Goal: Communication & Community: Answer question/provide support

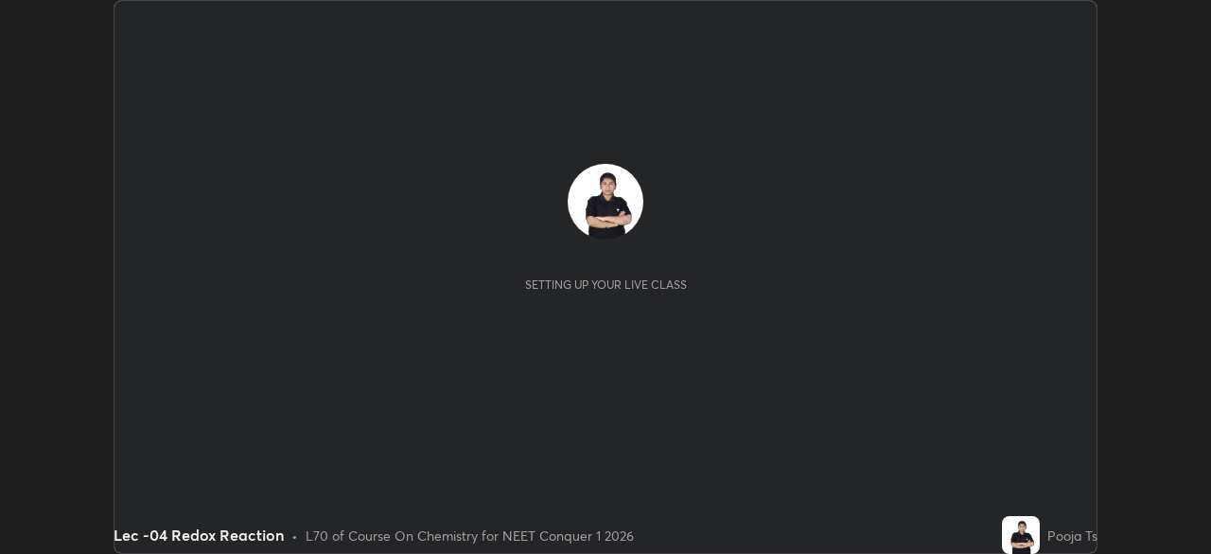
scroll to position [554, 1210]
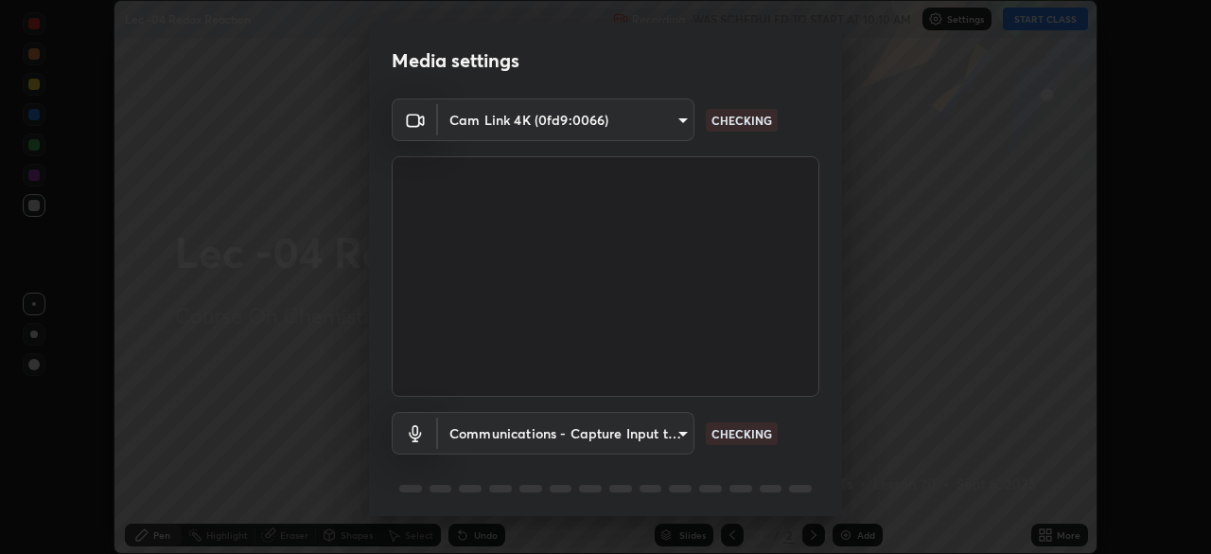
type input "d06bfa8f304afa3967ea8099af1d7ab49983dfb03d10ec62852b72a31e22bf4d"
type input "communications"
click at [683, 126] on body "Erase all Lec -04 Redox Reaction Recording WAS SCHEDULED TO START AT 10:10 AM S…" at bounding box center [605, 277] width 1211 height 554
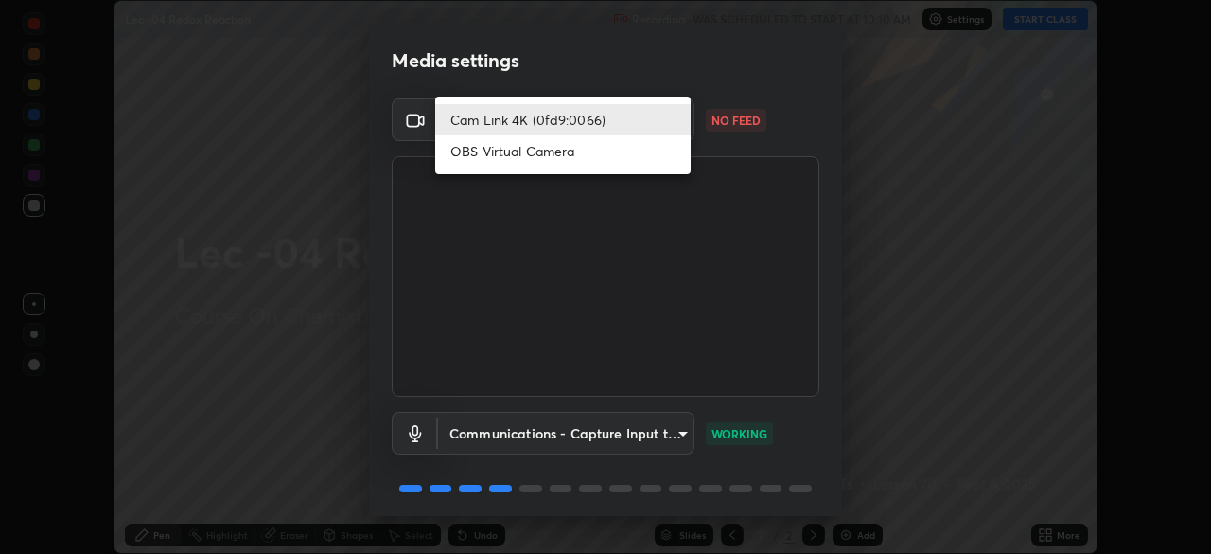
click at [669, 157] on li "OBS Virtual Camera" at bounding box center [562, 150] width 255 height 31
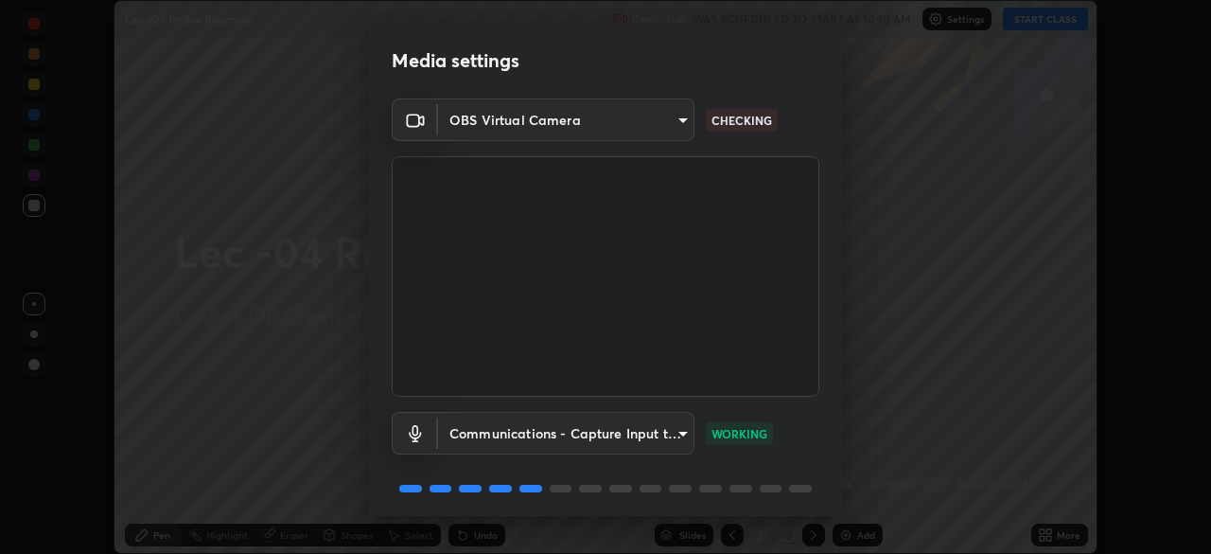
click at [677, 122] on body "Erase all Lec -04 Redox Reaction Recording WAS SCHEDULED TO START AT 10:10 AM S…" at bounding box center [605, 277] width 1211 height 554
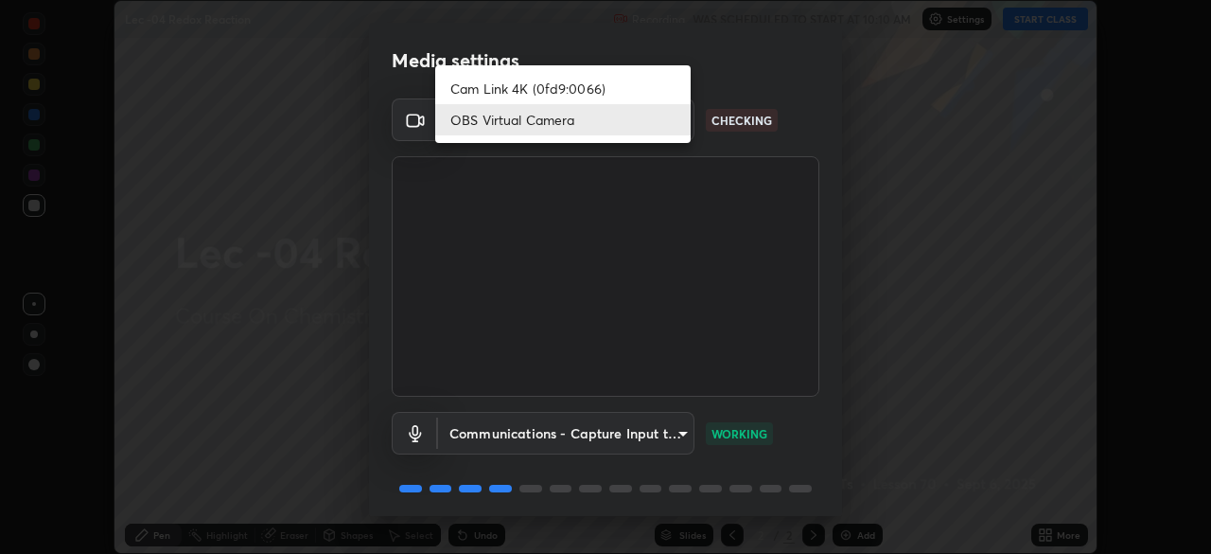
click at [658, 97] on li "Cam Link 4K (0fd9:0066)" at bounding box center [562, 88] width 255 height 31
type input "d06bfa8f304afa3967ea8099af1d7ab49983dfb03d10ec62852b72a31e22bf4d"
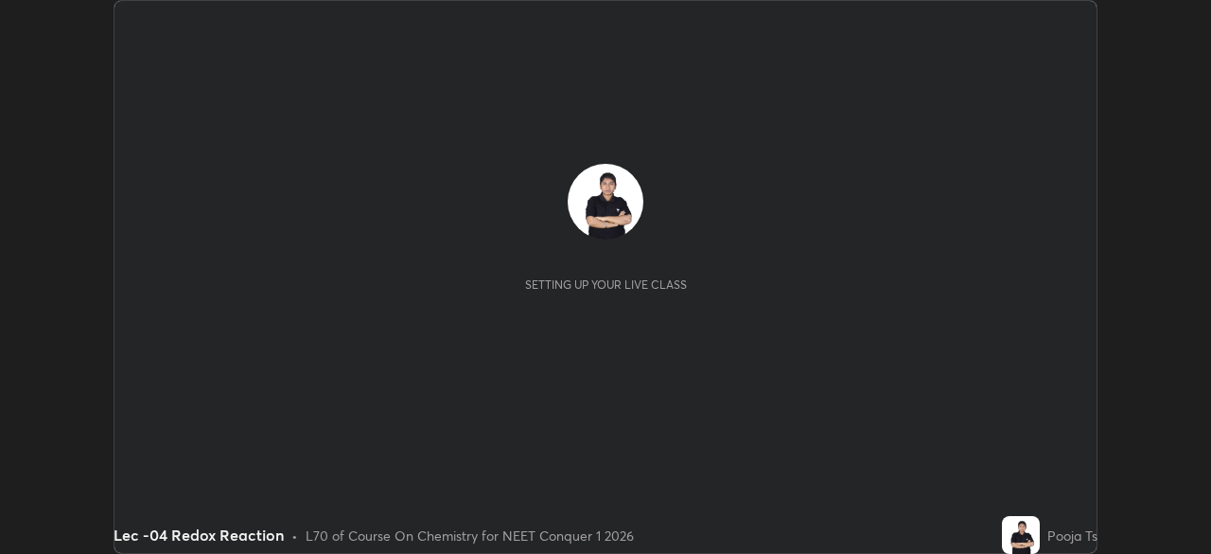
scroll to position [554, 1210]
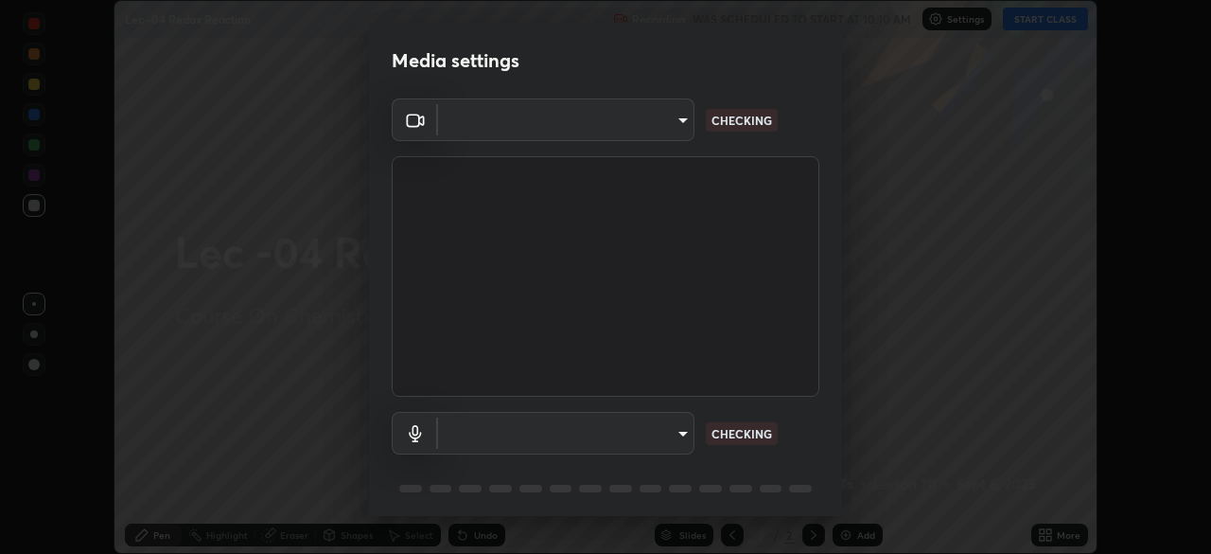
type input "d06bfa8f304afa3967ea8099af1d7ab49983dfb03d10ec62852b72a31e22bf4d"
type input "communications"
click at [245, 449] on div "Media settings Cam Link 4K (0fd9:0066) d06bfa8f304afa3967ea8099af1d7ab49983dfb0…" at bounding box center [605, 277] width 1211 height 554
click at [626, 435] on body "Erase all Lec -04 Redox Reaction Recording WAS SCHEDULED TO START AT 10:10 AM S…" at bounding box center [605, 277] width 1211 height 554
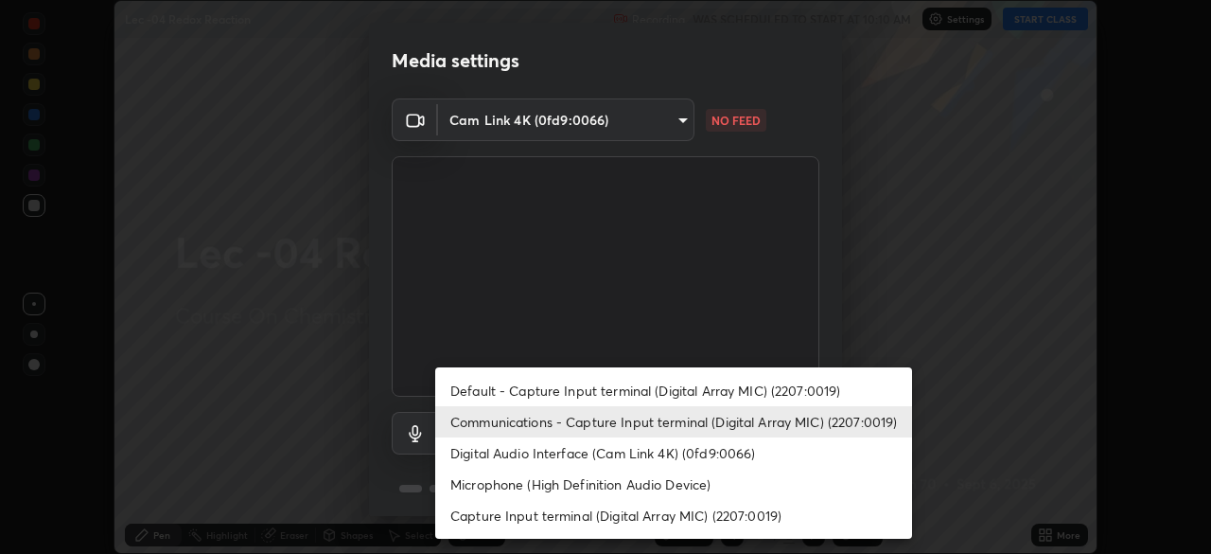
click at [633, 422] on li "Communications - Capture Input terminal (Digital Array MIC) (2207:0019)" at bounding box center [673, 421] width 477 height 31
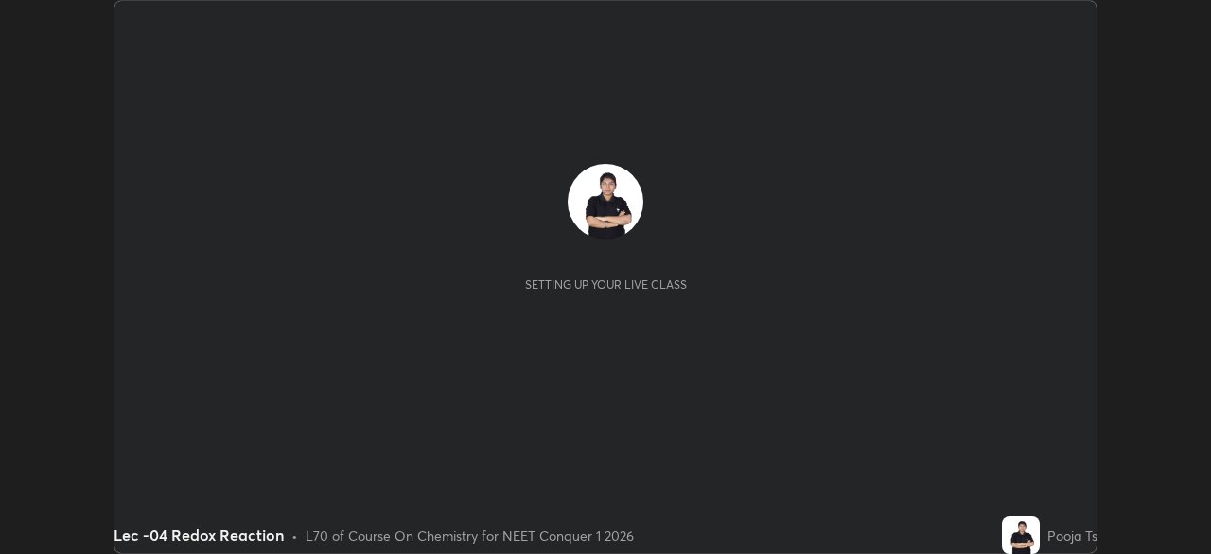
scroll to position [554, 1210]
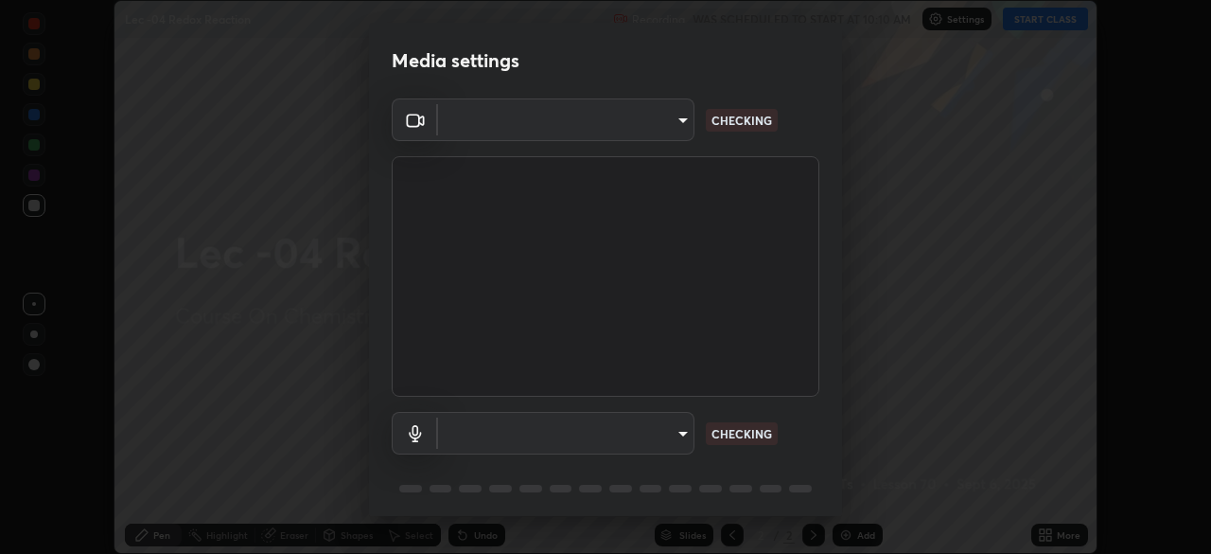
type input "d06bfa8f304afa3967ea8099af1d7ab49983dfb03d10ec62852b72a31e22bf4d"
type input "communications"
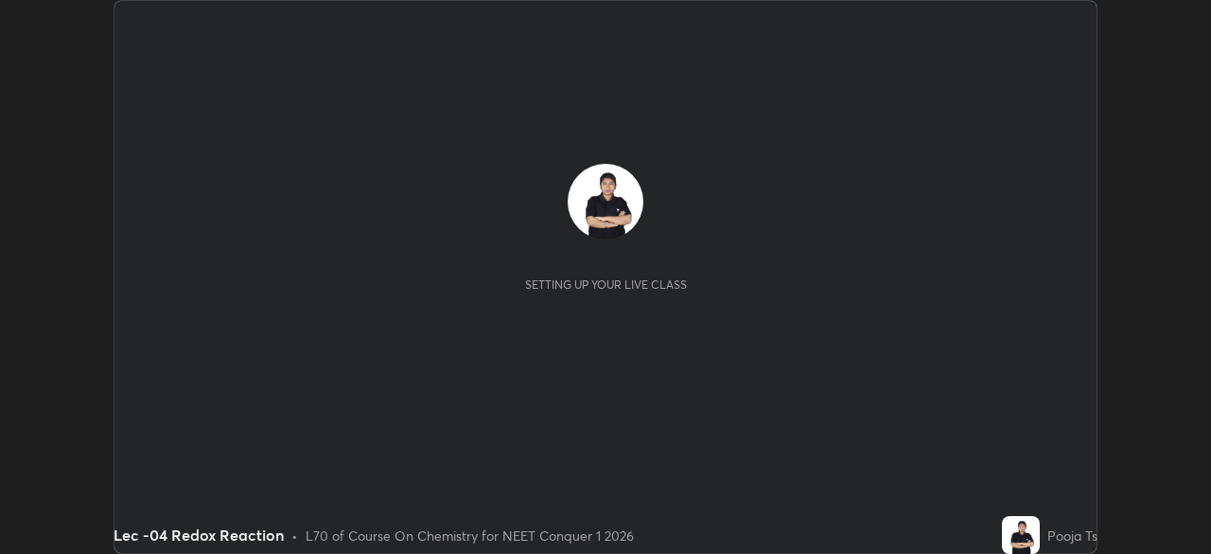
scroll to position [554, 1210]
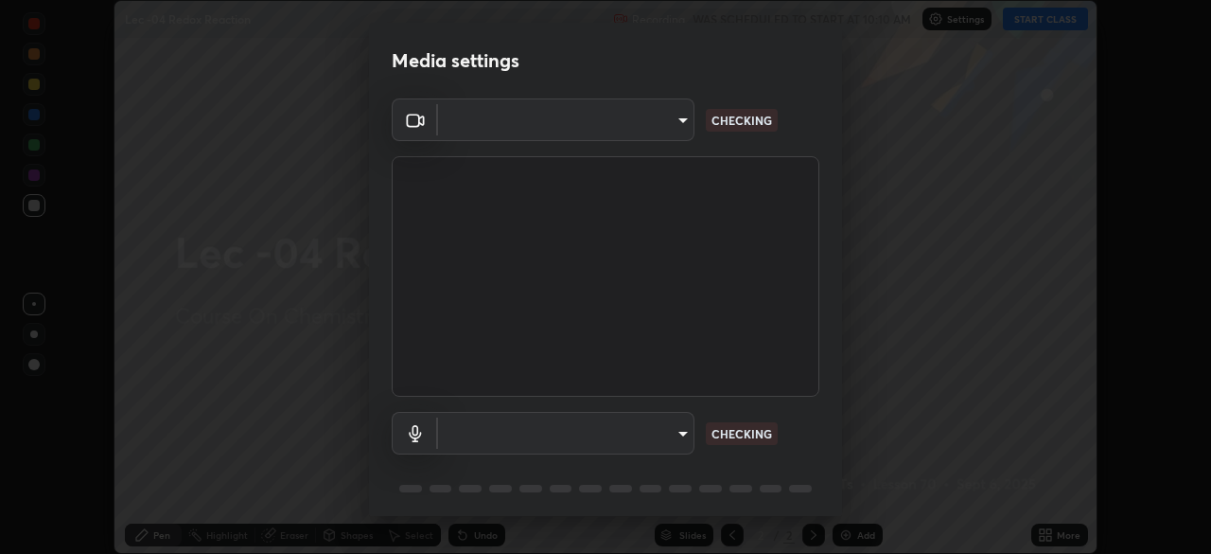
type input "d06bfa8f304afa3967ea8099af1d7ab49983dfb03d10ec62852b72a31e22bf4d"
click at [625, 444] on body "Erase all Lec -04 Redox Reaction Recording WAS SCHEDULED TO START AT 10:10 AM S…" at bounding box center [605, 277] width 1211 height 554
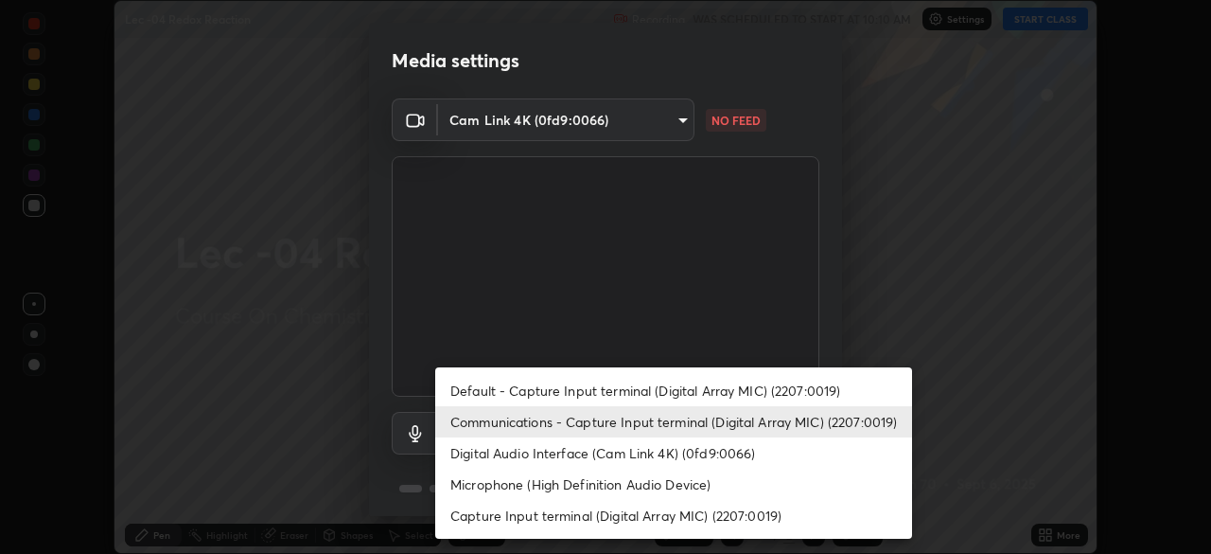
click at [644, 384] on li "Default - Capture Input terminal (Digital Array MIC) (2207:0019)" at bounding box center [673, 390] width 477 height 31
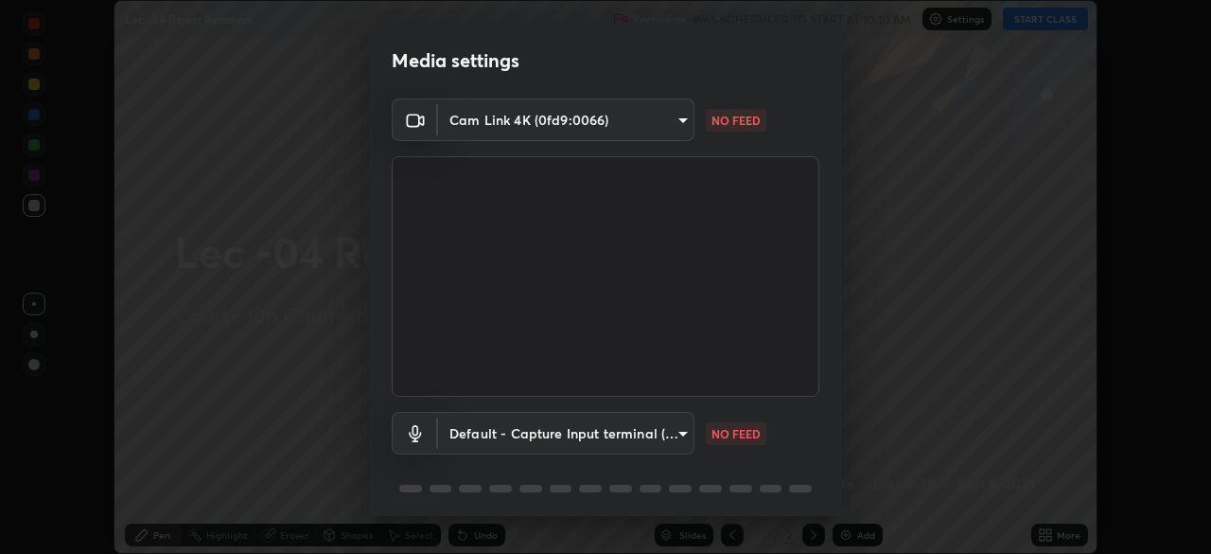
type input "default"
click at [637, 123] on body "Erase all Lec -04 Redox Reaction Recording WAS SCHEDULED TO START AT 10:10 AM S…" at bounding box center [605, 277] width 1211 height 554
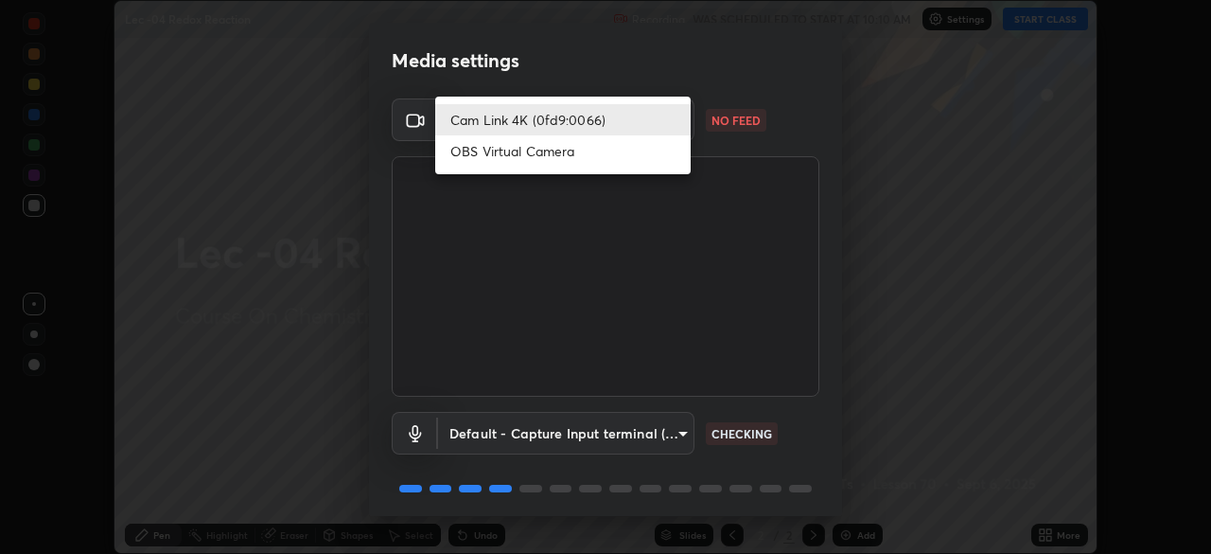
click at [588, 161] on li "OBS Virtual Camera" at bounding box center [562, 150] width 255 height 31
type input "e8b01860e9f4f9cf0b97084f56e189066d3111c6e0cf5993db34b4ae72e26104"
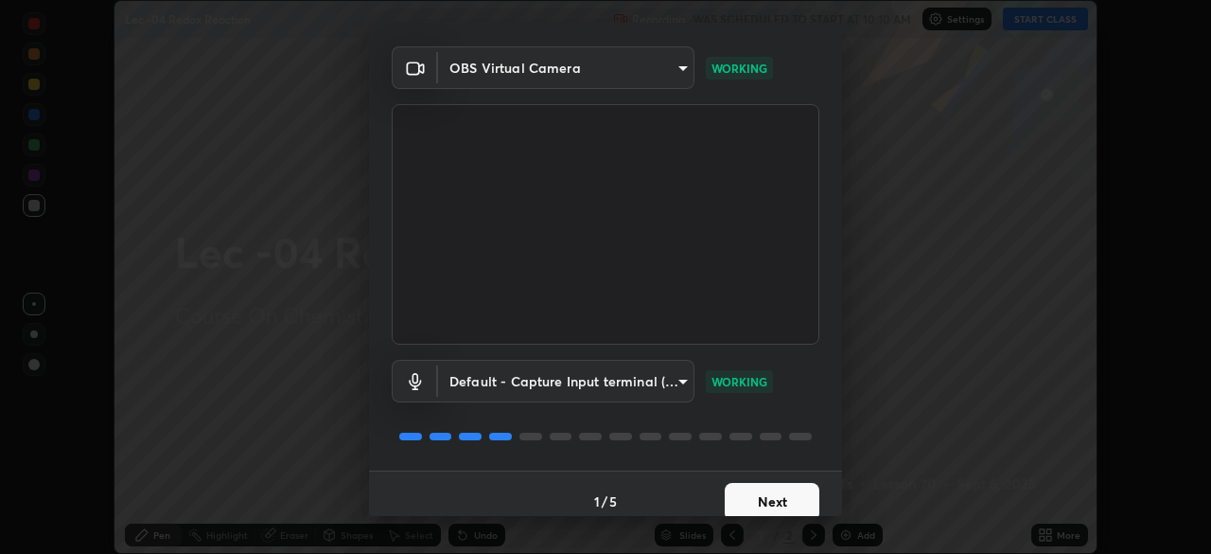
scroll to position [67, 0]
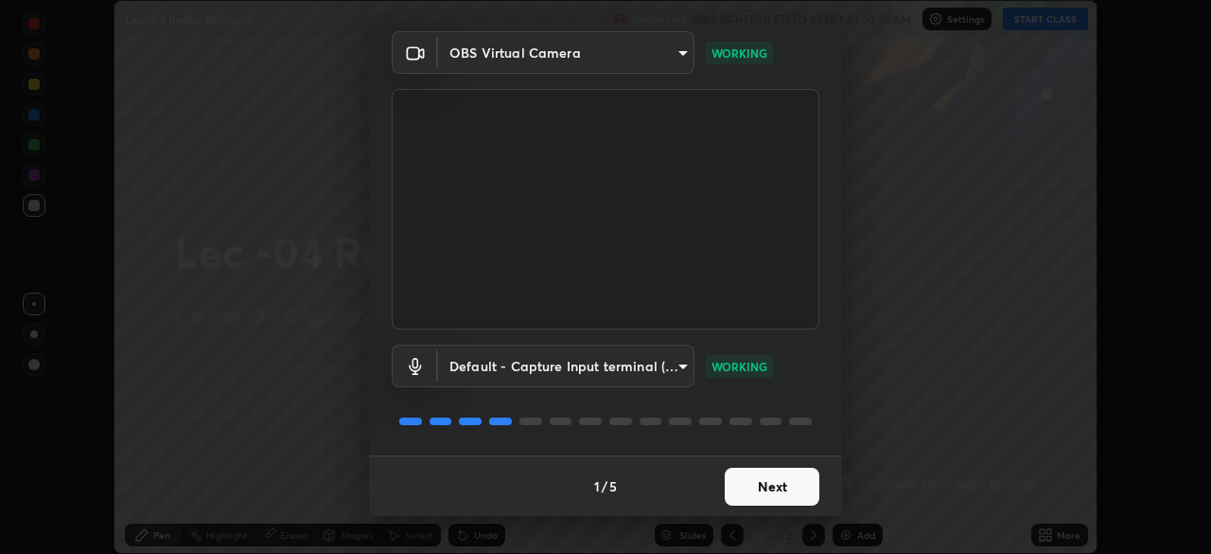
click at [791, 487] on button "Next" at bounding box center [772, 486] width 95 height 38
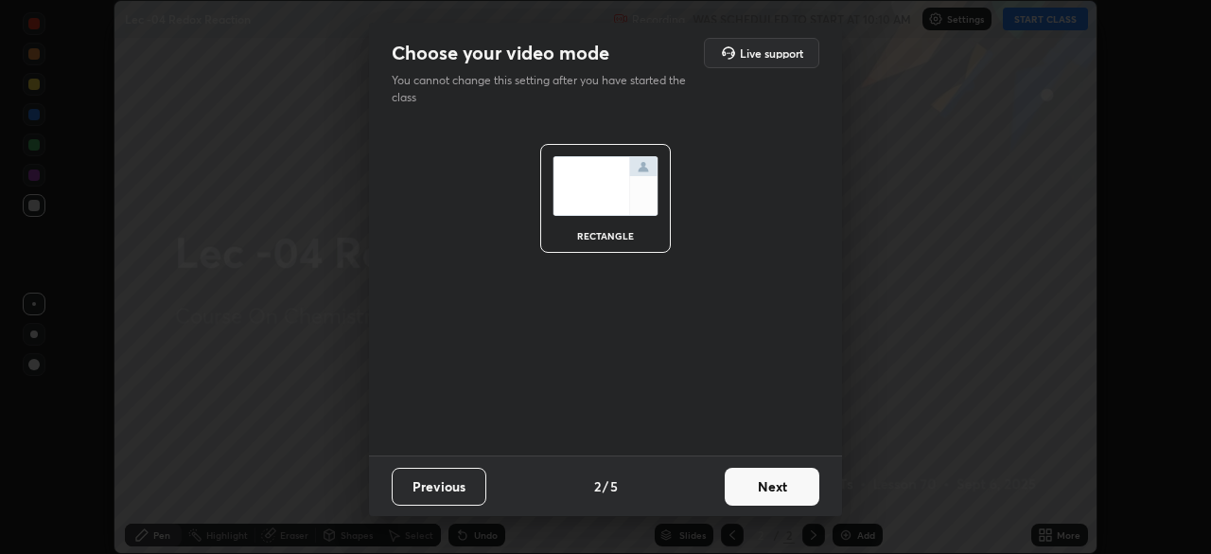
scroll to position [0, 0]
click at [790, 488] on button "Next" at bounding box center [772, 486] width 95 height 38
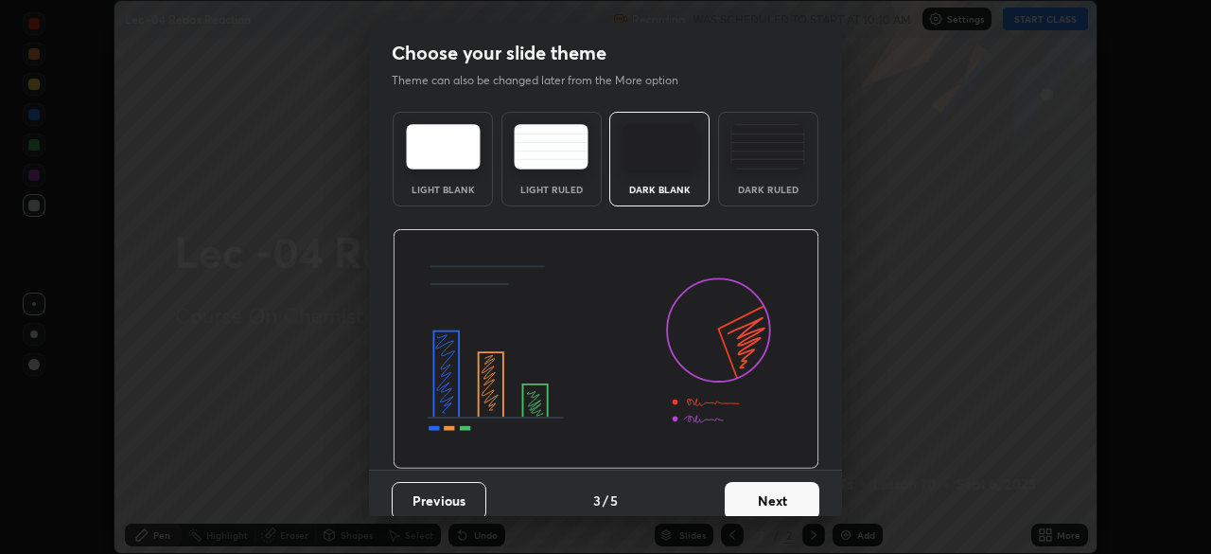
click at [780, 500] on button "Next" at bounding box center [772, 501] width 95 height 38
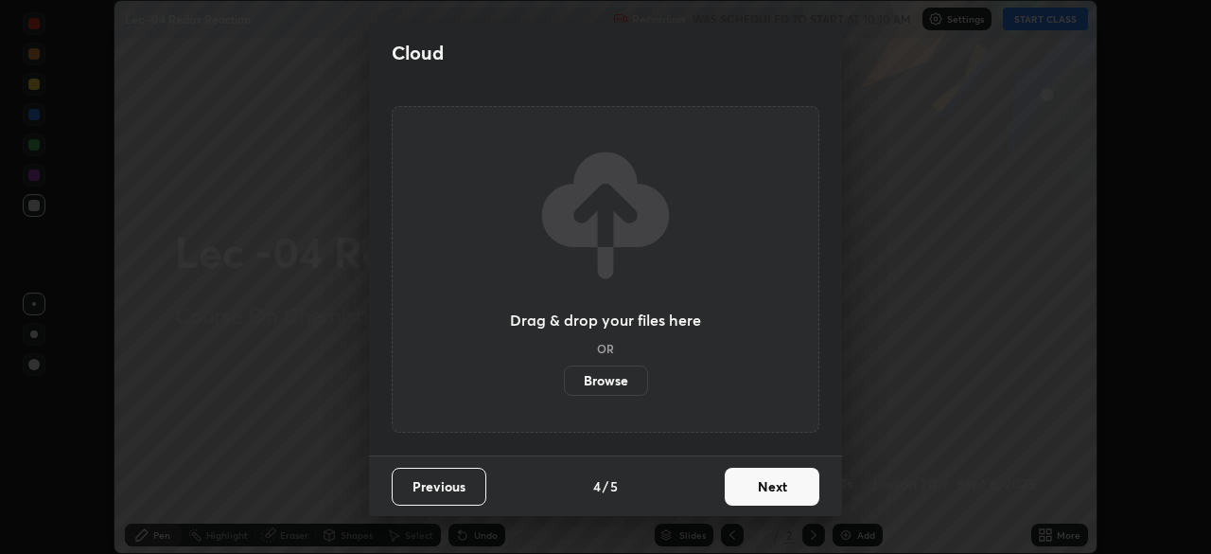
click at [782, 492] on button "Next" at bounding box center [772, 486] width 95 height 38
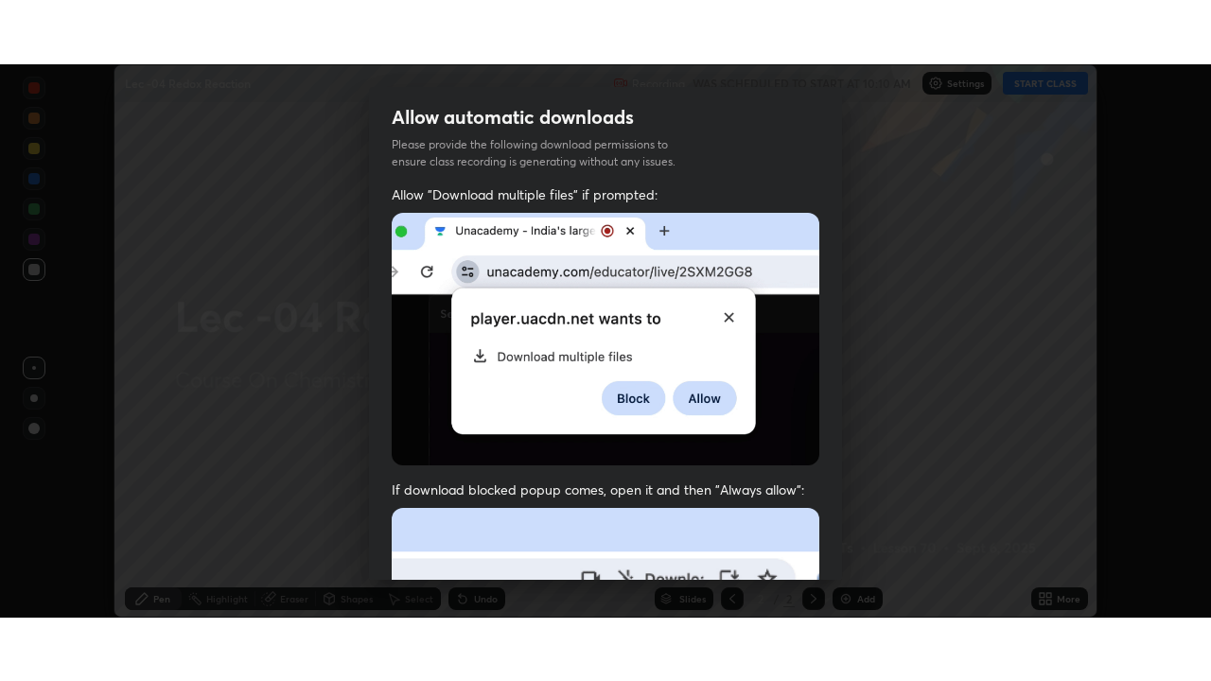
scroll to position [453, 0]
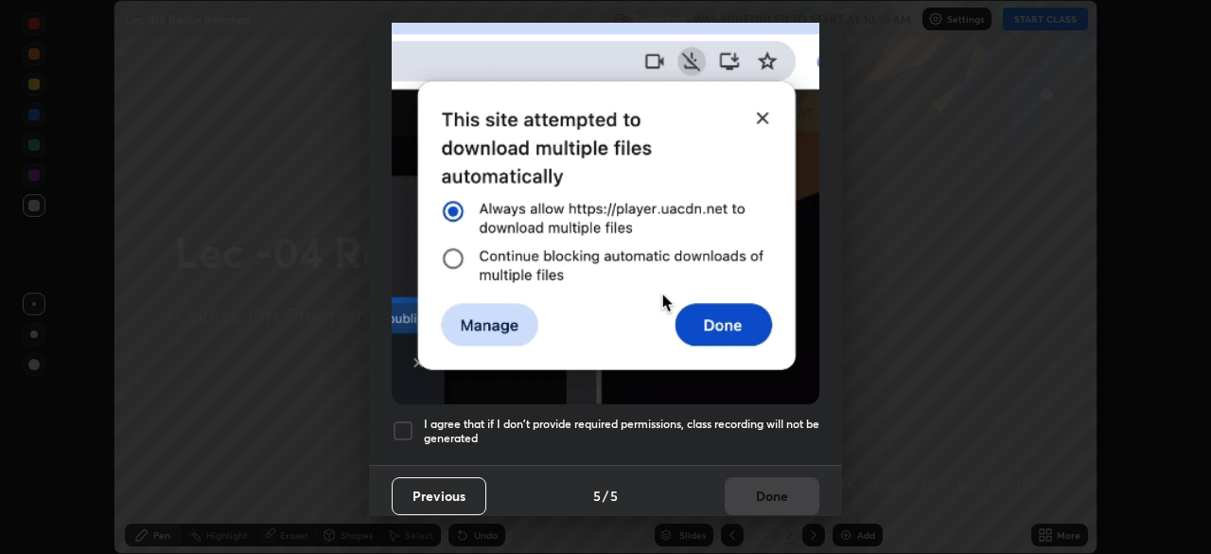
click at [408, 420] on div at bounding box center [403, 430] width 23 height 23
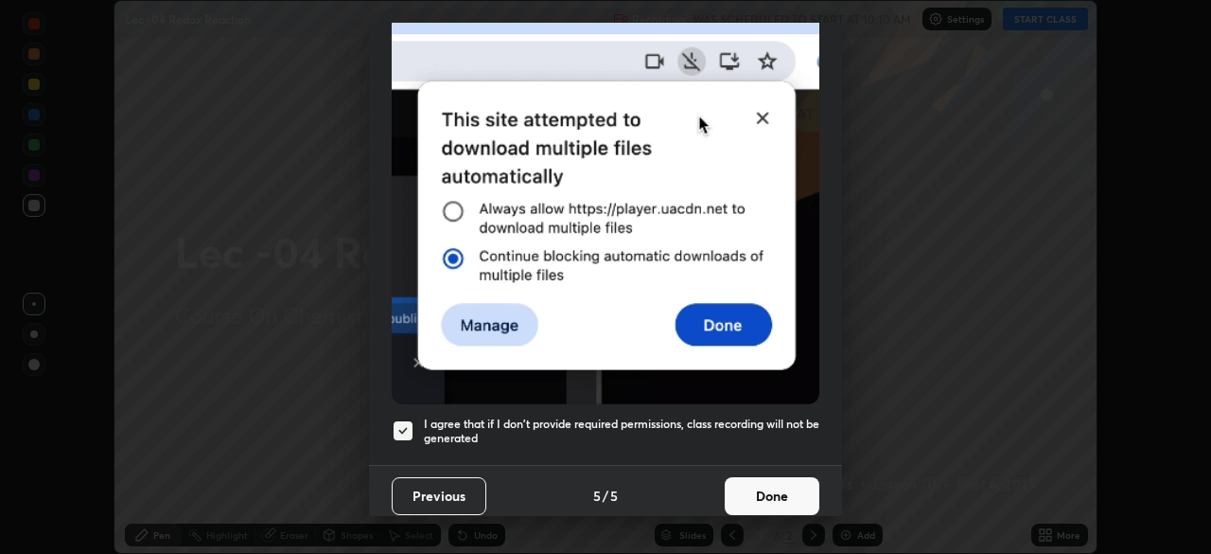
click at [788, 487] on button "Done" at bounding box center [772, 496] width 95 height 38
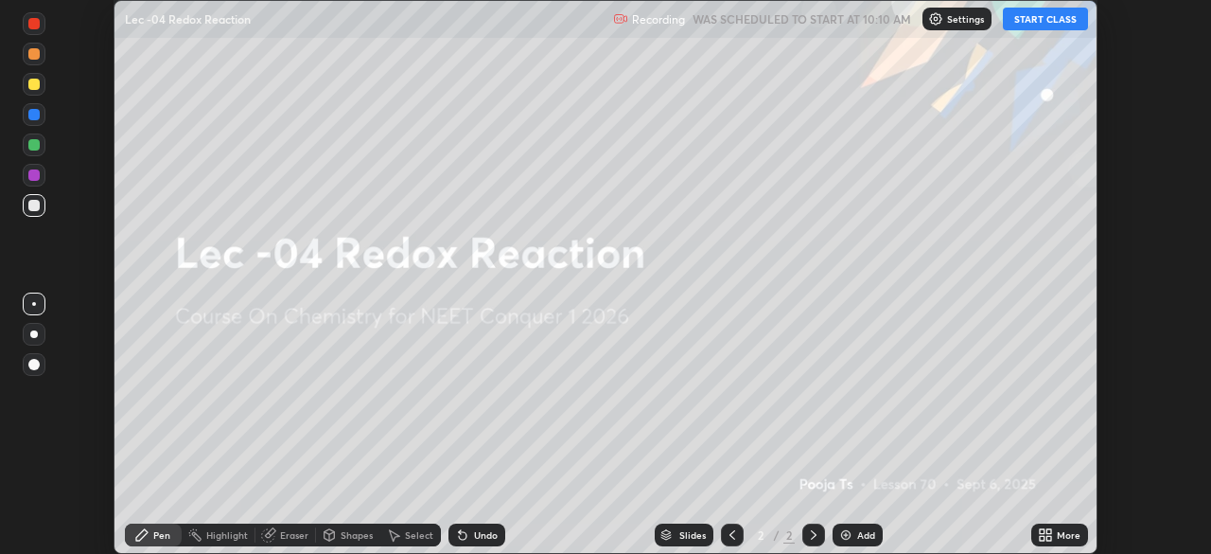
click at [1049, 532] on icon at bounding box center [1048, 531] width 5 height 5
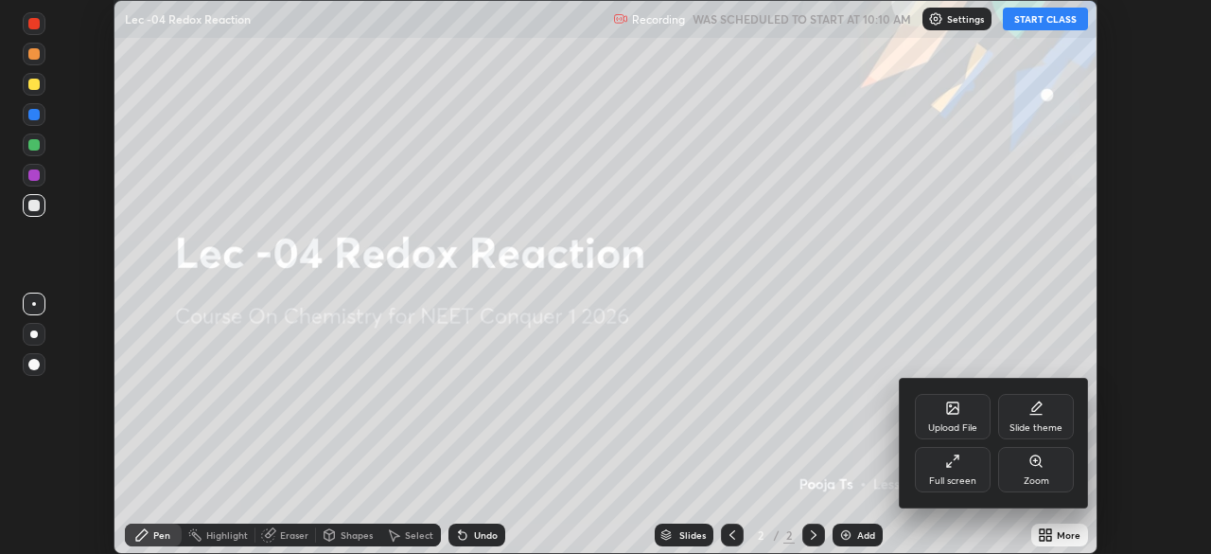
click at [975, 481] on div "Full screen" at bounding box center [952, 480] width 47 height 9
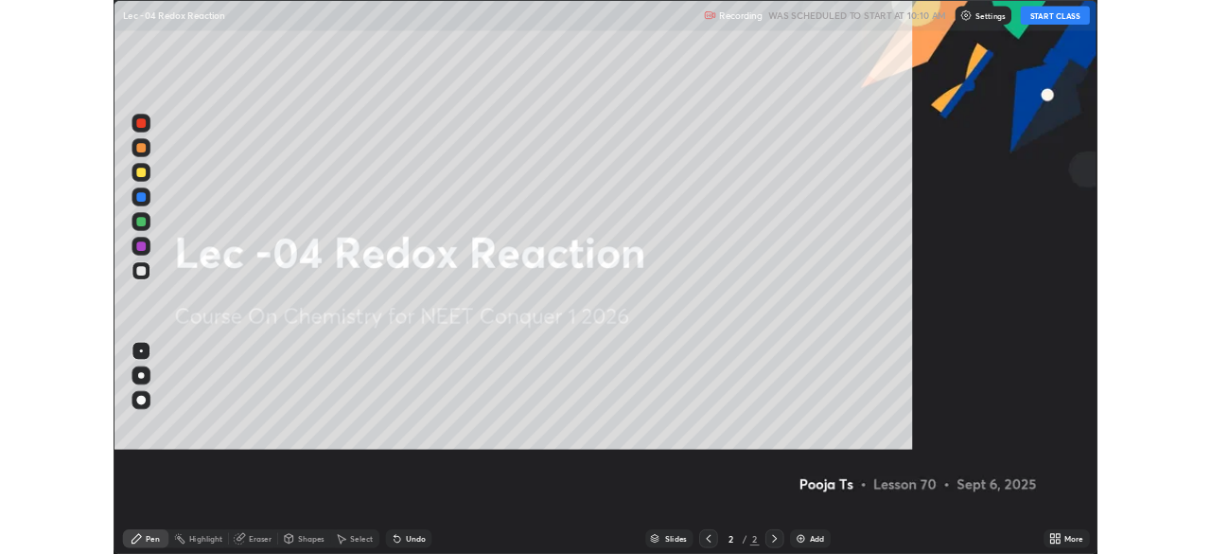
scroll to position [681, 1211]
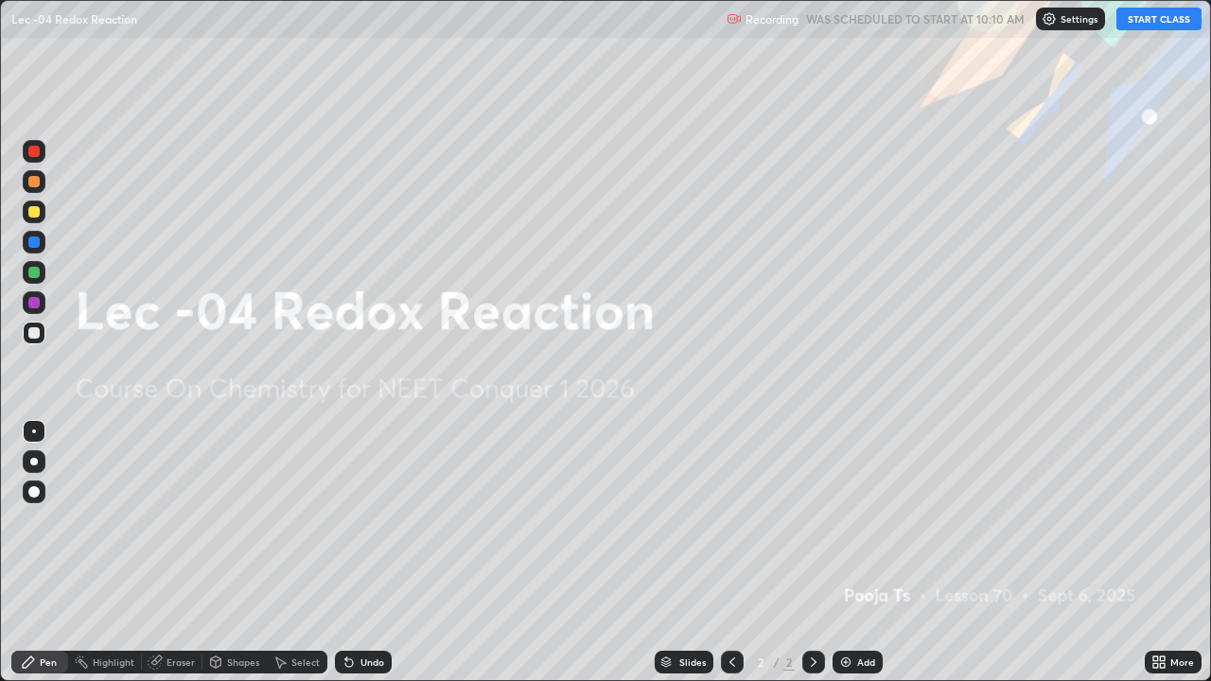
click at [1152, 26] on button "START CLASS" at bounding box center [1159, 19] width 85 height 23
click at [1085, 20] on p "Settings" at bounding box center [1087, 18] width 37 height 9
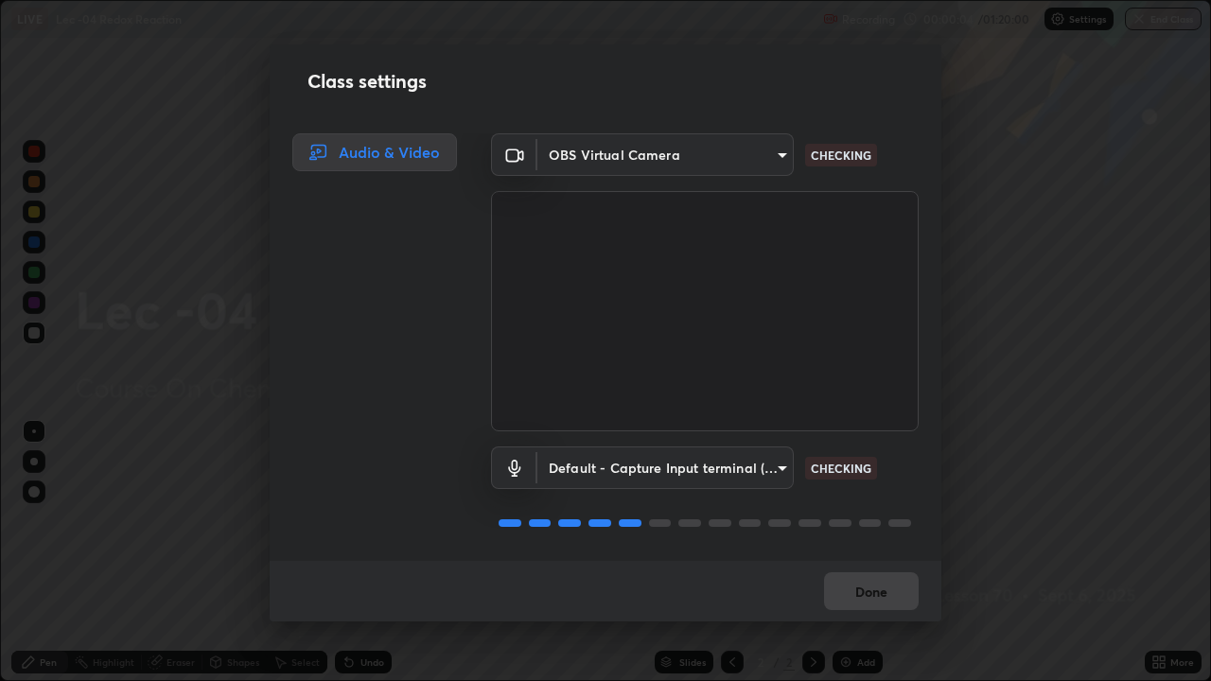
click at [776, 148] on body "Erase all LIVE Lec -04 Redox Reaction Recording 00:00:04 / 01:20:00 Settings En…" at bounding box center [605, 340] width 1211 height 681
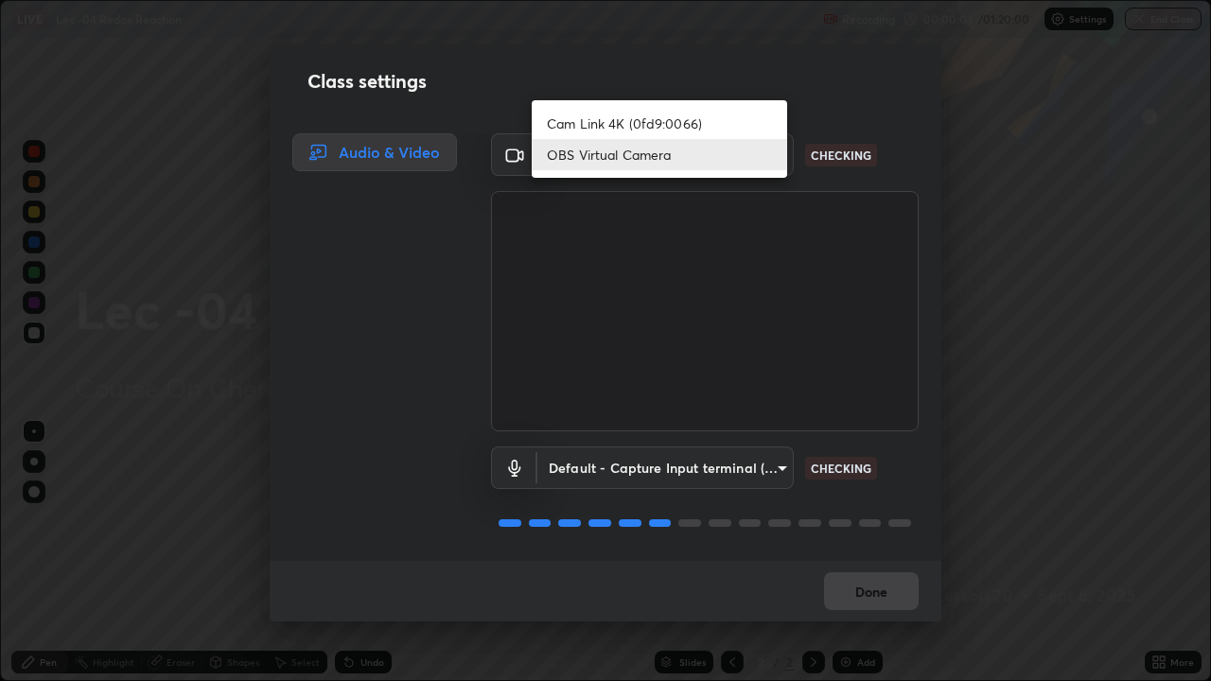
click at [761, 133] on li "Cam Link 4K (0fd9:0066)" at bounding box center [659, 123] width 255 height 31
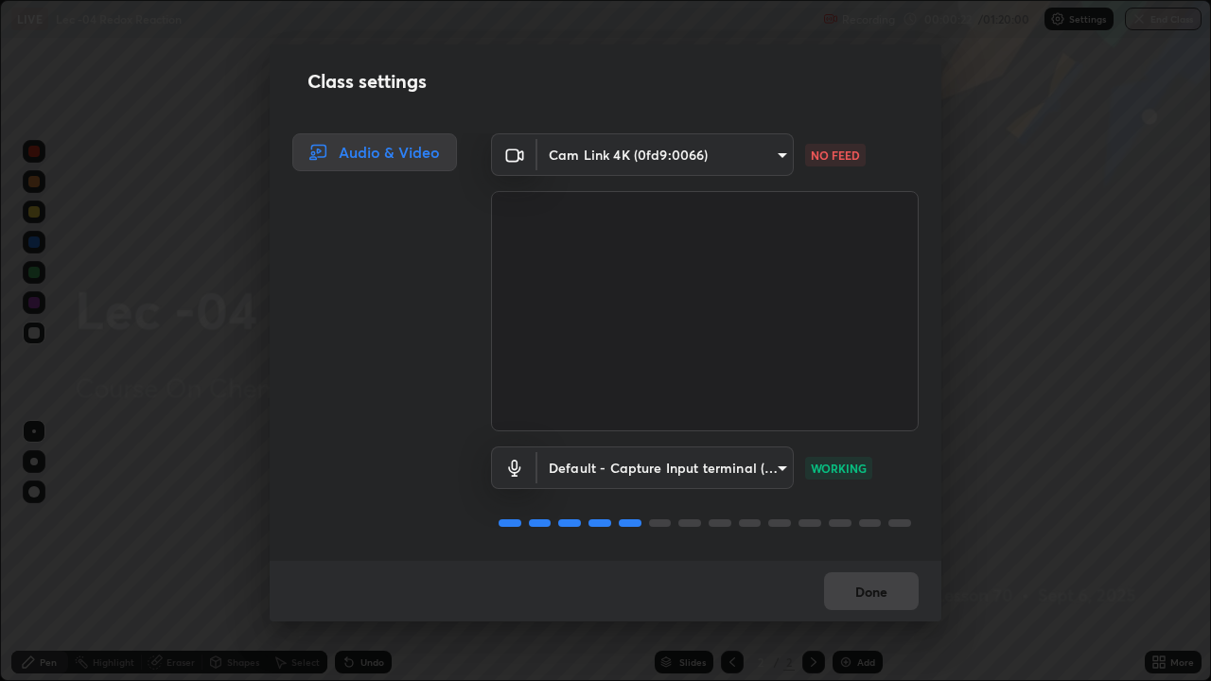
click at [581, 157] on body "Erase all LIVE Lec -04 Redox Reaction Recording 00:00:22 / 01:20:00 Settings En…" at bounding box center [605, 340] width 1211 height 681
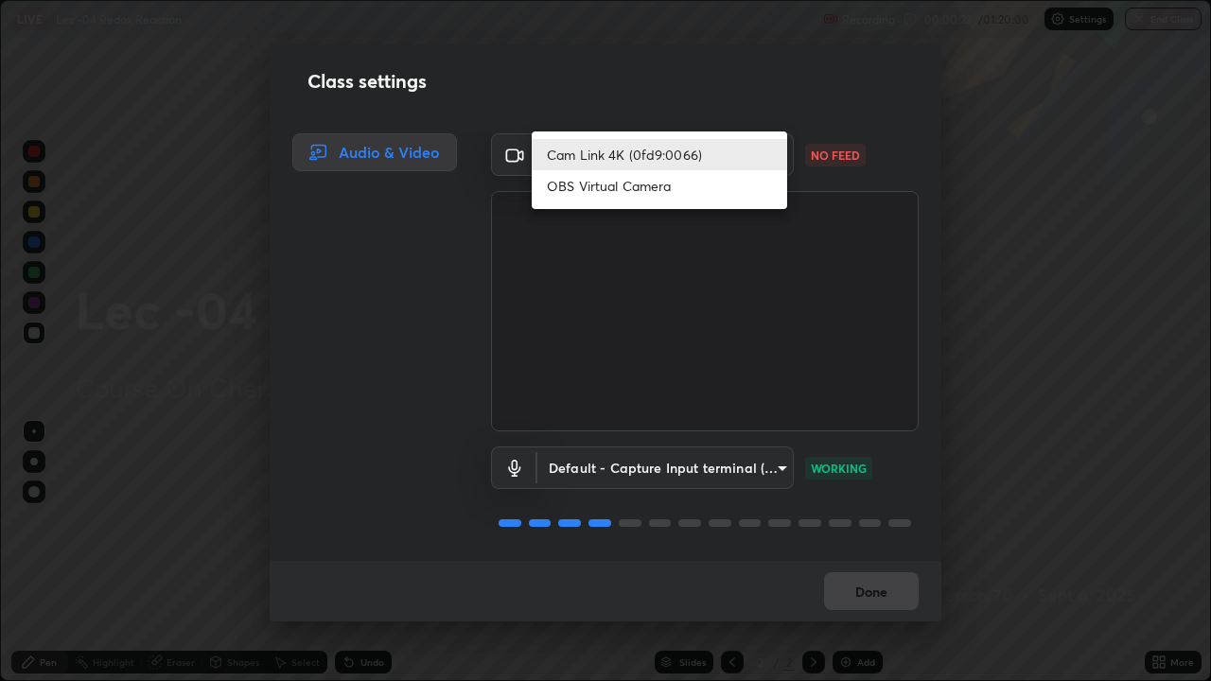
click at [585, 184] on li "OBS Virtual Camera" at bounding box center [659, 185] width 255 height 31
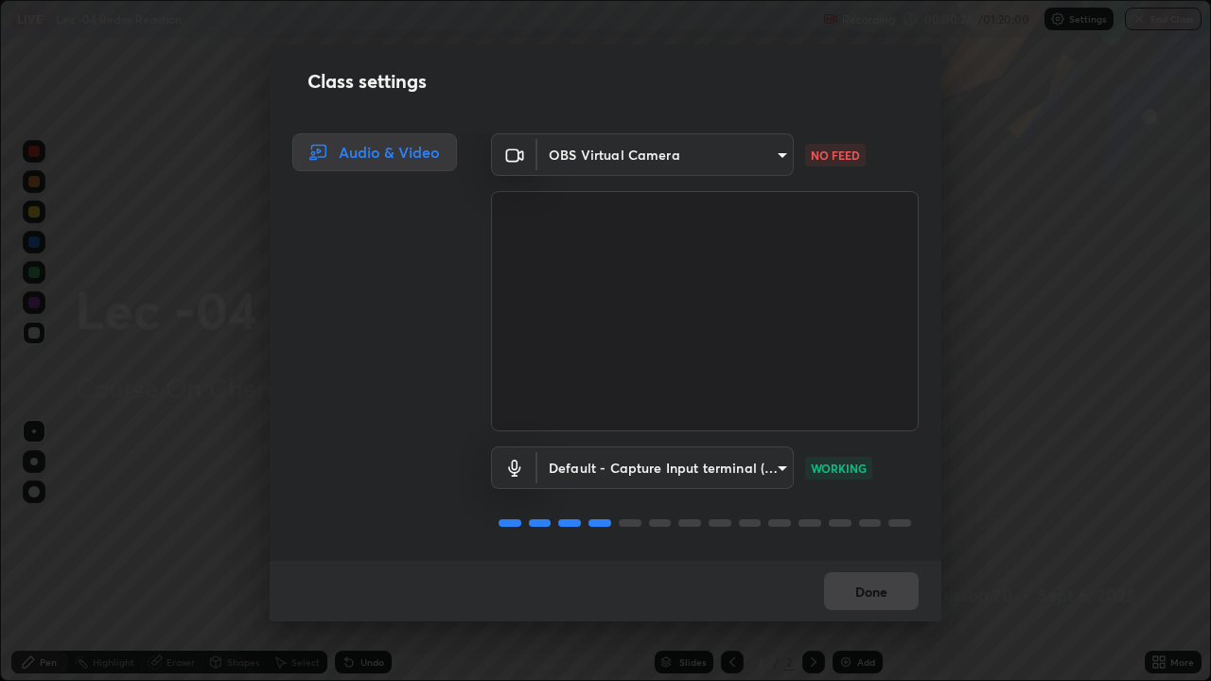
click at [575, 159] on body "Erase all LIVE Lec -04 Redox Reaction Recording 00:00:24 / 01:20:00 Settings En…" at bounding box center [605, 340] width 1211 height 681
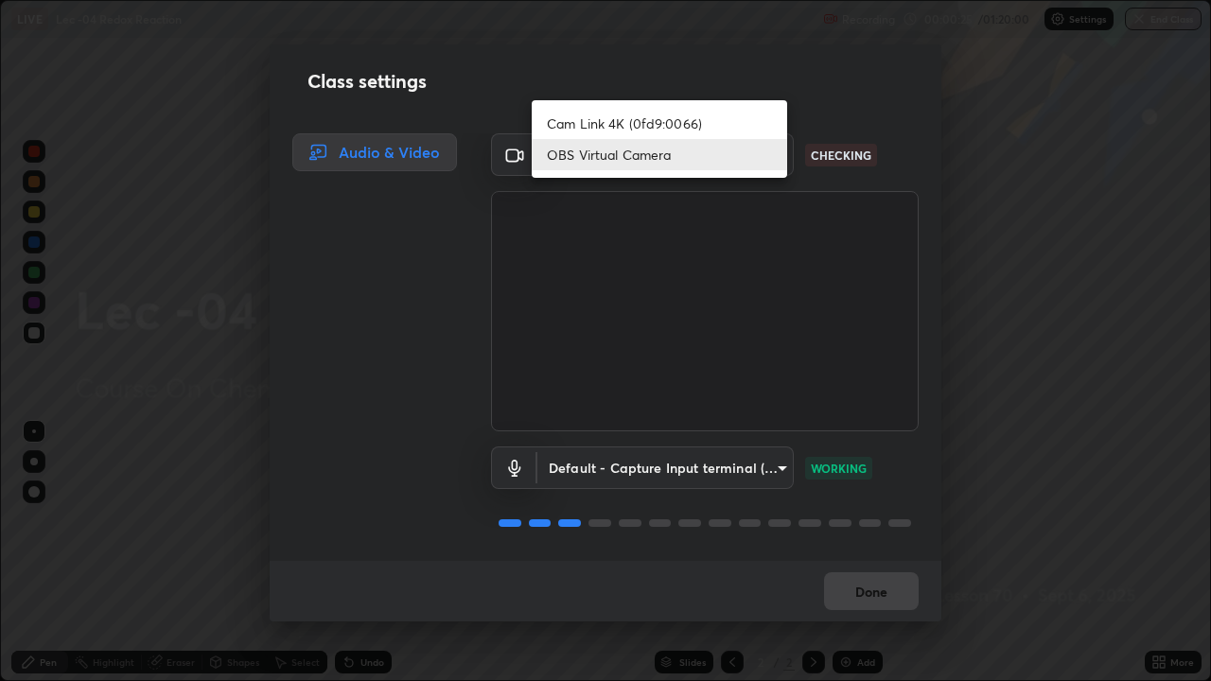
click at [585, 122] on li "Cam Link 4K (0fd9:0066)" at bounding box center [659, 123] width 255 height 31
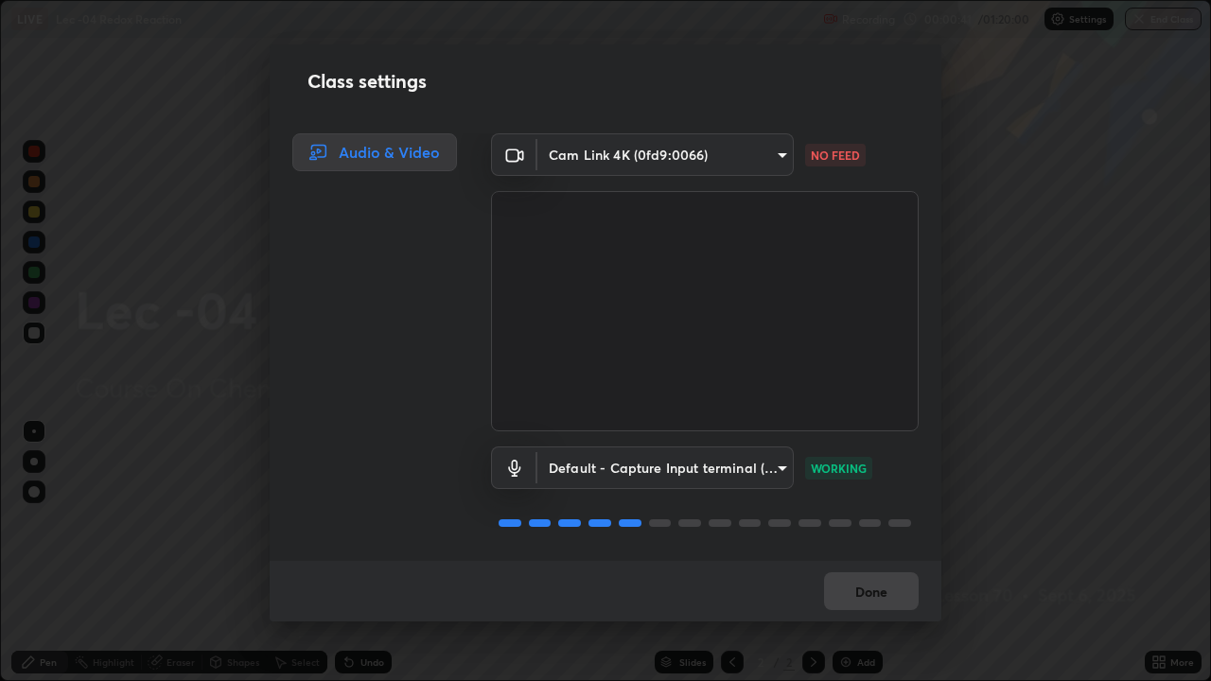
click at [776, 151] on body "Erase all LIVE Lec -04 Redox Reaction Recording 00:00:41 / 01:20:00 Settings En…" at bounding box center [605, 340] width 1211 height 681
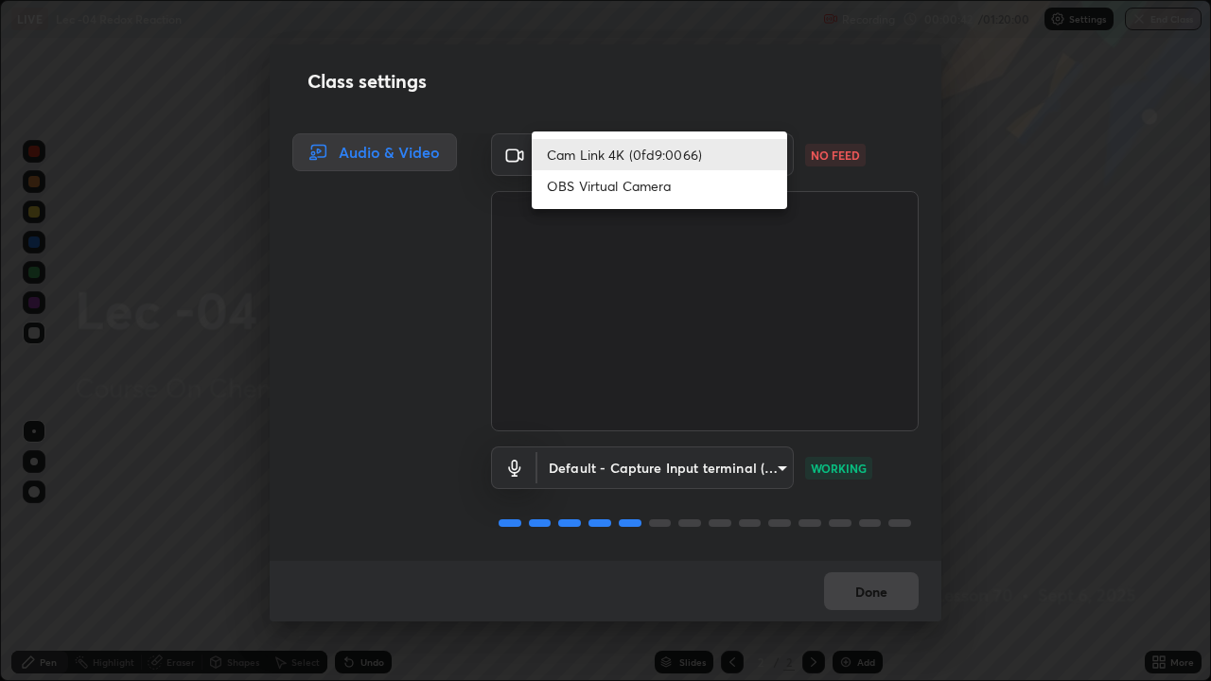
click at [753, 157] on li "Cam Link 4K (0fd9:0066)" at bounding box center [659, 154] width 255 height 31
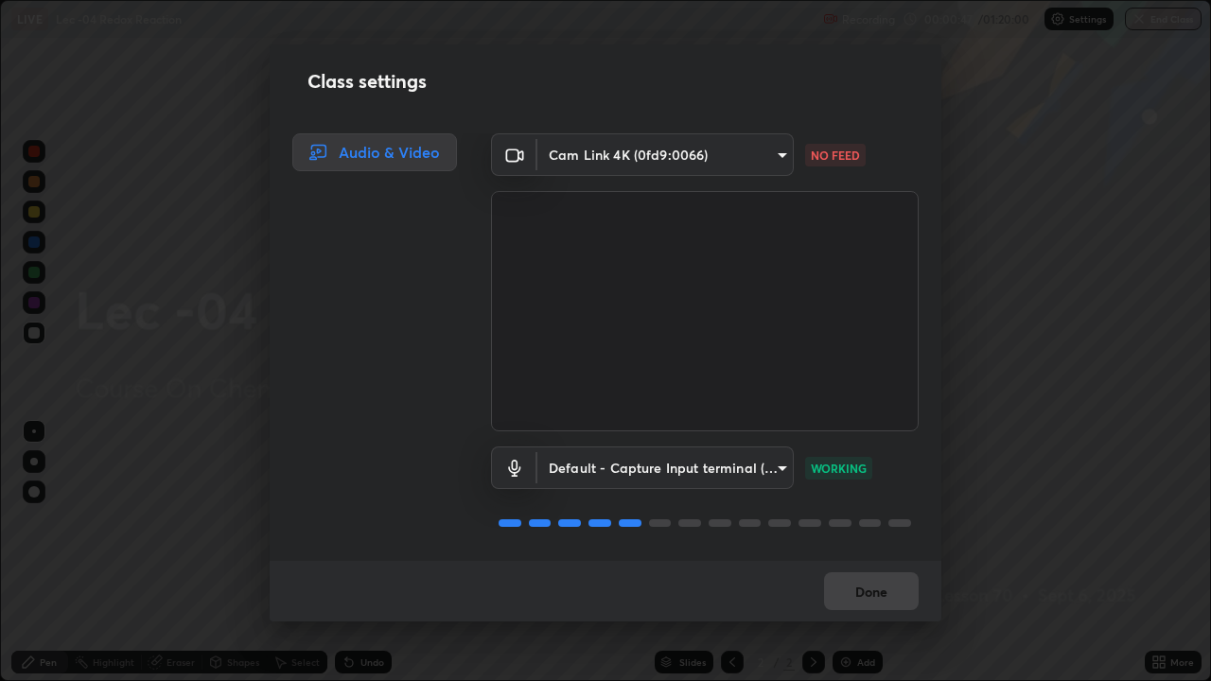
click at [767, 163] on body "Erase all LIVE Lec -04 Redox Reaction Recording 00:00:47 / 01:20:00 Settings En…" at bounding box center [605, 340] width 1211 height 681
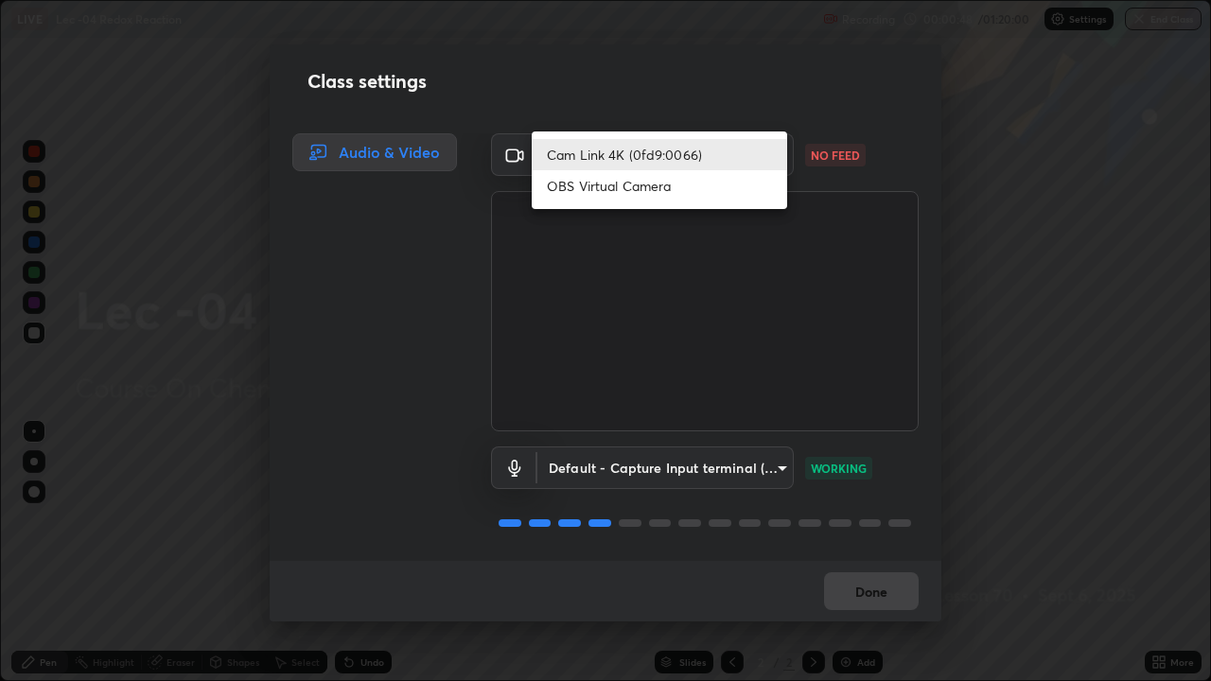
click at [717, 197] on li "OBS Virtual Camera" at bounding box center [659, 185] width 255 height 31
type input "e8b01860e9f4f9cf0b97084f56e189066d3111c6e0cf5993db34b4ae72e26104"
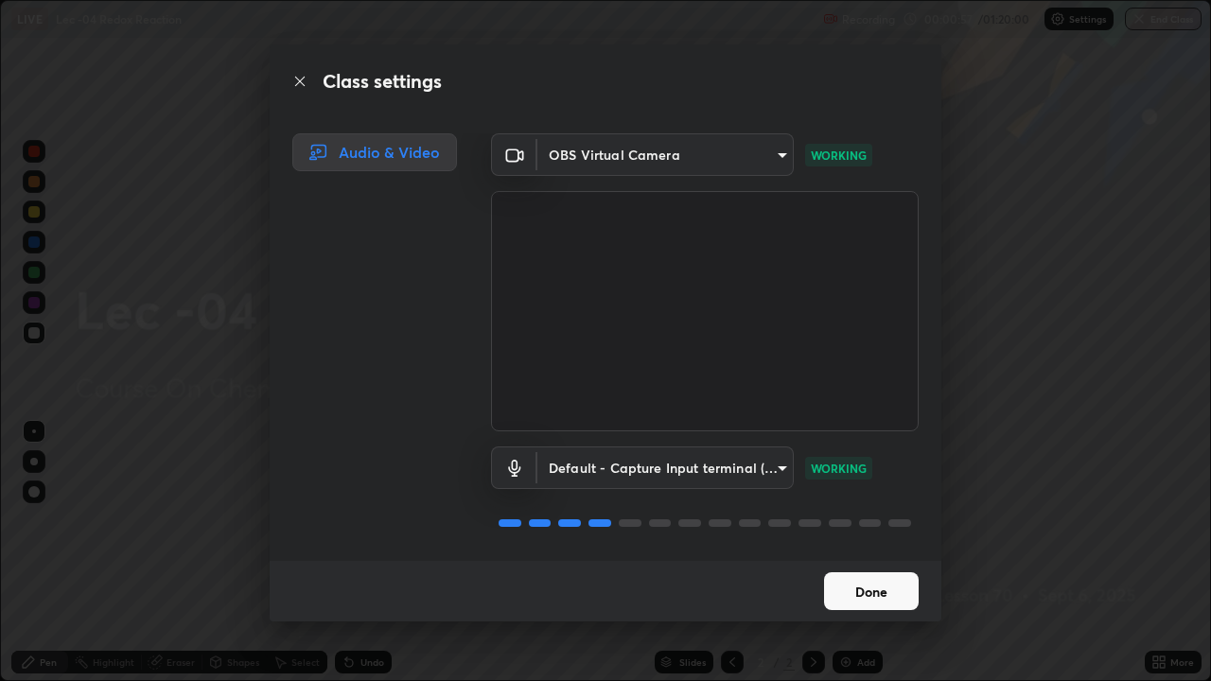
click at [881, 553] on button "Done" at bounding box center [871, 591] width 95 height 38
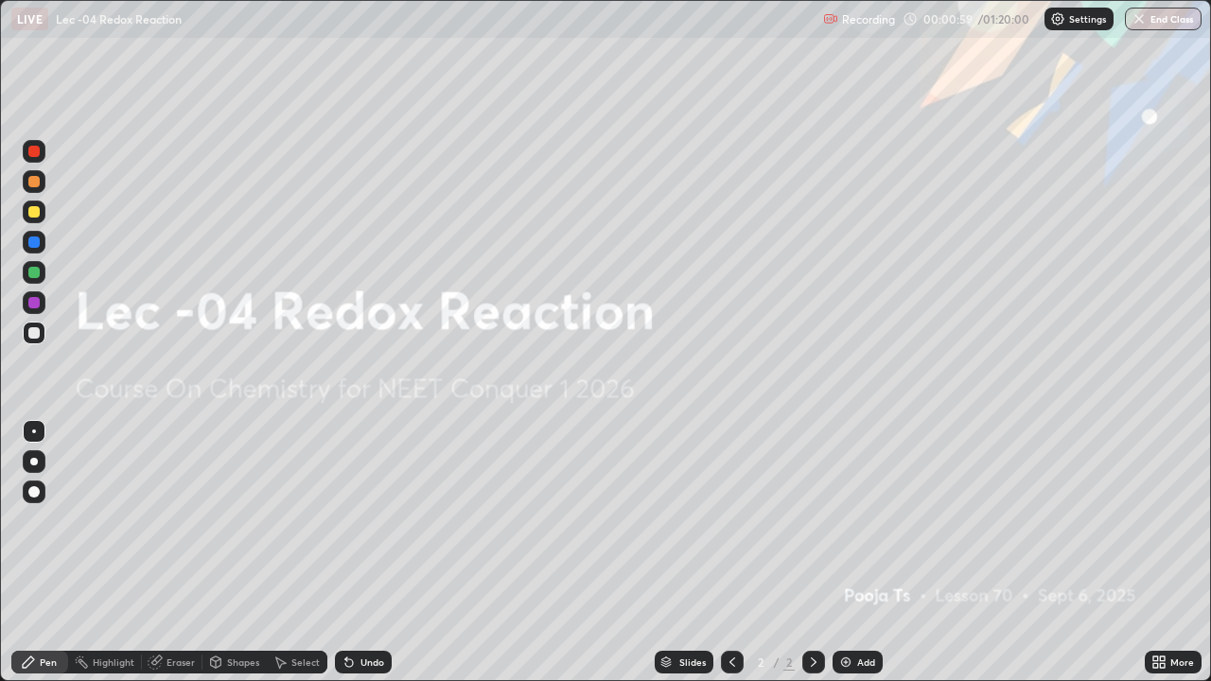
click at [1155, 553] on icon at bounding box center [1155, 659] width 5 height 5
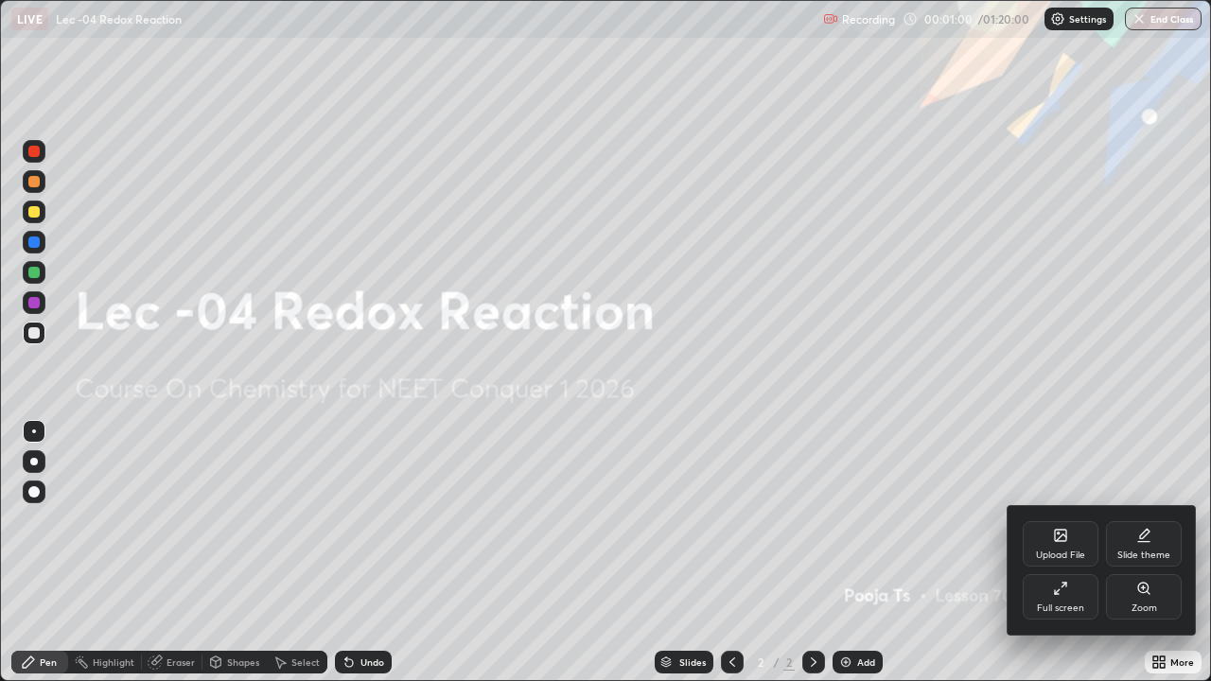
click at [974, 553] on div at bounding box center [605, 340] width 1211 height 681
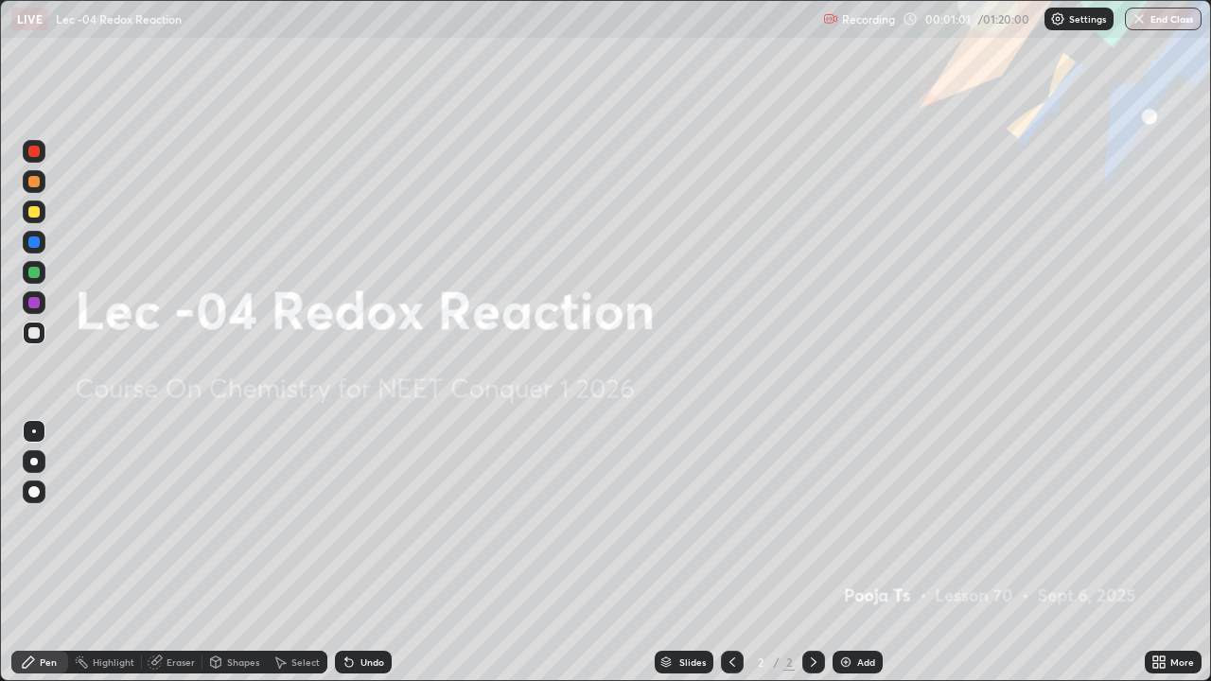
click at [851, 553] on img at bounding box center [845, 662] width 15 height 15
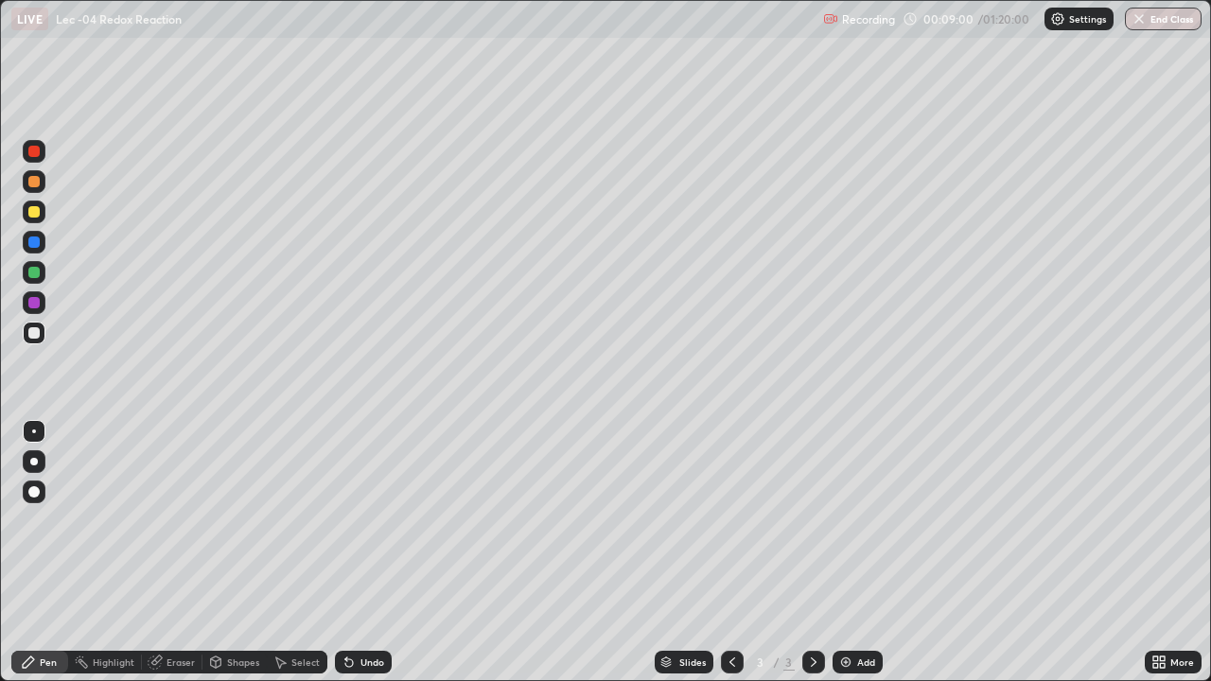
click at [366, 553] on div "Undo" at bounding box center [372, 662] width 24 height 9
click at [230, 553] on div "Shapes" at bounding box center [243, 662] width 32 height 9
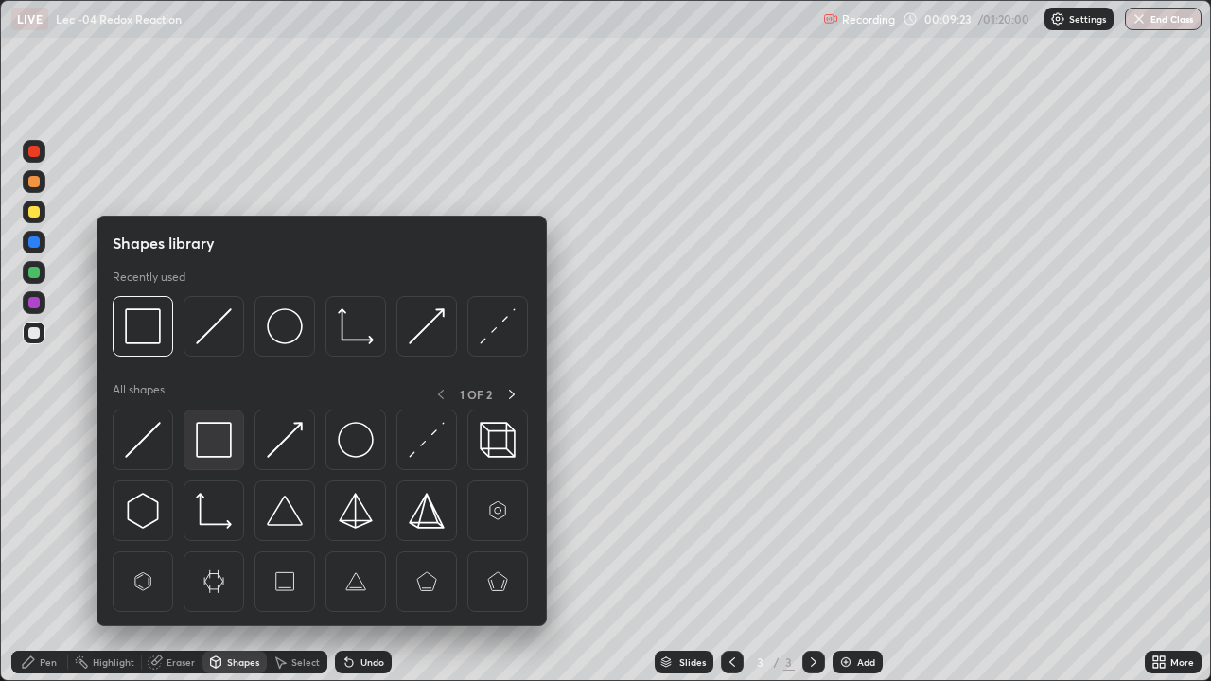
click at [228, 446] on img at bounding box center [214, 440] width 36 height 36
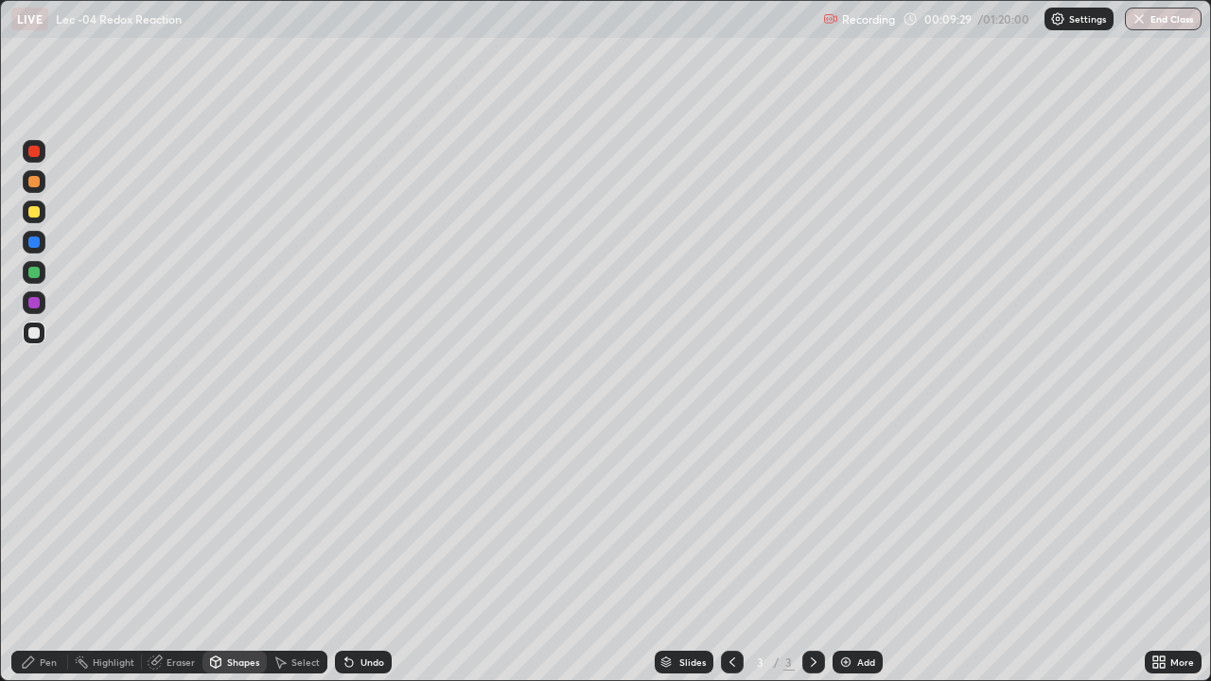
click at [52, 553] on div "Pen" at bounding box center [48, 662] width 17 height 9
click at [41, 217] on div at bounding box center [34, 212] width 23 height 23
click at [877, 553] on div "Add" at bounding box center [858, 662] width 50 height 23
click at [229, 553] on div "Shapes" at bounding box center [243, 662] width 32 height 9
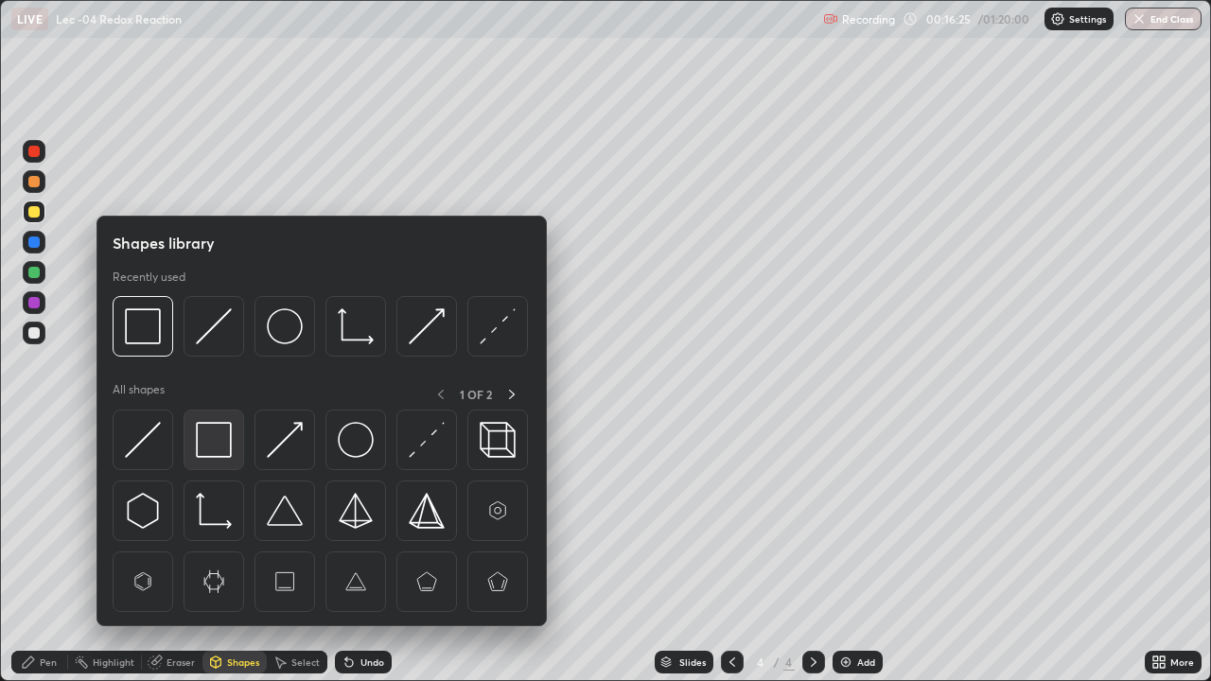
click at [217, 446] on img at bounding box center [214, 440] width 36 height 36
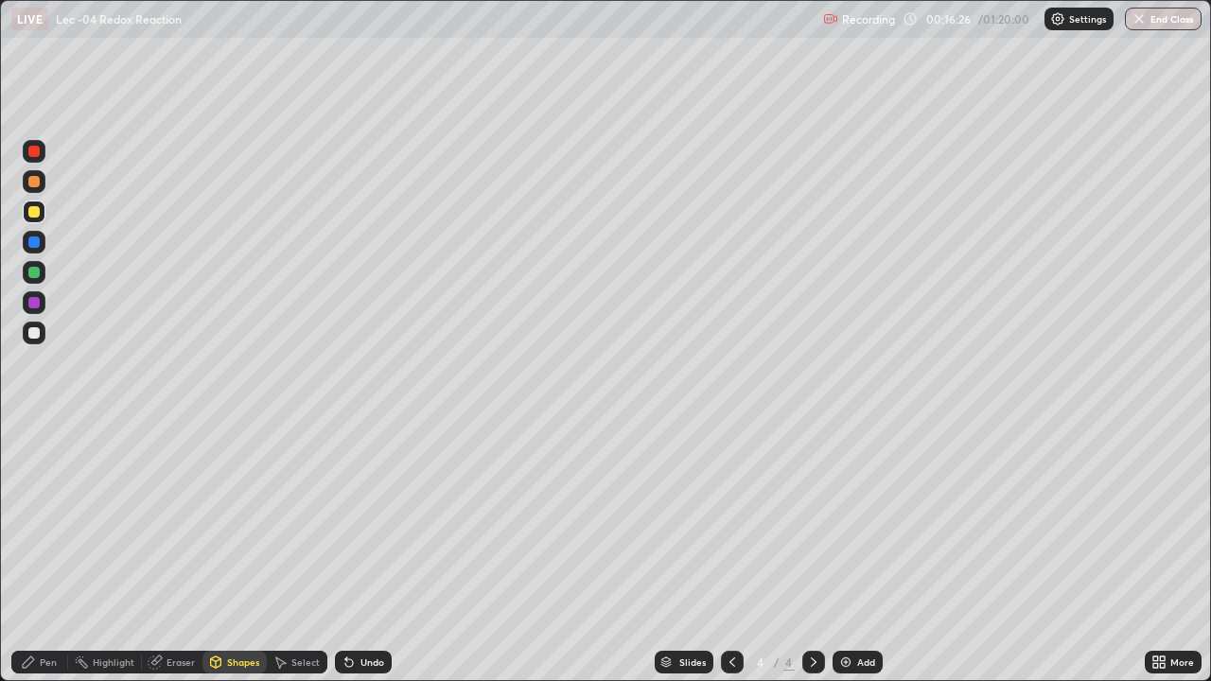
click at [356, 553] on div "Undo" at bounding box center [363, 662] width 57 height 23
click at [42, 553] on div "Pen" at bounding box center [48, 662] width 17 height 9
click at [345, 553] on icon at bounding box center [349, 663] width 8 height 8
click at [346, 553] on icon at bounding box center [349, 663] width 8 height 8
click at [345, 553] on icon at bounding box center [349, 663] width 8 height 8
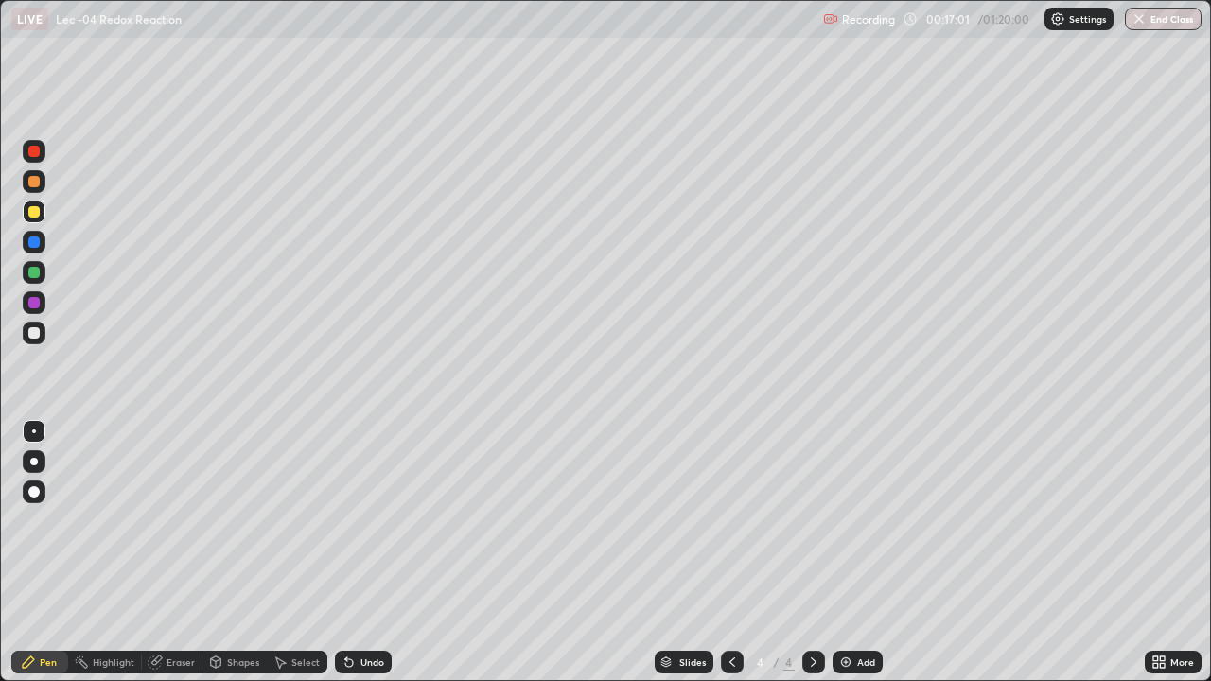
click at [347, 553] on icon at bounding box center [349, 663] width 8 height 8
click at [294, 553] on div "Select" at bounding box center [297, 662] width 61 height 23
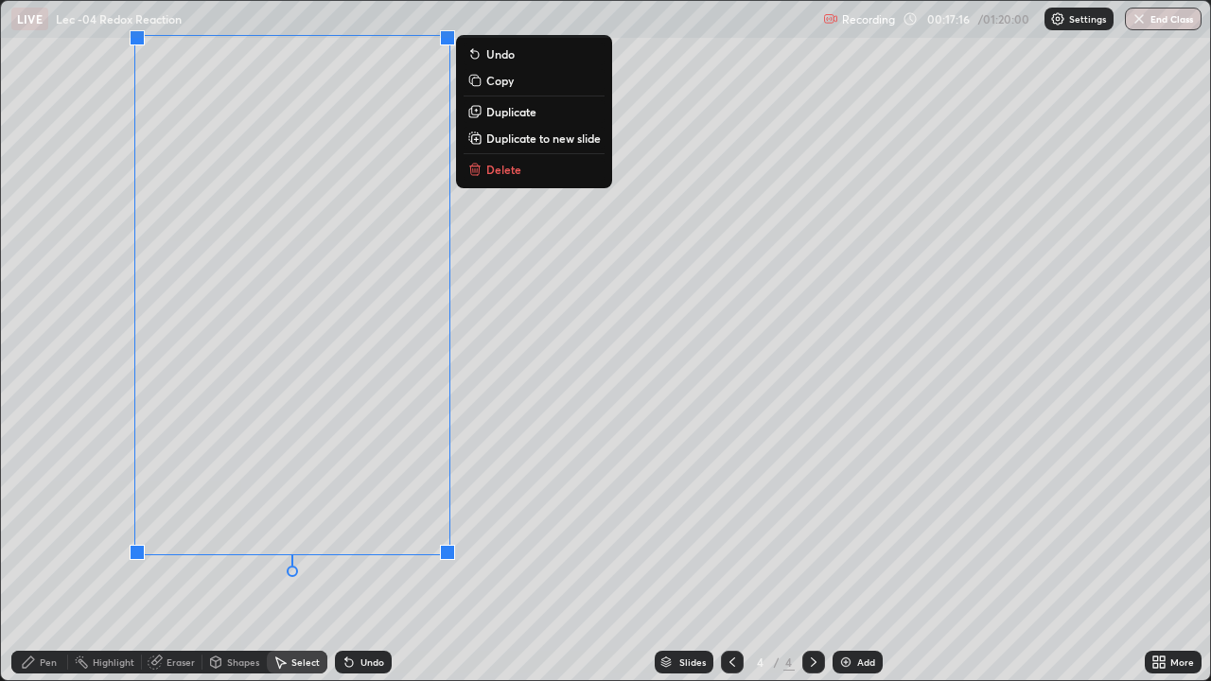
click at [167, 553] on div "Eraser" at bounding box center [181, 662] width 28 height 9
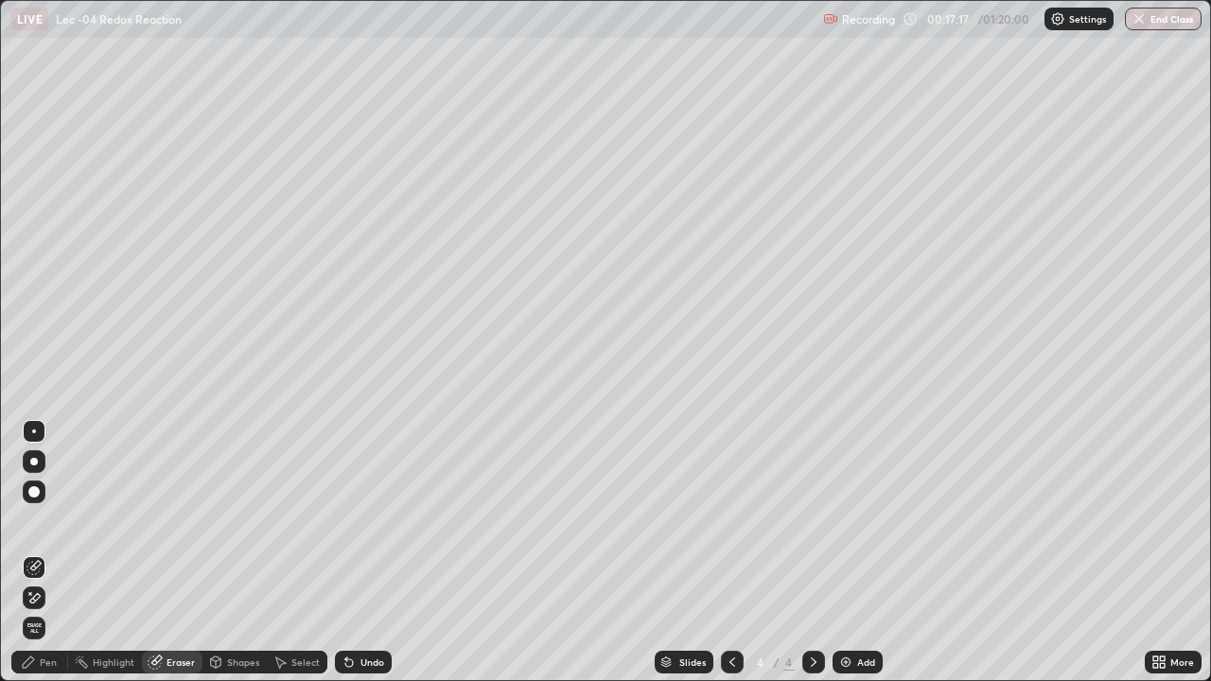
click at [48, 553] on div "Pen" at bounding box center [48, 662] width 17 height 9
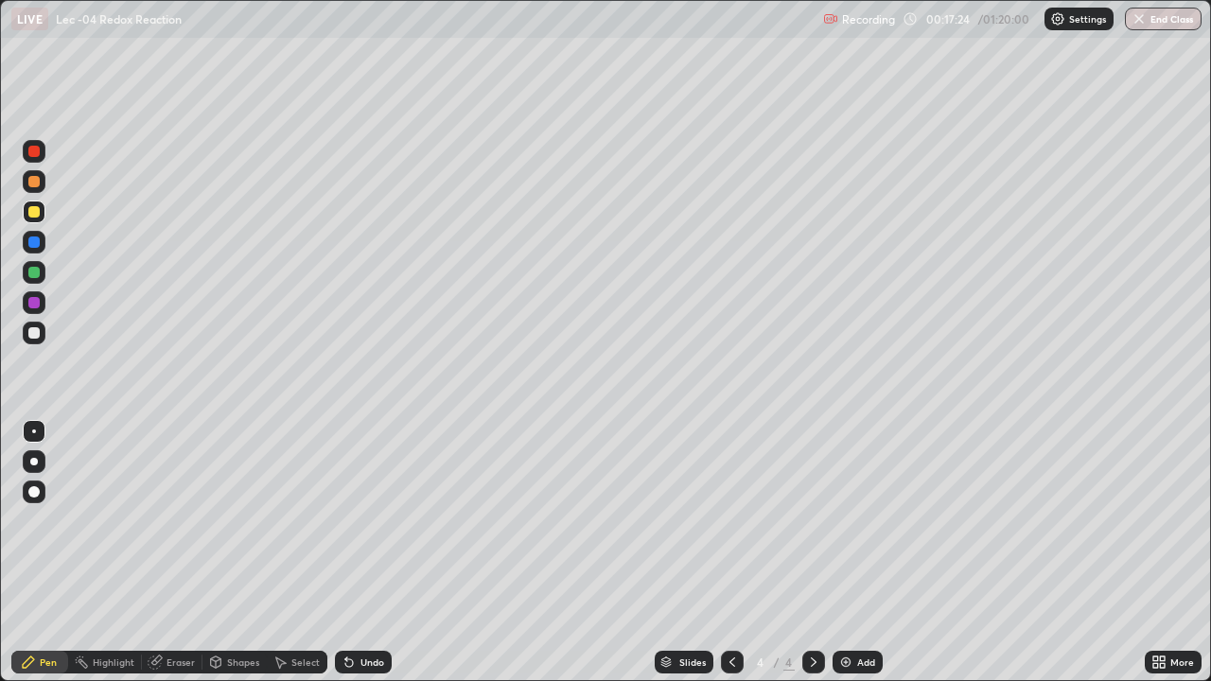
click at [237, 553] on div "Shapes" at bounding box center [243, 662] width 32 height 9
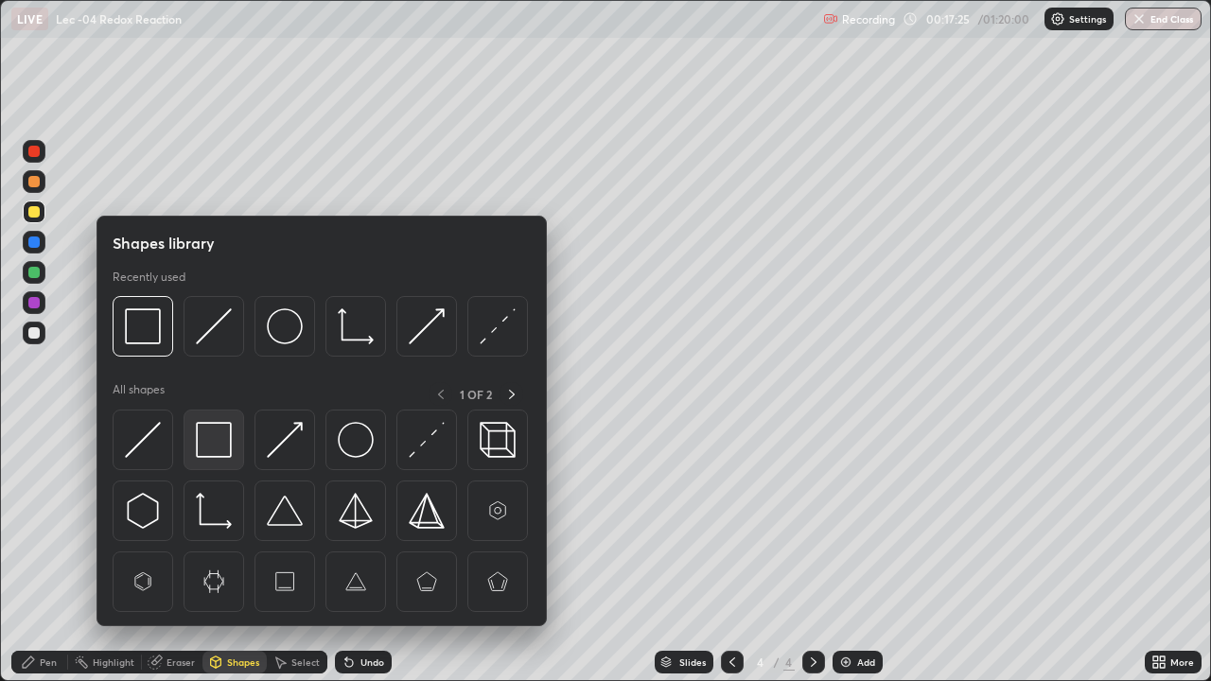
click at [222, 463] on div at bounding box center [214, 440] width 61 height 61
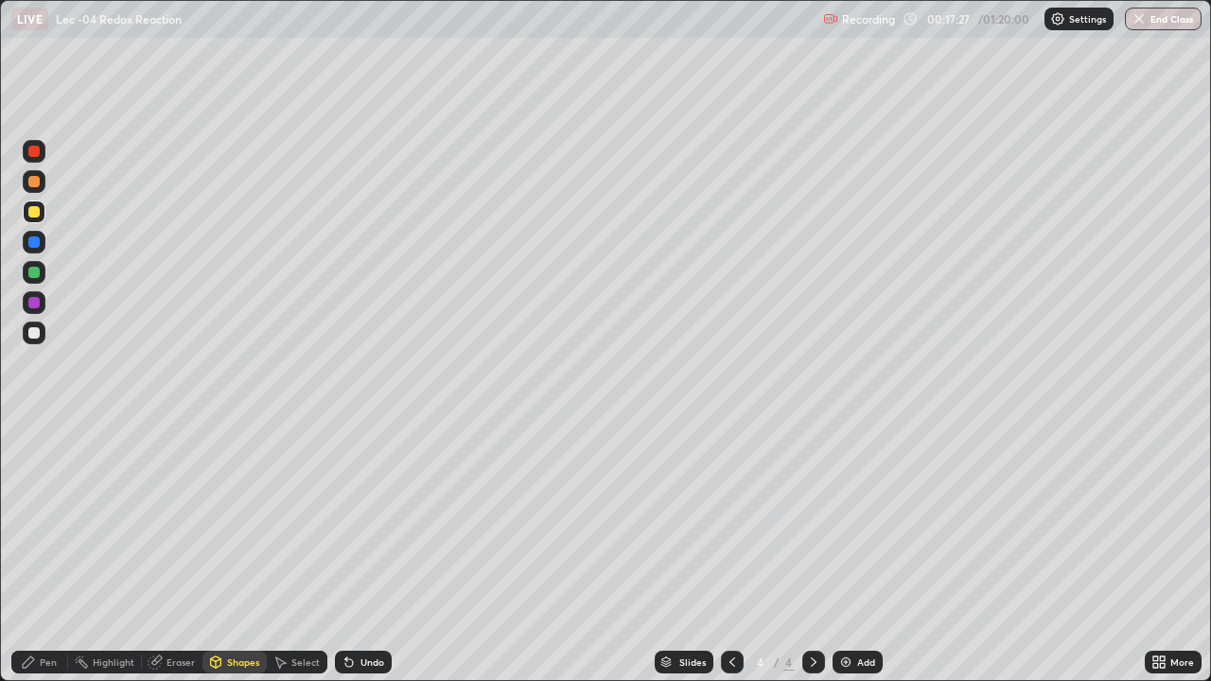
click at [355, 553] on div "Undo" at bounding box center [363, 662] width 57 height 23
click at [59, 553] on div "Pen" at bounding box center [39, 662] width 57 height 23
click at [42, 336] on div at bounding box center [34, 333] width 23 height 23
click at [39, 213] on div at bounding box center [33, 211] width 11 height 11
click at [43, 274] on div at bounding box center [34, 272] width 23 height 23
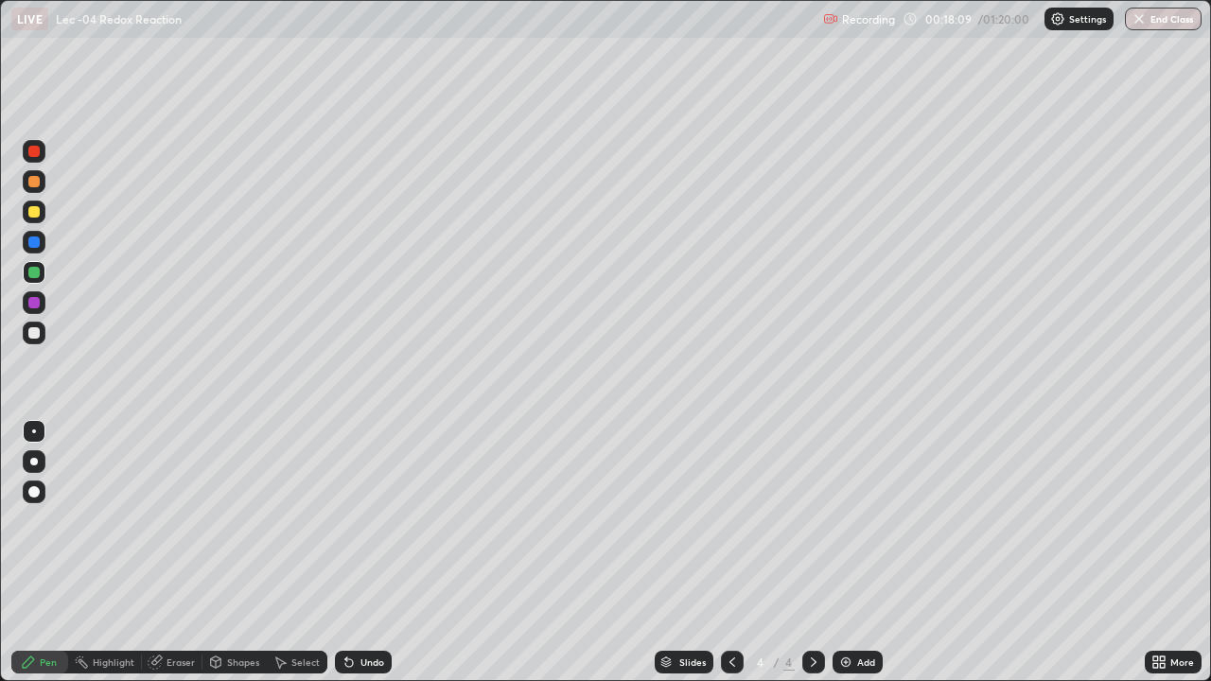
click at [181, 553] on div "Eraser" at bounding box center [181, 662] width 28 height 9
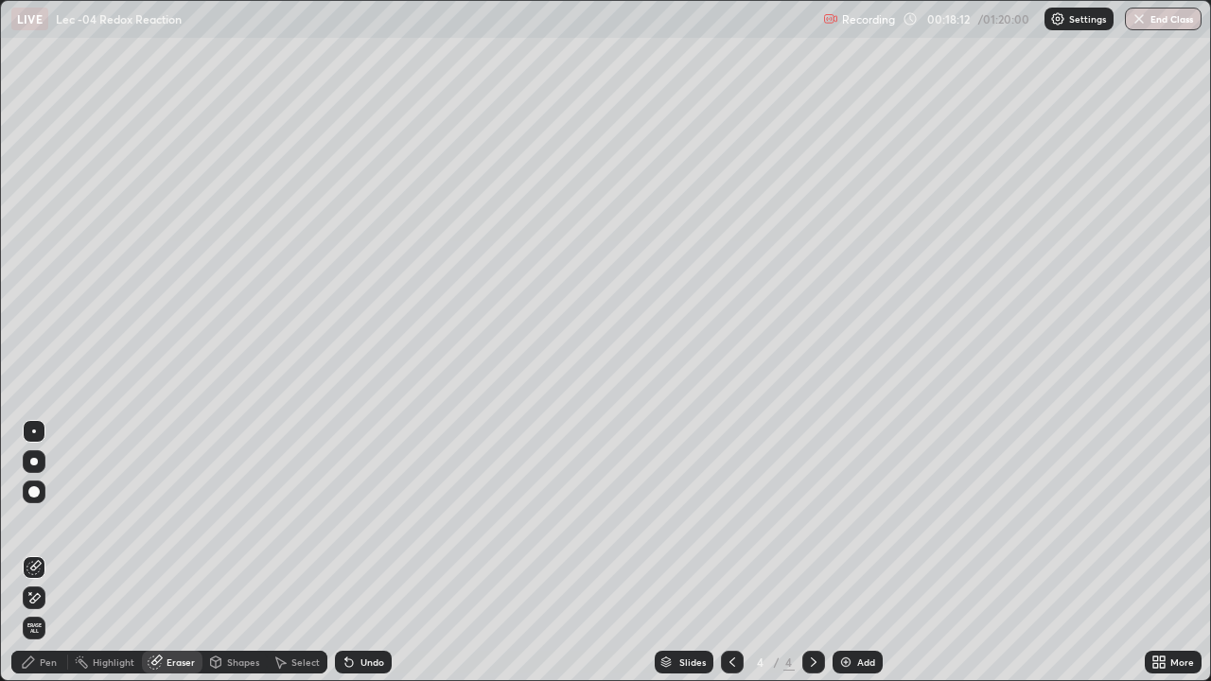
click at [53, 553] on div "Pen" at bounding box center [48, 662] width 17 height 9
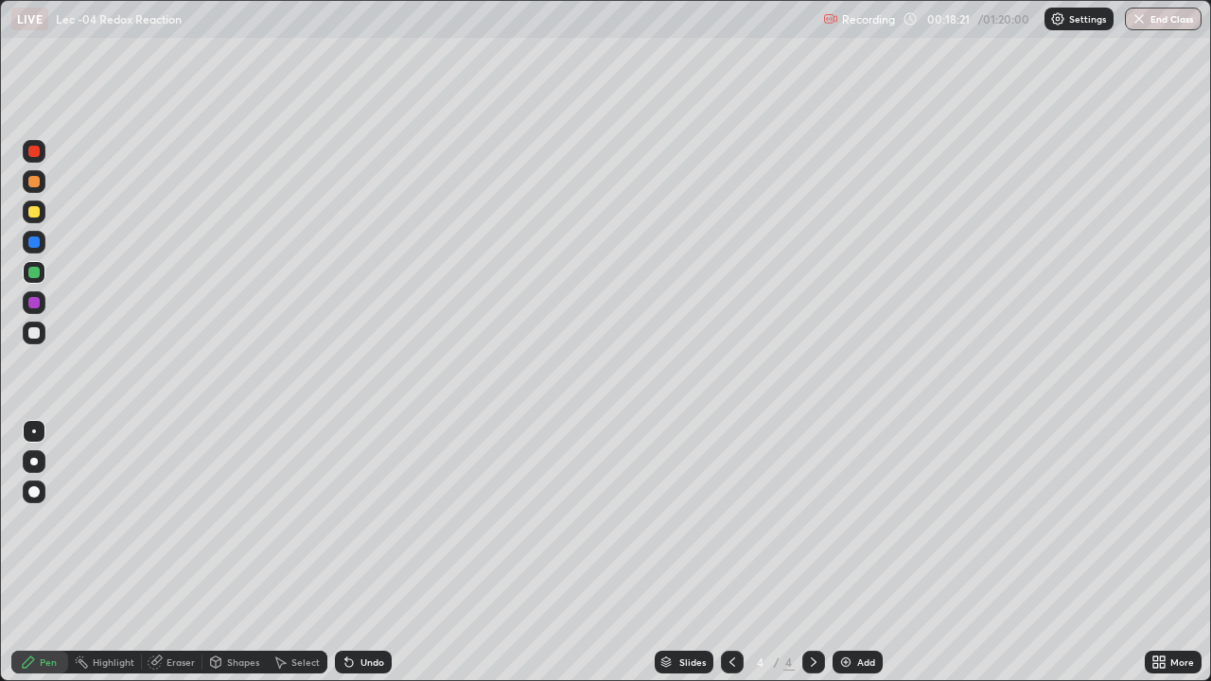
click at [360, 553] on div "Undo" at bounding box center [372, 662] width 24 height 9
click at [355, 553] on div "Undo" at bounding box center [363, 662] width 57 height 23
click at [37, 189] on div at bounding box center [34, 181] width 23 height 23
click at [843, 553] on div "Add" at bounding box center [858, 662] width 50 height 23
click at [44, 218] on div at bounding box center [34, 212] width 23 height 23
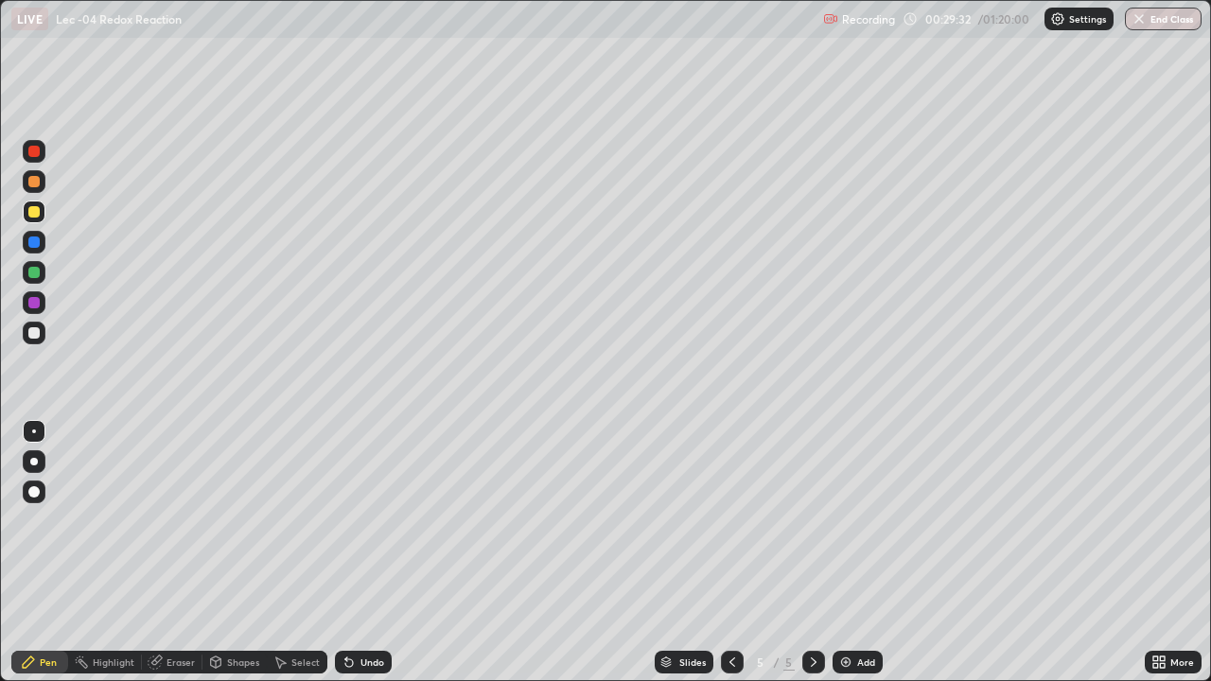
click at [294, 553] on div "Select" at bounding box center [305, 662] width 28 height 9
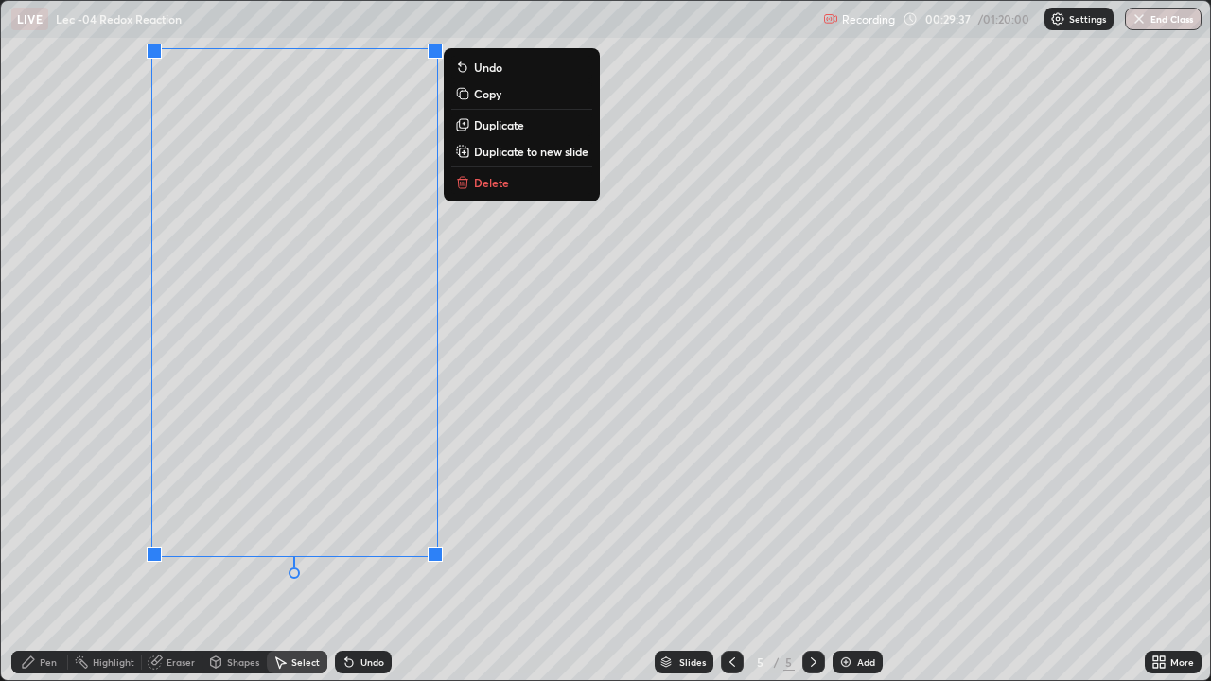
click at [40, 553] on div "Pen" at bounding box center [39, 662] width 57 height 23
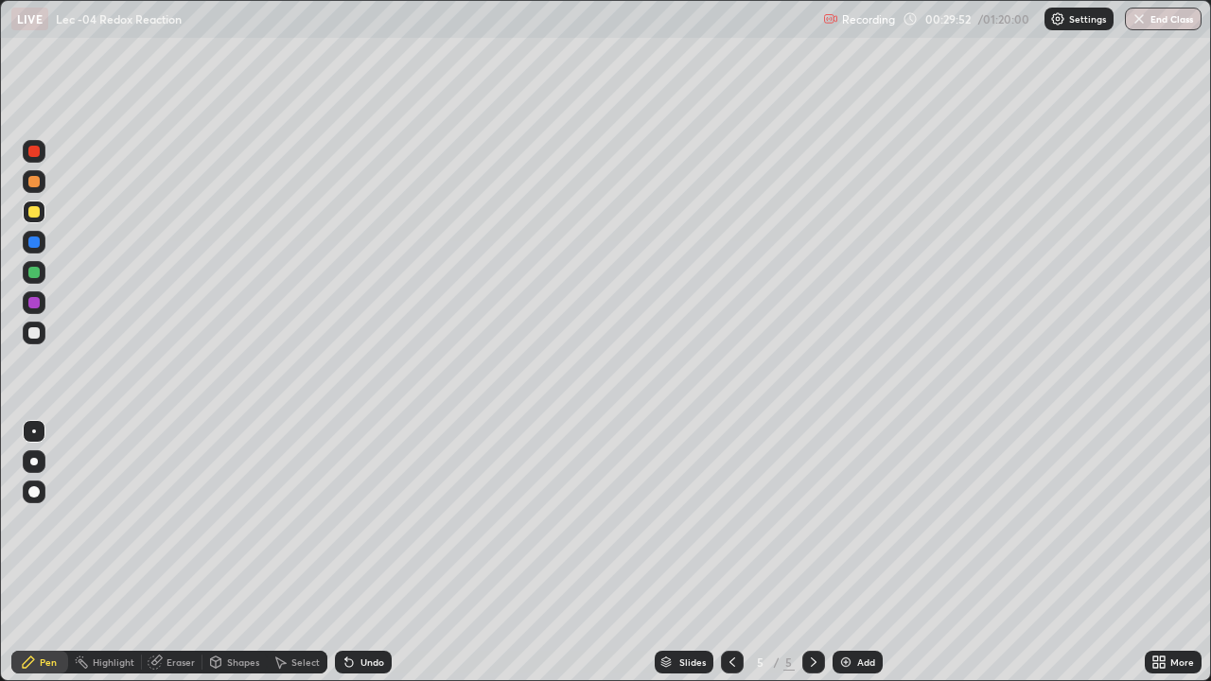
click at [41, 337] on div at bounding box center [34, 333] width 23 height 23
click at [42, 189] on div at bounding box center [34, 181] width 23 height 23
click at [349, 553] on icon at bounding box center [349, 663] width 8 height 8
click at [350, 553] on icon at bounding box center [349, 662] width 15 height 15
click at [348, 553] on icon at bounding box center [349, 663] width 8 height 8
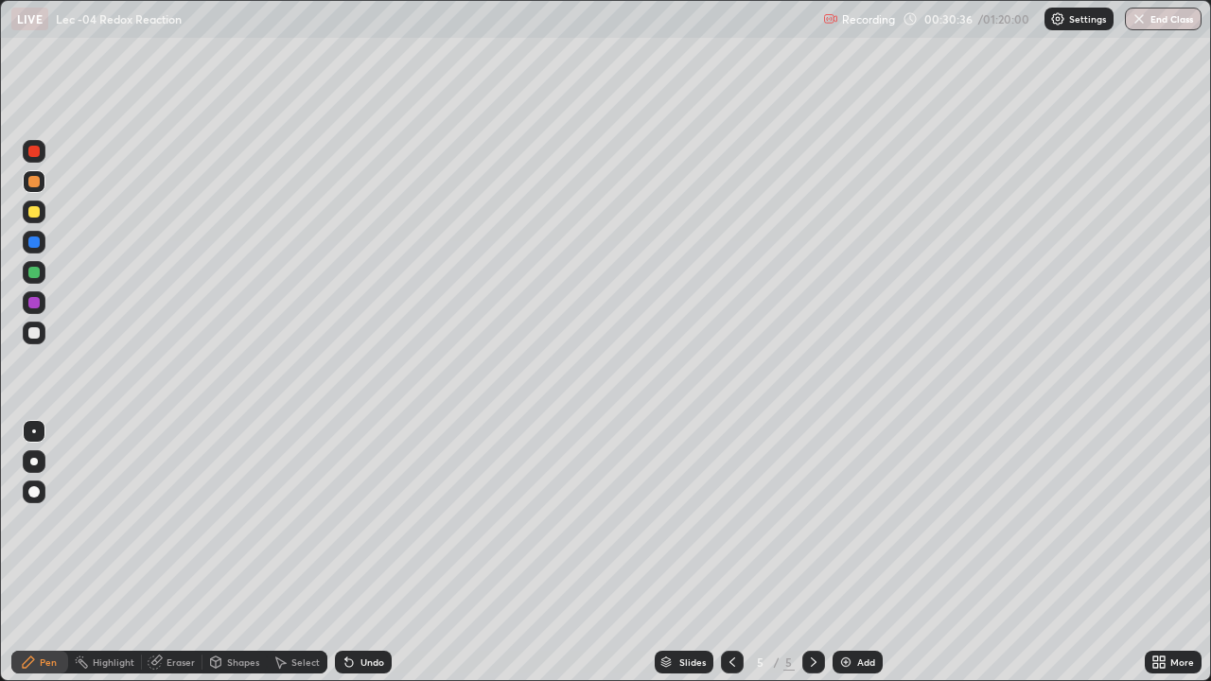
click at [350, 553] on icon at bounding box center [349, 662] width 15 height 15
click at [353, 553] on icon at bounding box center [349, 662] width 15 height 15
click at [182, 553] on div "Eraser" at bounding box center [181, 662] width 28 height 9
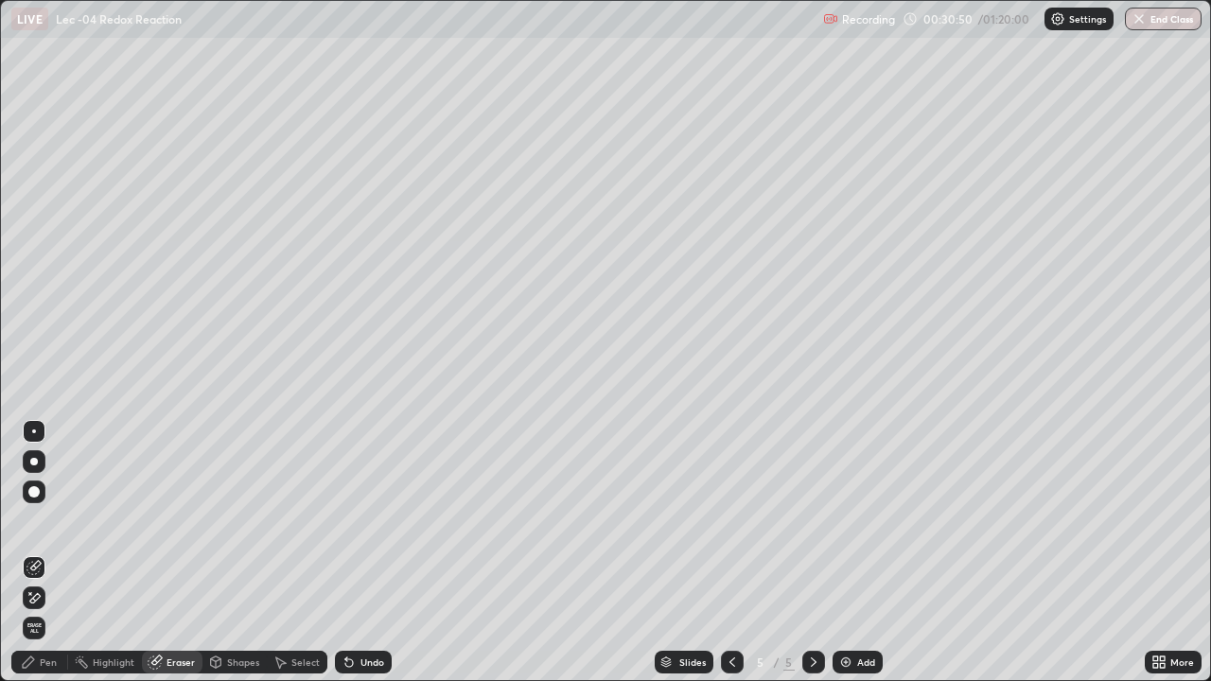
click at [294, 553] on div "Select" at bounding box center [305, 662] width 28 height 9
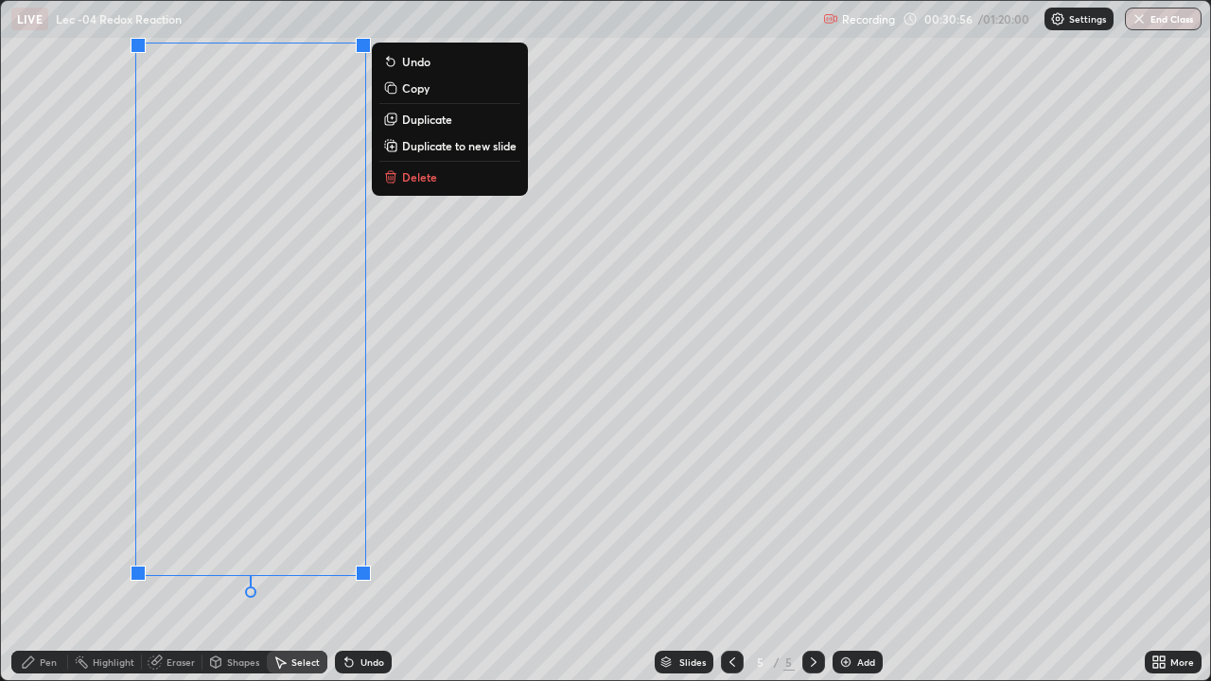
click at [459, 478] on div "0 ° Undo Copy Duplicate Duplicate to new slide Delete" at bounding box center [605, 340] width 1209 height 679
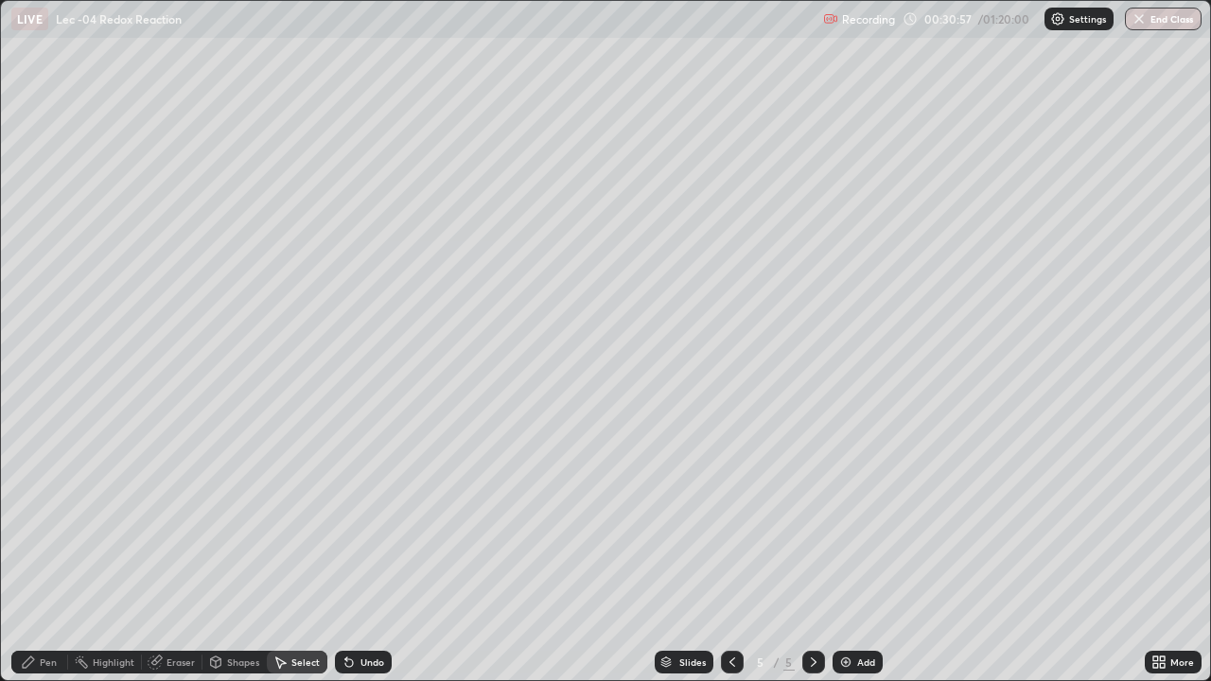
click at [36, 553] on div "Pen" at bounding box center [39, 662] width 57 height 23
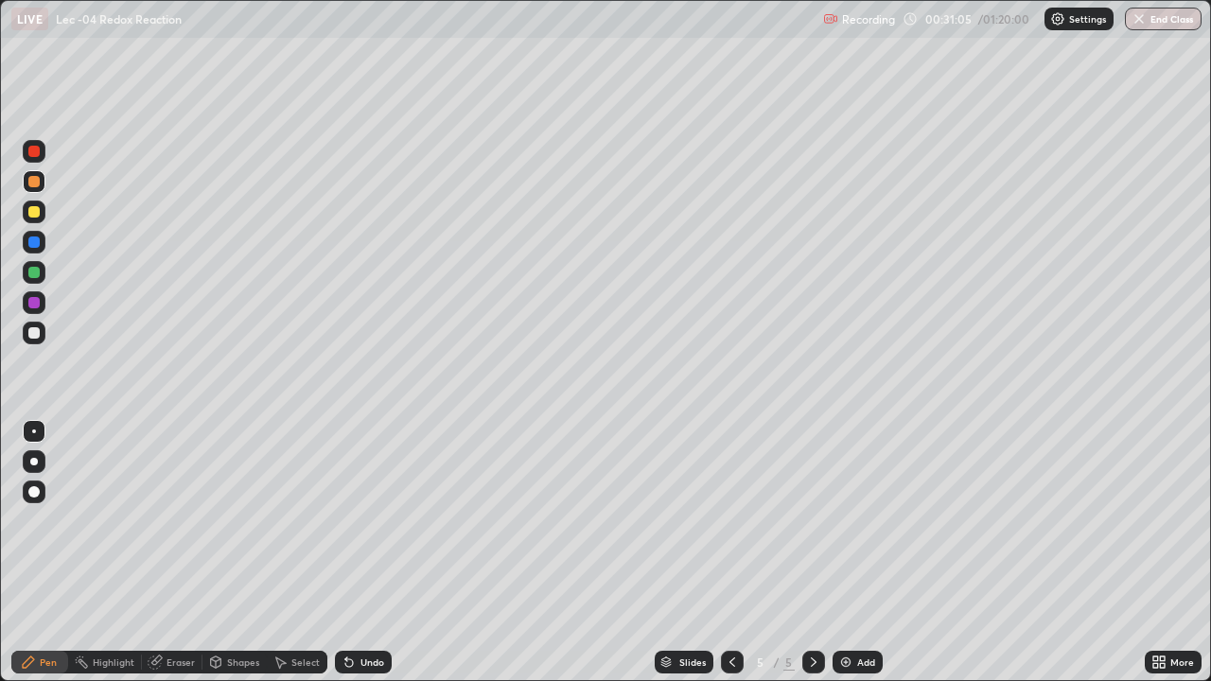
click at [345, 553] on icon at bounding box center [349, 663] width 8 height 8
click at [346, 553] on icon at bounding box center [349, 663] width 8 height 8
click at [345, 553] on icon at bounding box center [349, 663] width 8 height 8
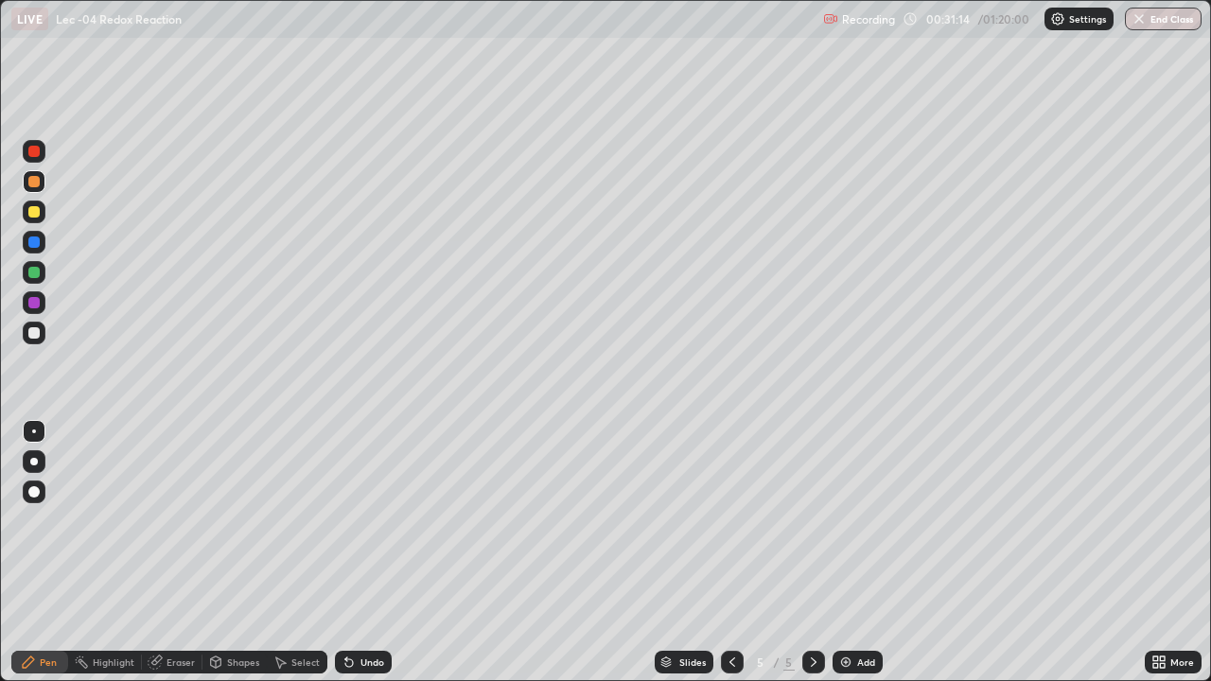
click at [347, 553] on icon at bounding box center [349, 663] width 8 height 8
click at [345, 553] on icon at bounding box center [349, 663] width 8 height 8
click at [346, 553] on icon at bounding box center [349, 663] width 8 height 8
click at [345, 553] on icon at bounding box center [346, 659] width 2 height 2
click at [347, 553] on icon at bounding box center [349, 663] width 8 height 8
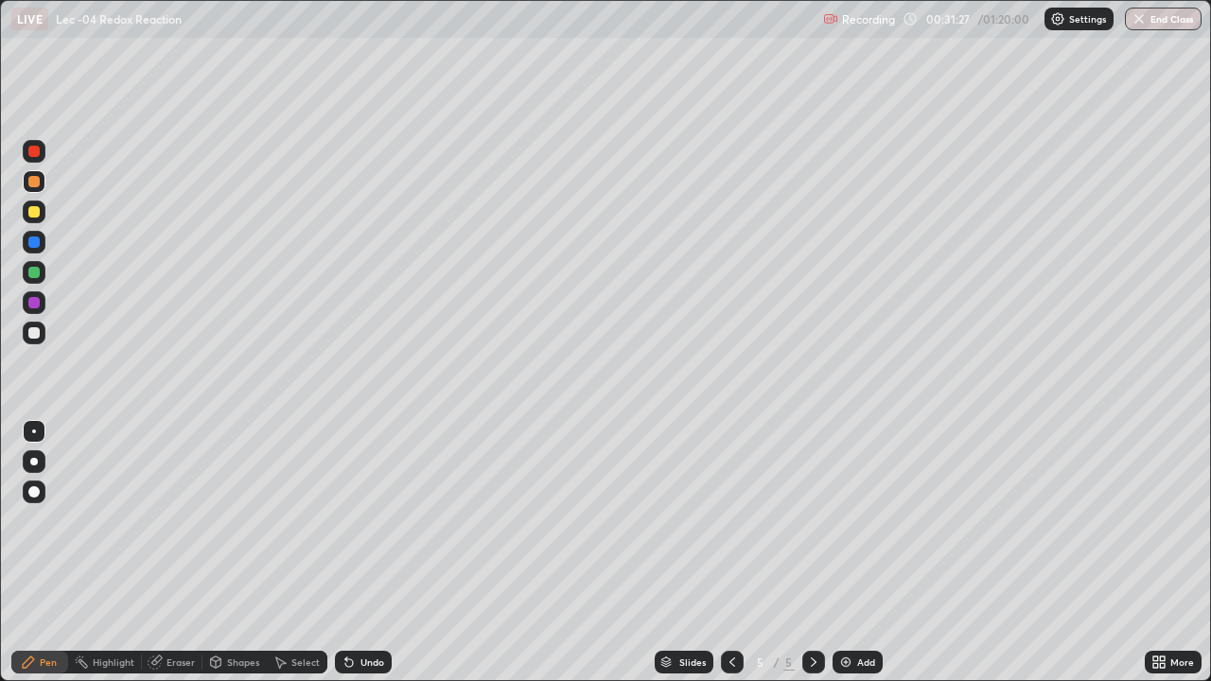
click at [349, 553] on icon at bounding box center [349, 663] width 8 height 8
click at [350, 553] on icon at bounding box center [349, 662] width 15 height 15
click at [350, 553] on div "Undo" at bounding box center [363, 662] width 57 height 23
click at [346, 553] on icon at bounding box center [349, 663] width 8 height 8
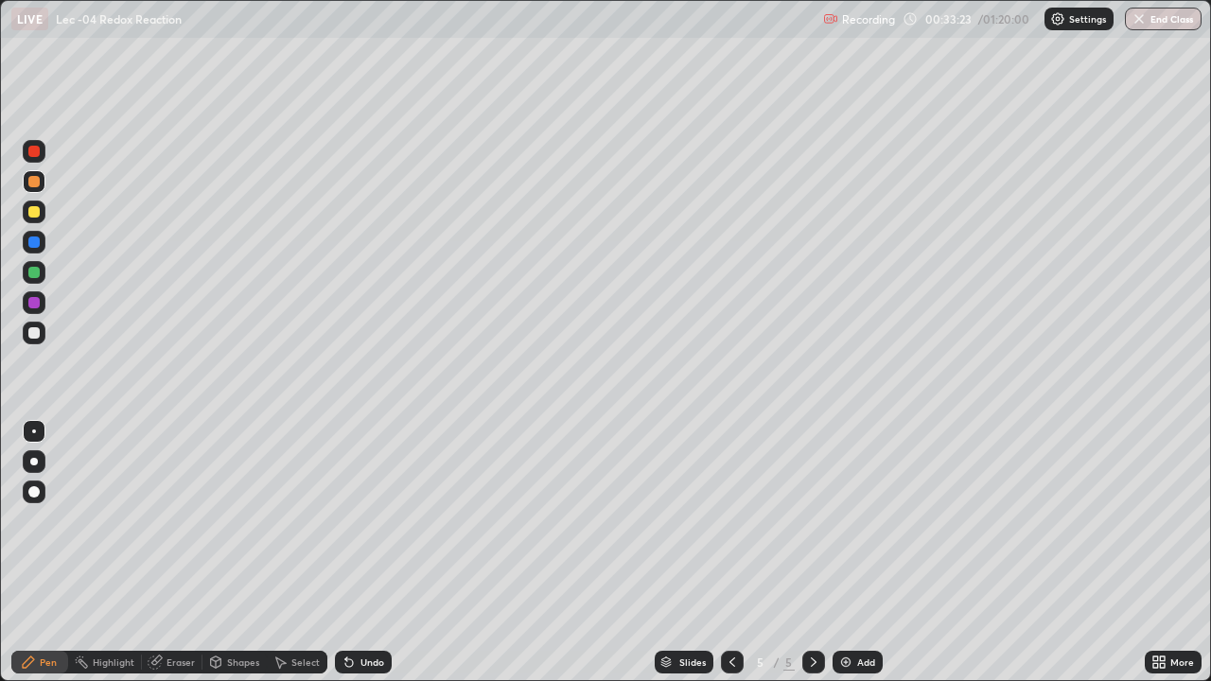
click at [850, 553] on img at bounding box center [845, 662] width 15 height 15
click at [44, 331] on div at bounding box center [34, 333] width 23 height 23
click at [347, 553] on icon at bounding box center [349, 663] width 8 height 8
click at [346, 553] on icon at bounding box center [349, 663] width 8 height 8
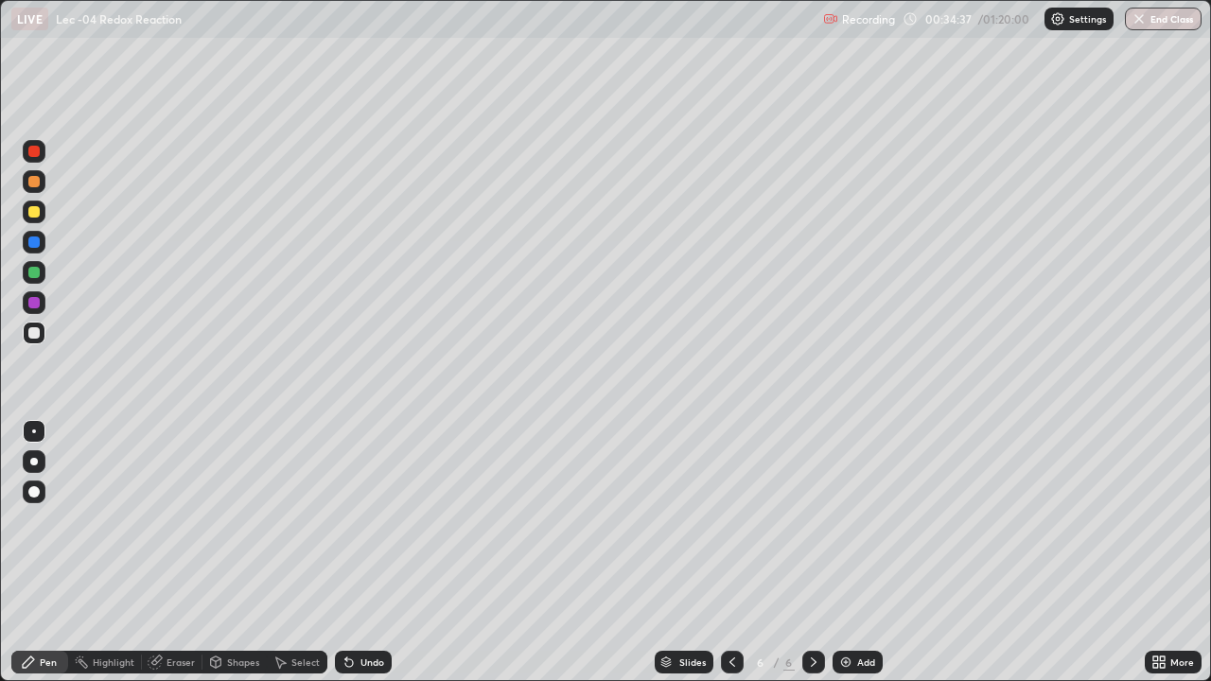
click at [347, 553] on icon at bounding box center [349, 663] width 8 height 8
click at [360, 553] on div "Undo" at bounding box center [363, 662] width 57 height 23
click at [363, 553] on div "Undo" at bounding box center [372, 662] width 24 height 9
click at [345, 553] on icon at bounding box center [346, 659] width 2 height 2
click at [346, 553] on icon at bounding box center [349, 663] width 8 height 8
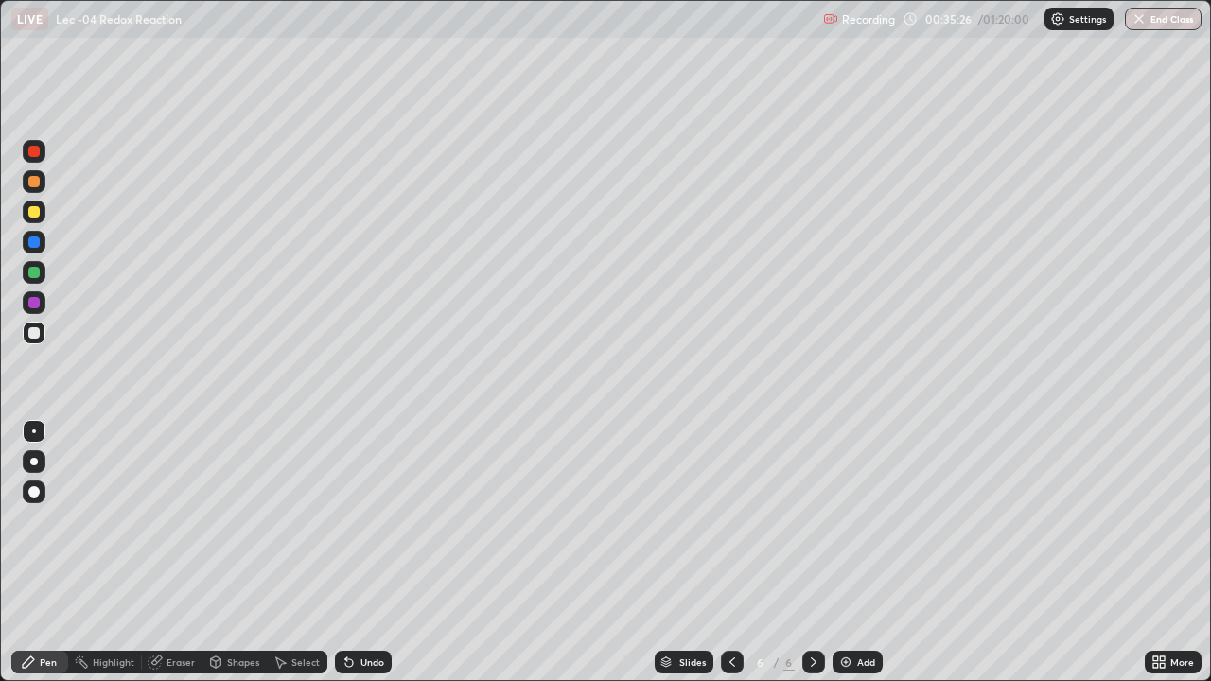
click at [345, 553] on icon at bounding box center [349, 663] width 8 height 8
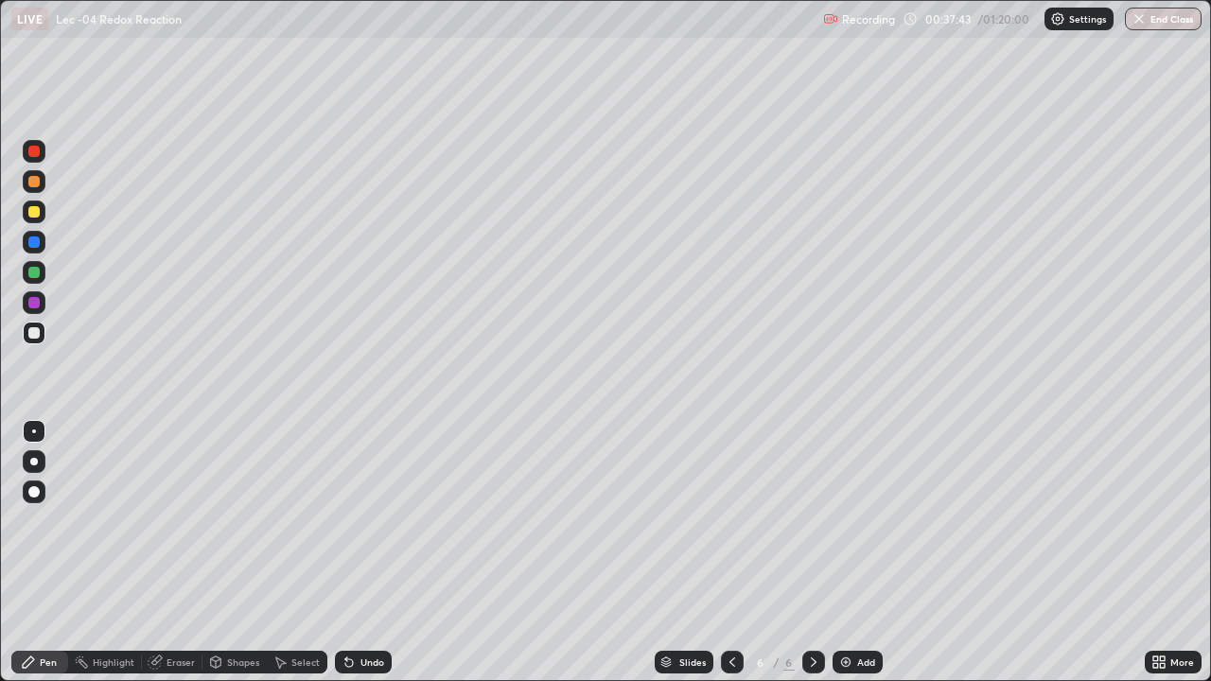
click at [870, 553] on div "Add" at bounding box center [858, 662] width 50 height 23
click at [34, 183] on div at bounding box center [33, 181] width 11 height 11
click at [342, 553] on div "Undo" at bounding box center [363, 662] width 57 height 23
click at [44, 215] on div at bounding box center [34, 212] width 23 height 23
click at [731, 553] on icon at bounding box center [732, 662] width 15 height 15
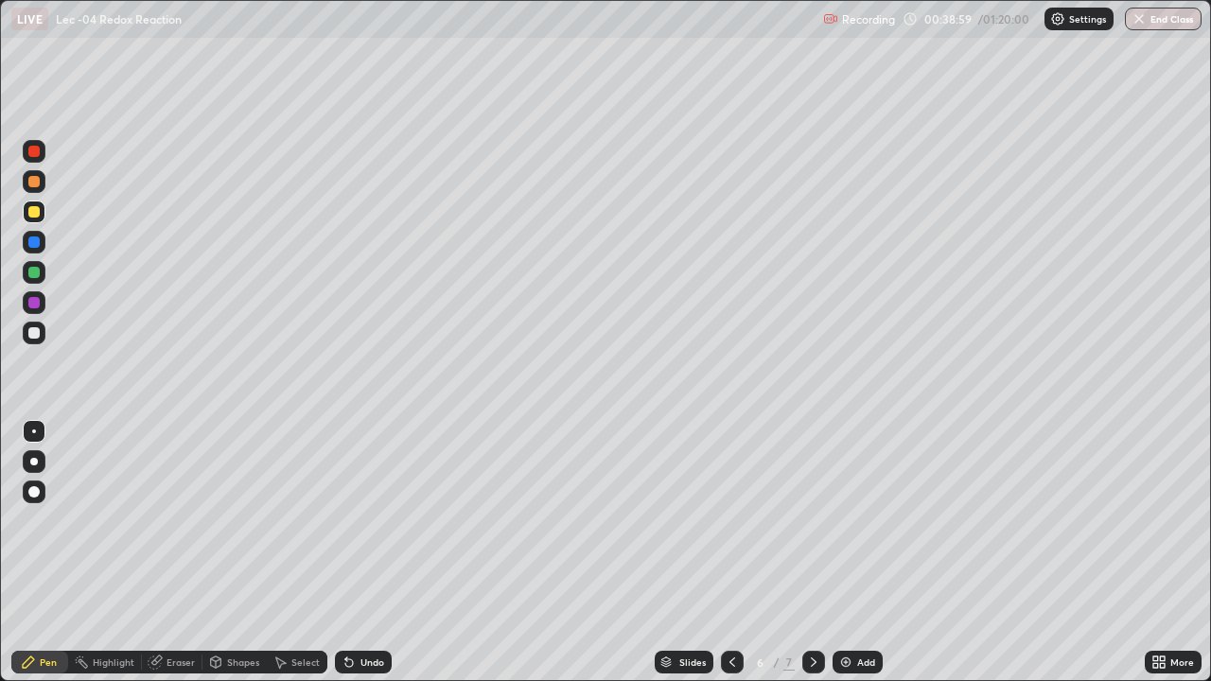
click at [730, 553] on icon at bounding box center [732, 662] width 15 height 15
click at [812, 553] on icon at bounding box center [813, 662] width 15 height 15
click at [819, 553] on div at bounding box center [813, 662] width 23 height 23
click at [812, 553] on icon at bounding box center [813, 662] width 15 height 15
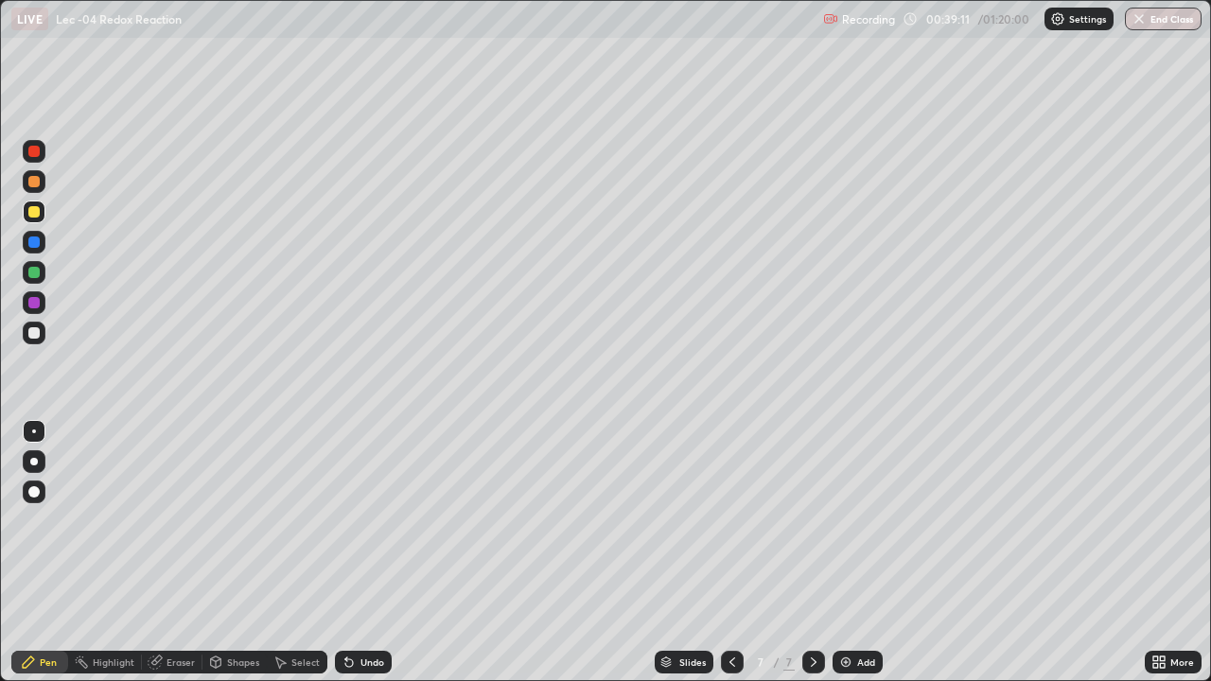
click at [730, 553] on icon at bounding box center [732, 662] width 15 height 15
click at [736, 553] on icon at bounding box center [732, 662] width 15 height 15
click at [812, 553] on icon at bounding box center [813, 662] width 15 height 15
click at [811, 553] on icon at bounding box center [813, 662] width 15 height 15
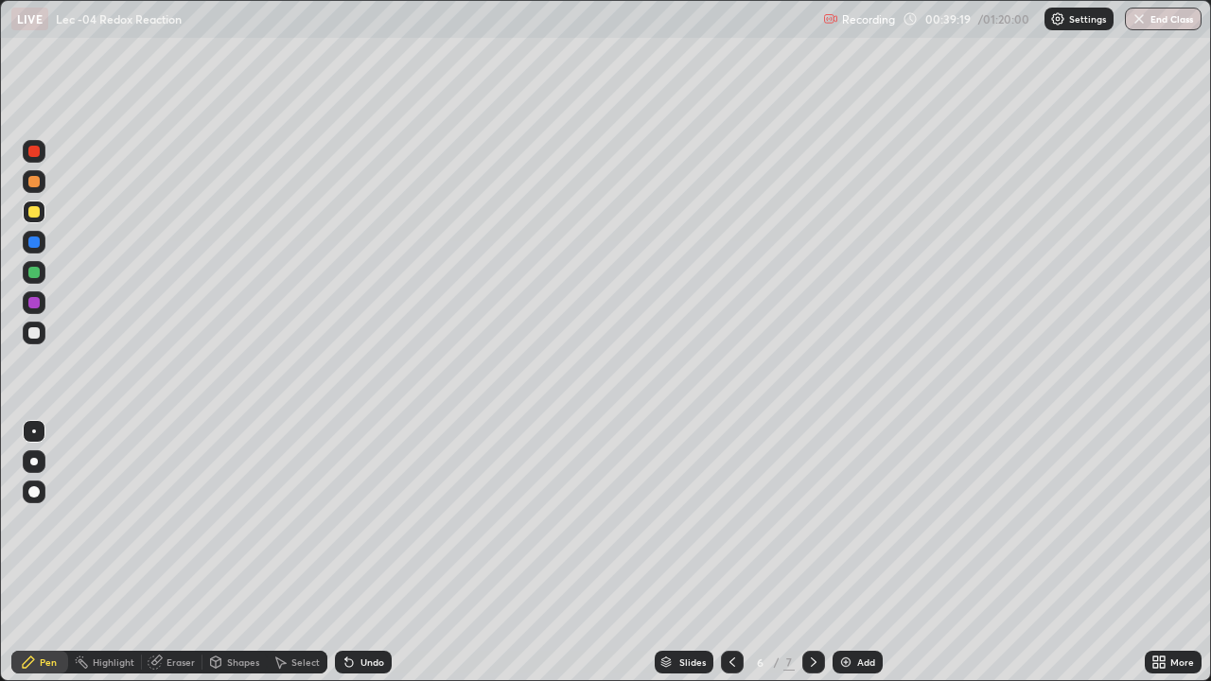
click at [812, 553] on icon at bounding box center [813, 662] width 15 height 15
click at [166, 553] on div "Eraser" at bounding box center [172, 662] width 61 height 23
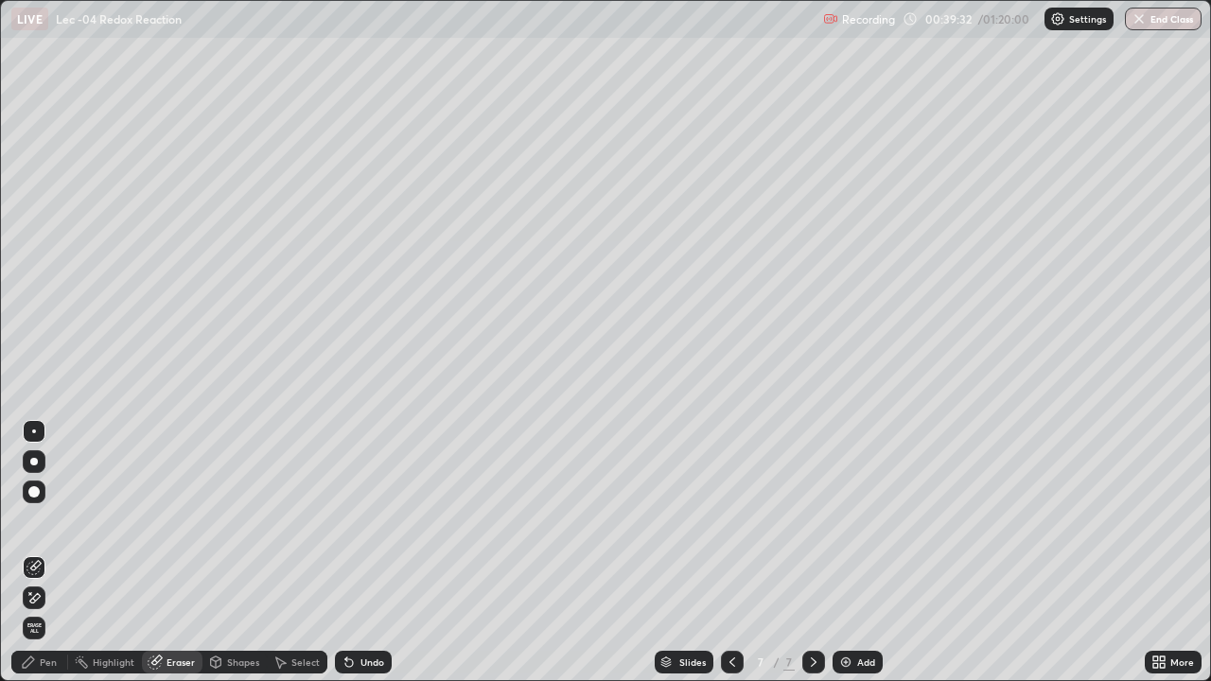
click at [57, 553] on div "Pen" at bounding box center [39, 662] width 57 height 23
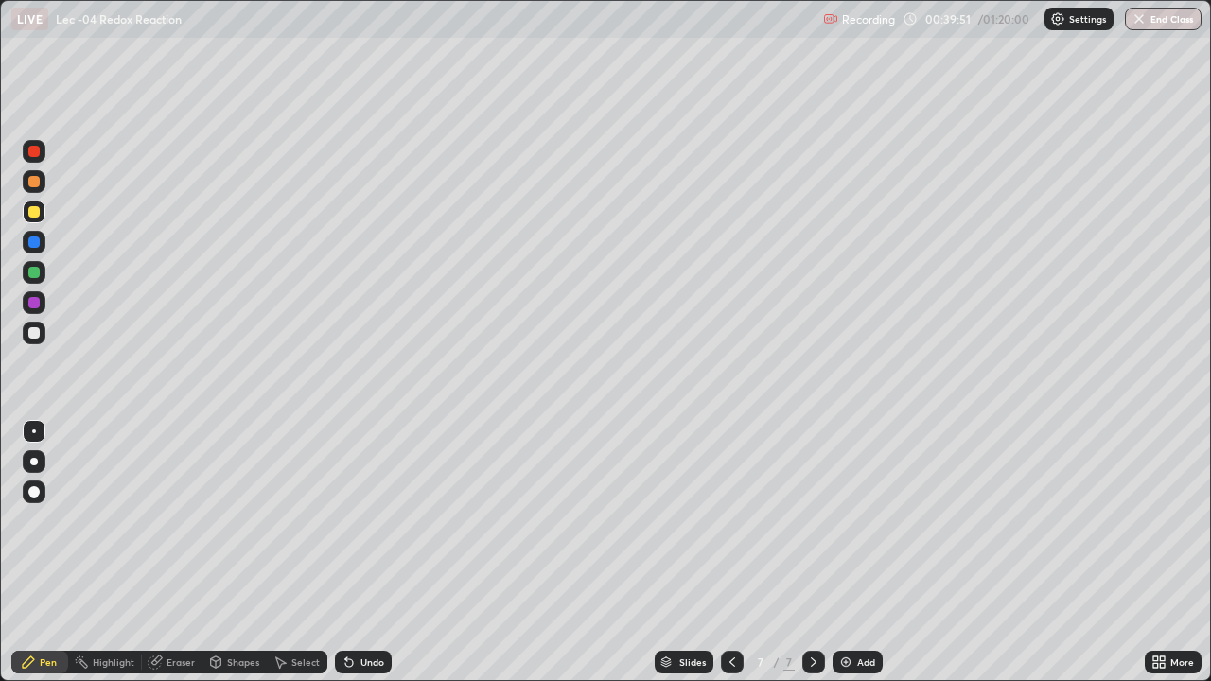
click at [730, 553] on icon at bounding box center [732, 662] width 15 height 15
click at [721, 553] on div at bounding box center [732, 662] width 23 height 23
click at [803, 553] on div at bounding box center [813, 662] width 23 height 23
click at [722, 553] on div at bounding box center [732, 662] width 23 height 23
click at [360, 553] on div "Undo" at bounding box center [372, 662] width 24 height 9
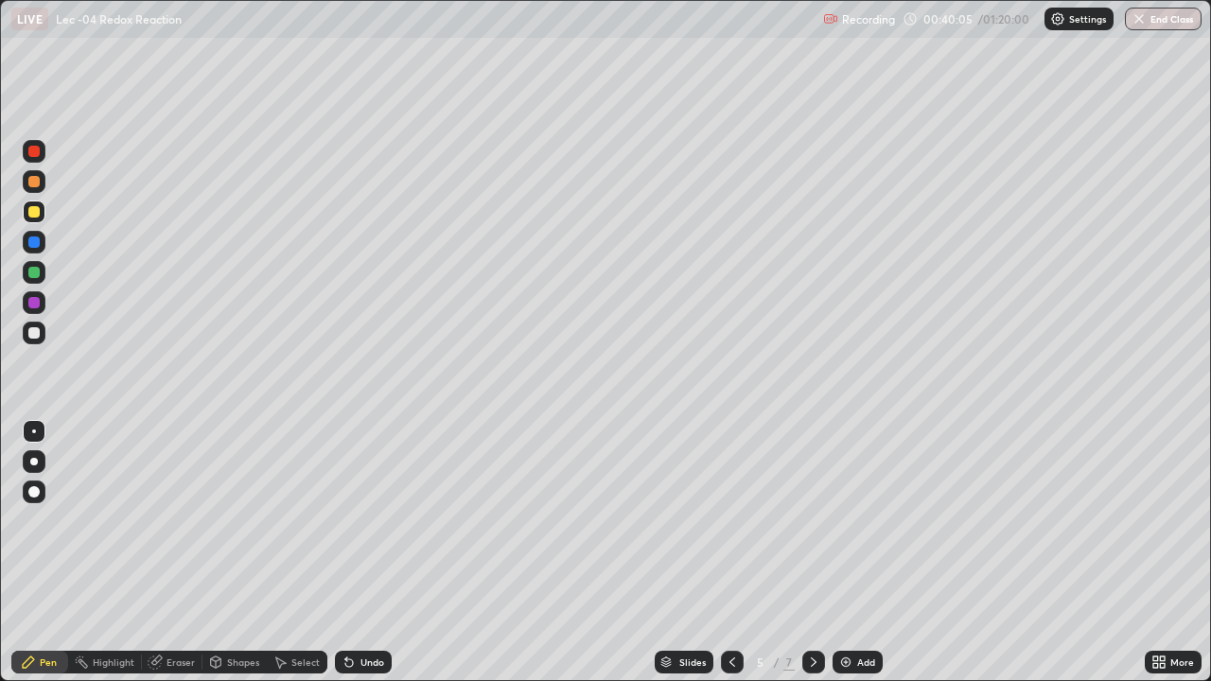
click at [356, 553] on div "Undo" at bounding box center [363, 662] width 57 height 23
click at [347, 553] on icon at bounding box center [349, 663] width 8 height 8
click at [350, 553] on icon at bounding box center [349, 662] width 15 height 15
click at [353, 553] on icon at bounding box center [349, 662] width 15 height 15
click at [730, 553] on icon at bounding box center [732, 662] width 15 height 15
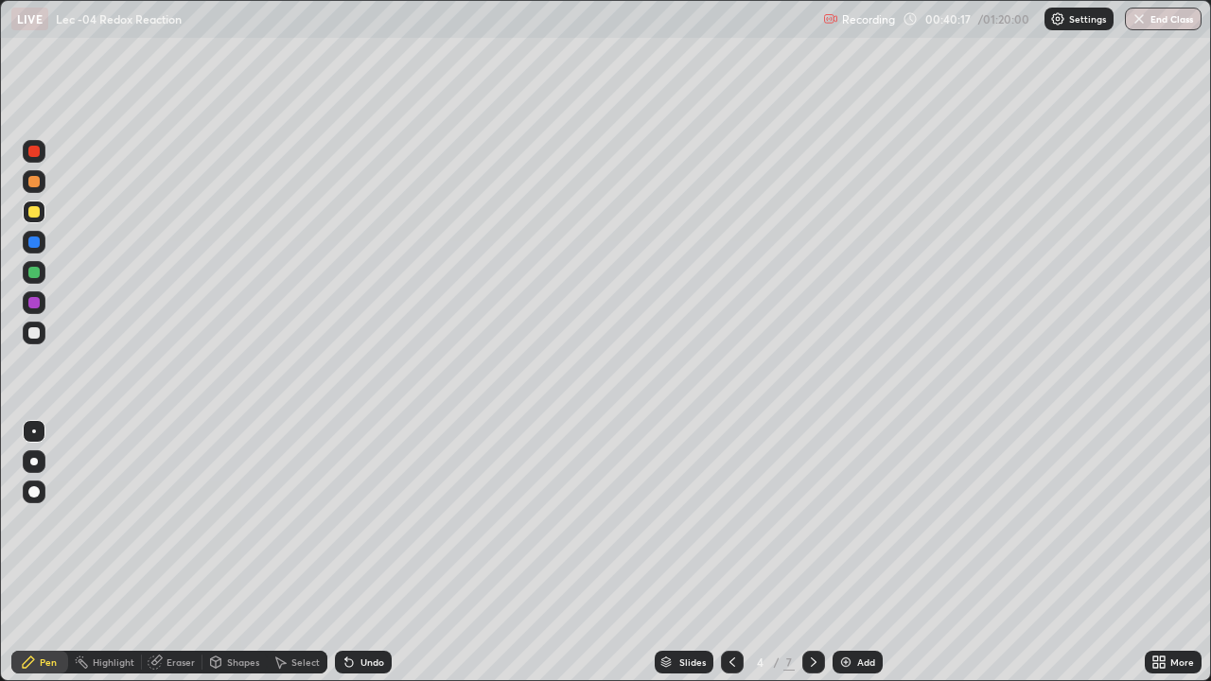
click at [177, 553] on div "Eraser" at bounding box center [172, 662] width 61 height 23
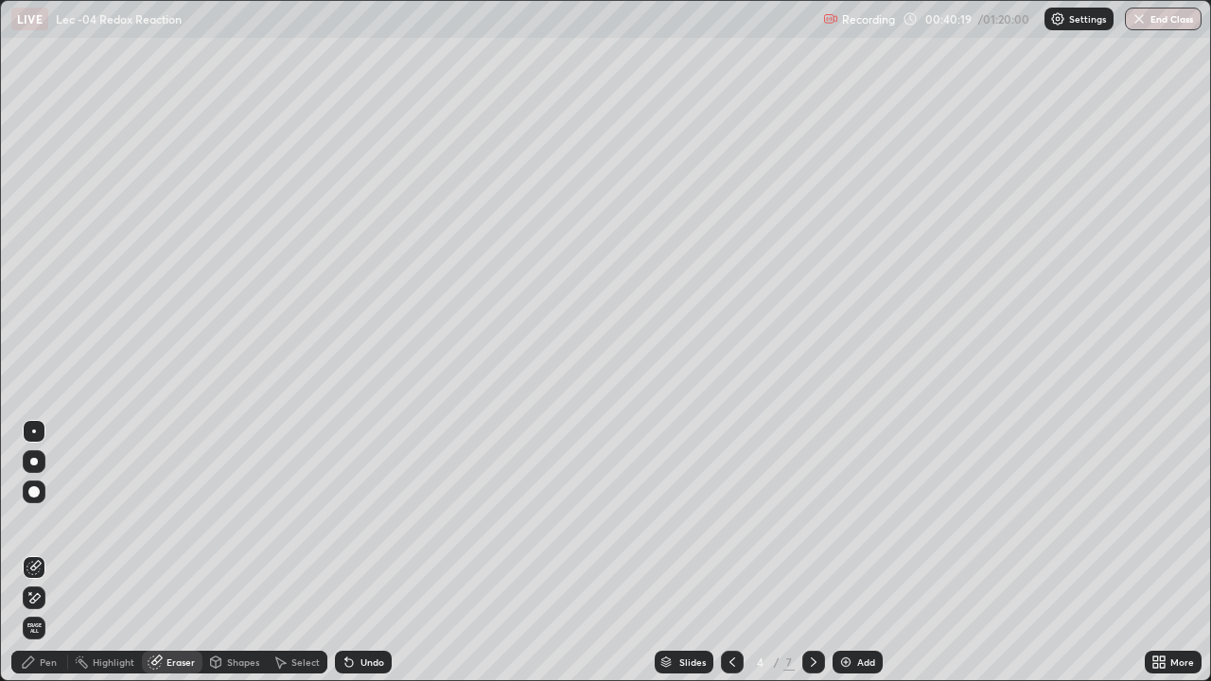
click at [59, 553] on div "Pen" at bounding box center [39, 662] width 57 height 23
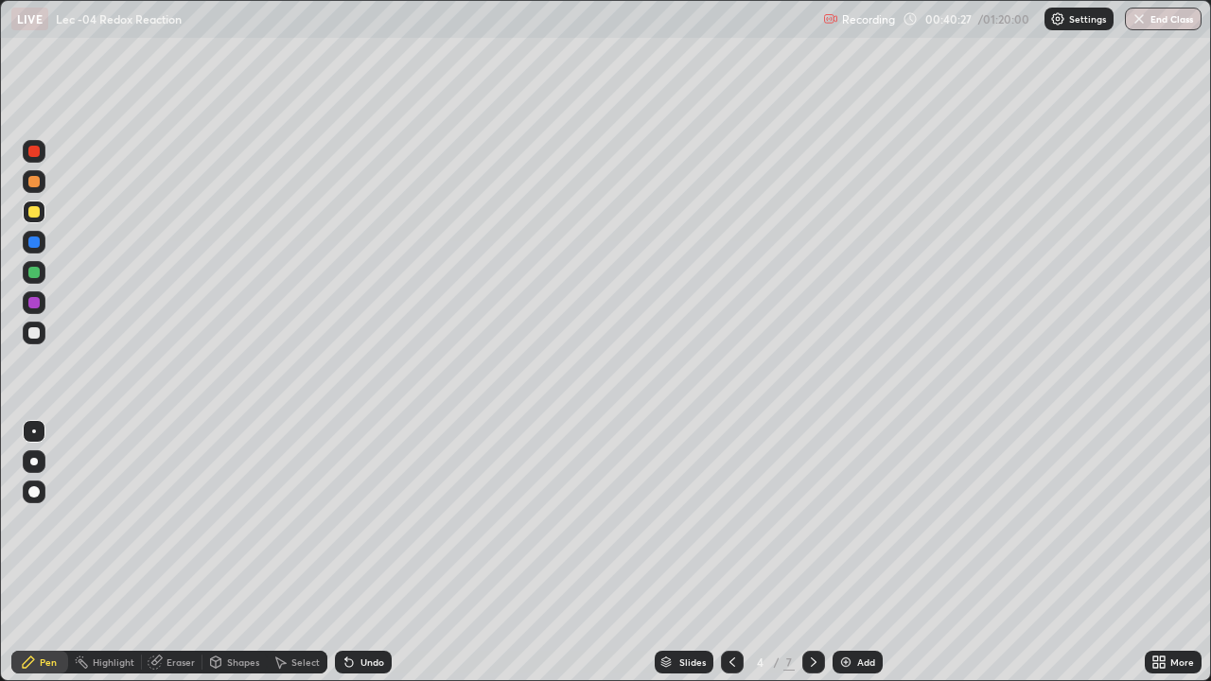
click at [813, 553] on icon at bounding box center [814, 662] width 6 height 9
click at [814, 553] on icon at bounding box center [813, 662] width 15 height 15
click at [813, 553] on icon at bounding box center [813, 662] width 15 height 15
click at [183, 553] on div "Eraser" at bounding box center [172, 662] width 61 height 23
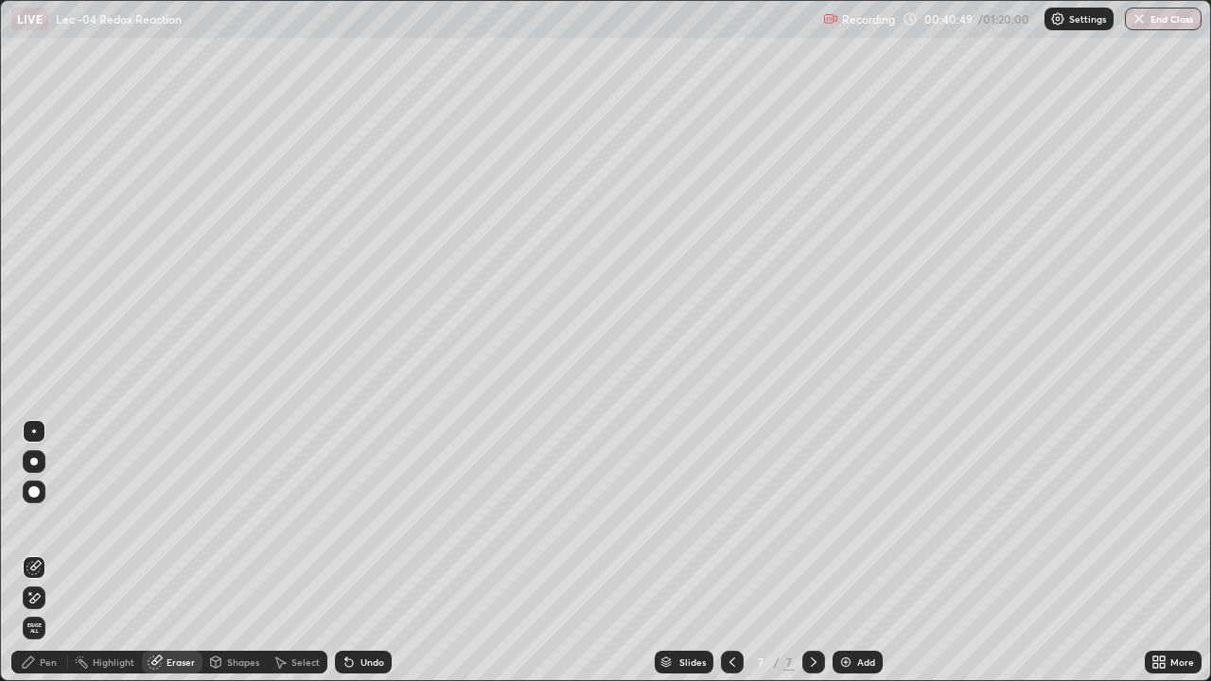
click at [49, 553] on div "Pen" at bounding box center [48, 662] width 17 height 9
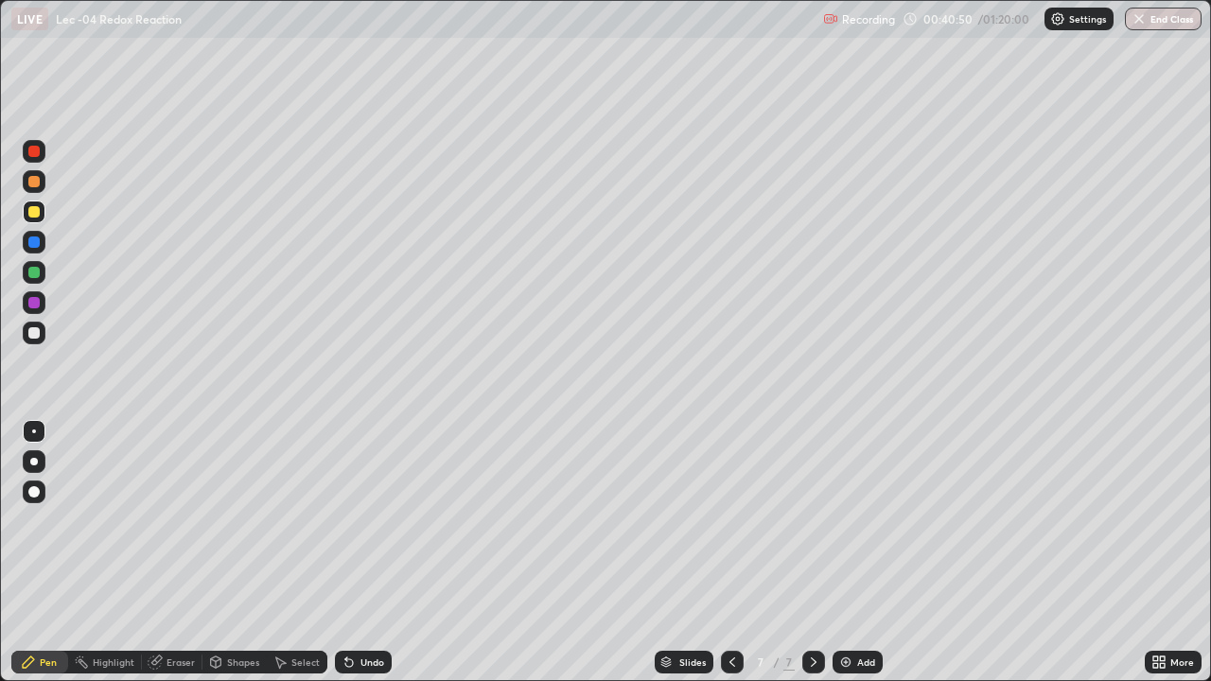
click at [41, 279] on div at bounding box center [34, 272] width 23 height 23
click at [167, 553] on div "Eraser" at bounding box center [181, 662] width 28 height 9
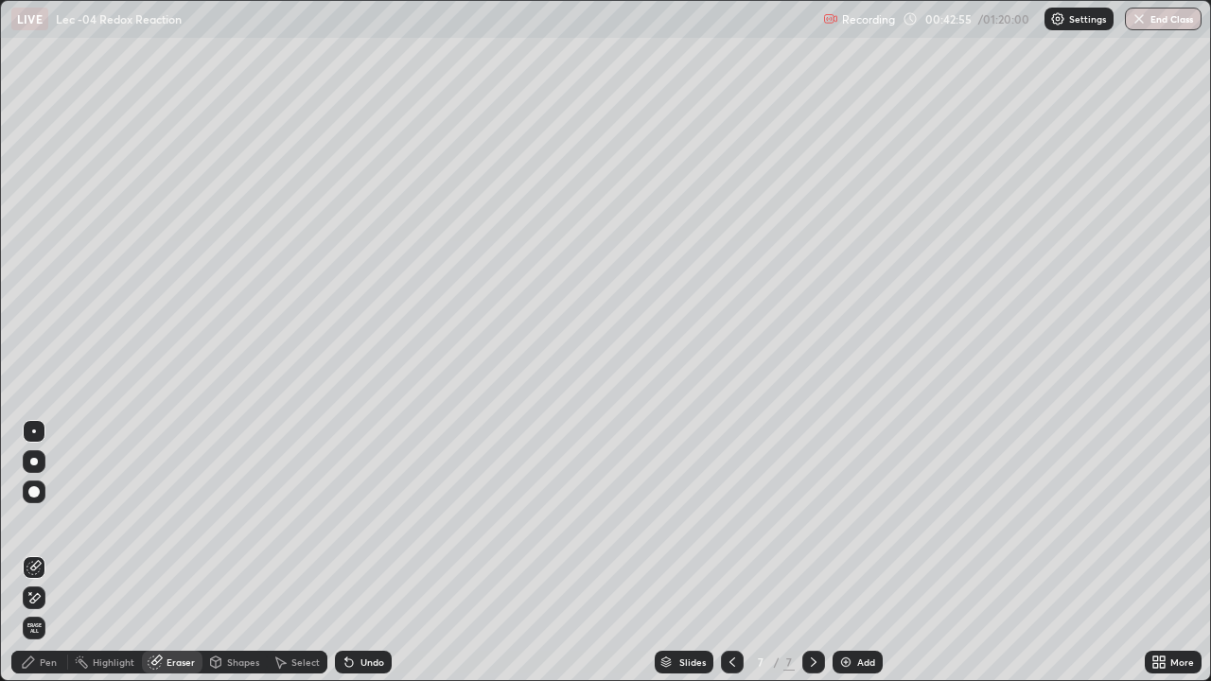
click at [32, 553] on icon at bounding box center [28, 662] width 11 height 11
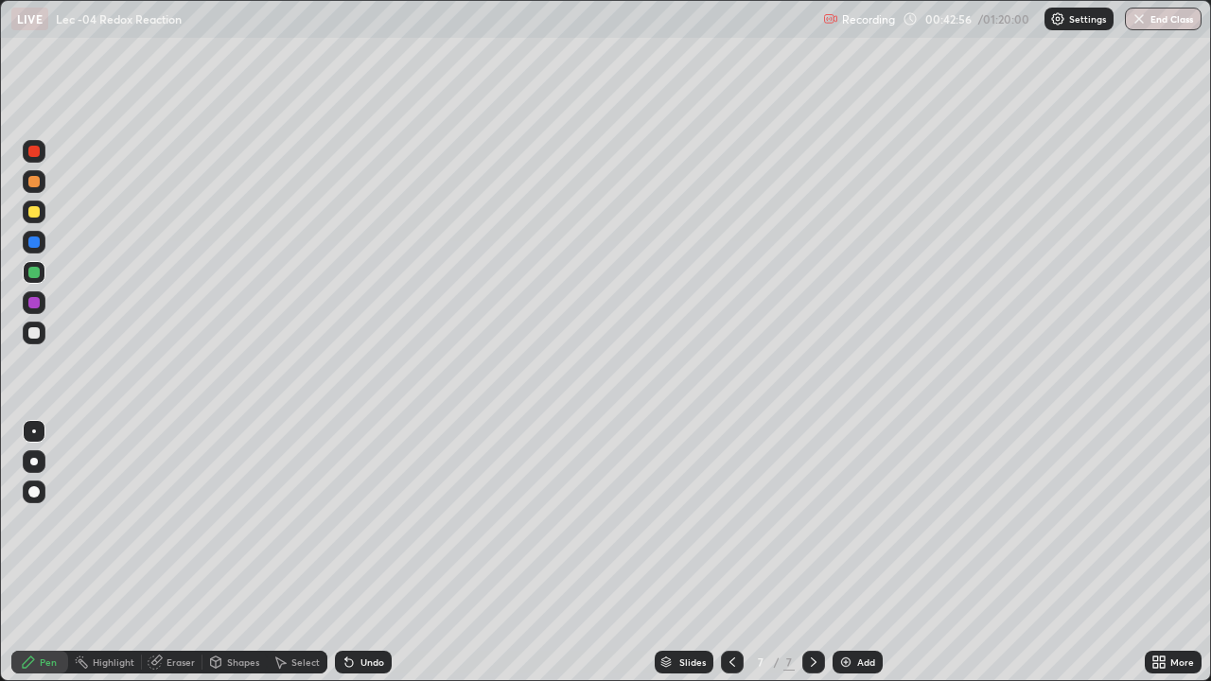
click at [35, 212] on div at bounding box center [33, 211] width 11 height 11
click at [183, 553] on div "Eraser" at bounding box center [181, 662] width 28 height 9
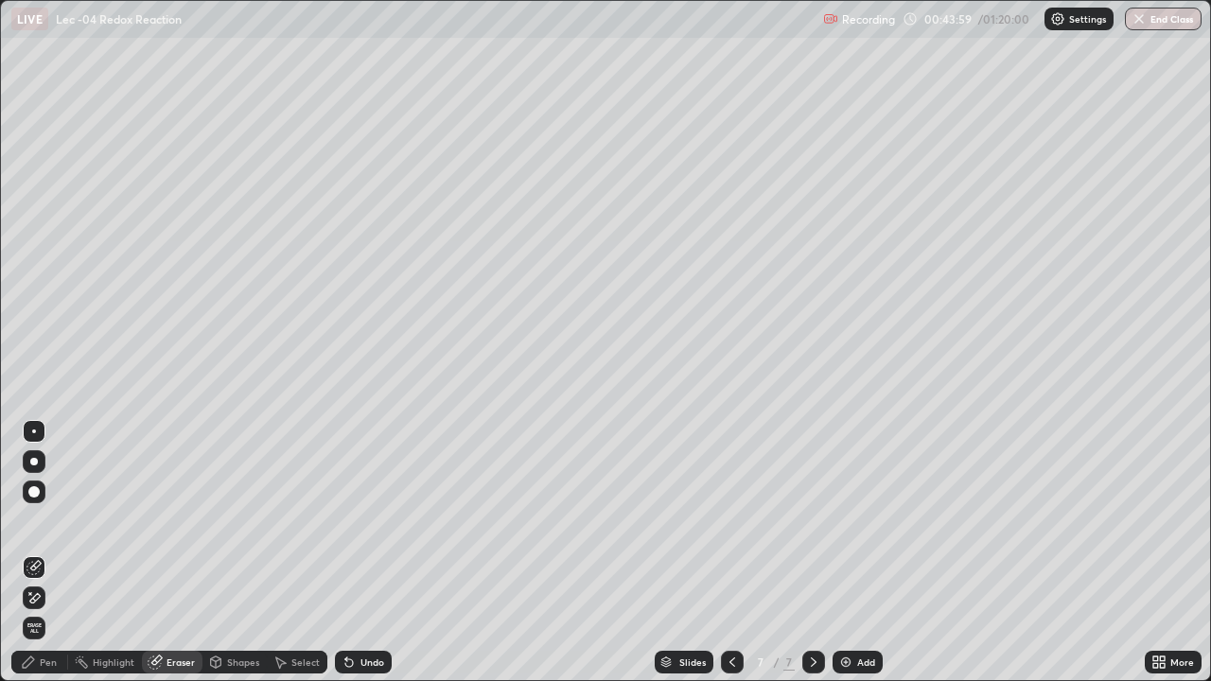
click at [52, 553] on div "Pen" at bounding box center [48, 662] width 17 height 9
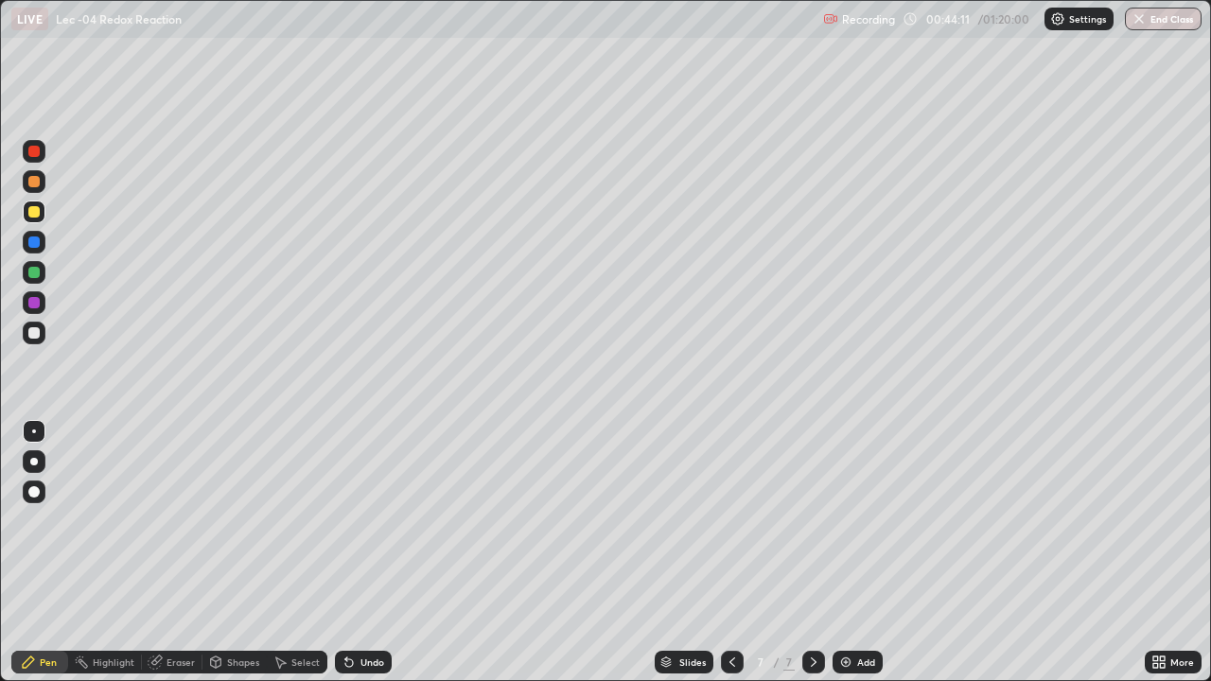
click at [176, 553] on div "Eraser" at bounding box center [181, 662] width 28 height 9
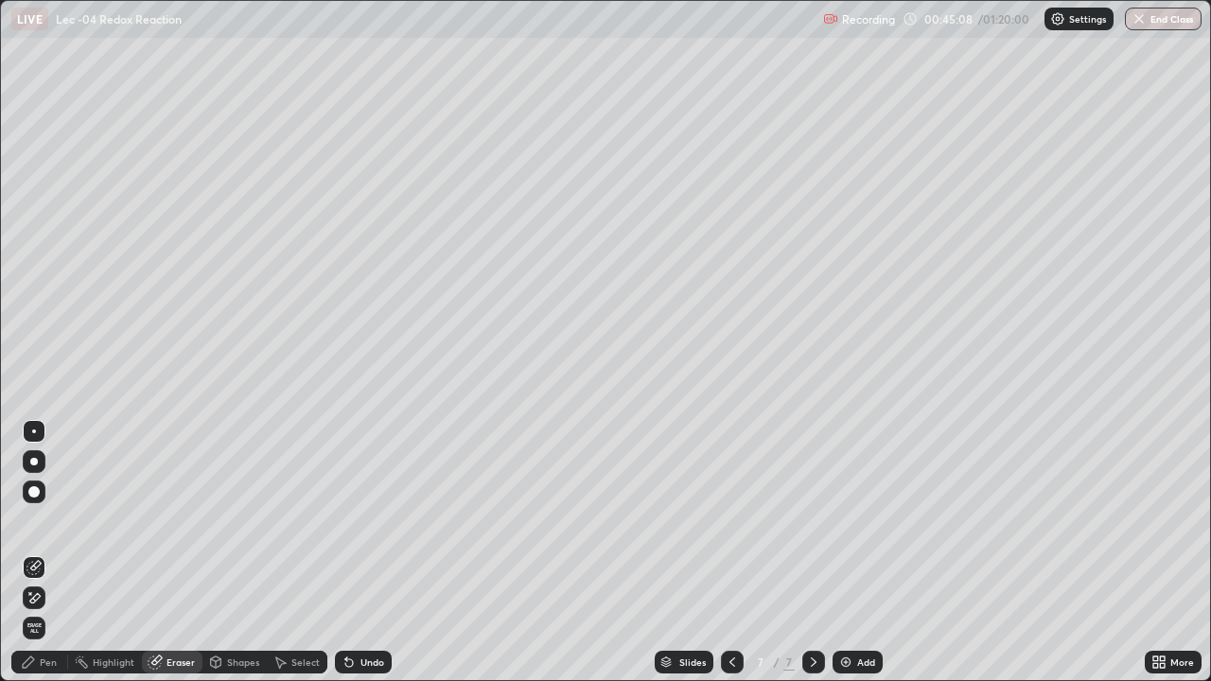
click at [850, 553] on img at bounding box center [845, 662] width 15 height 15
click at [44, 553] on div "Pen" at bounding box center [48, 662] width 17 height 9
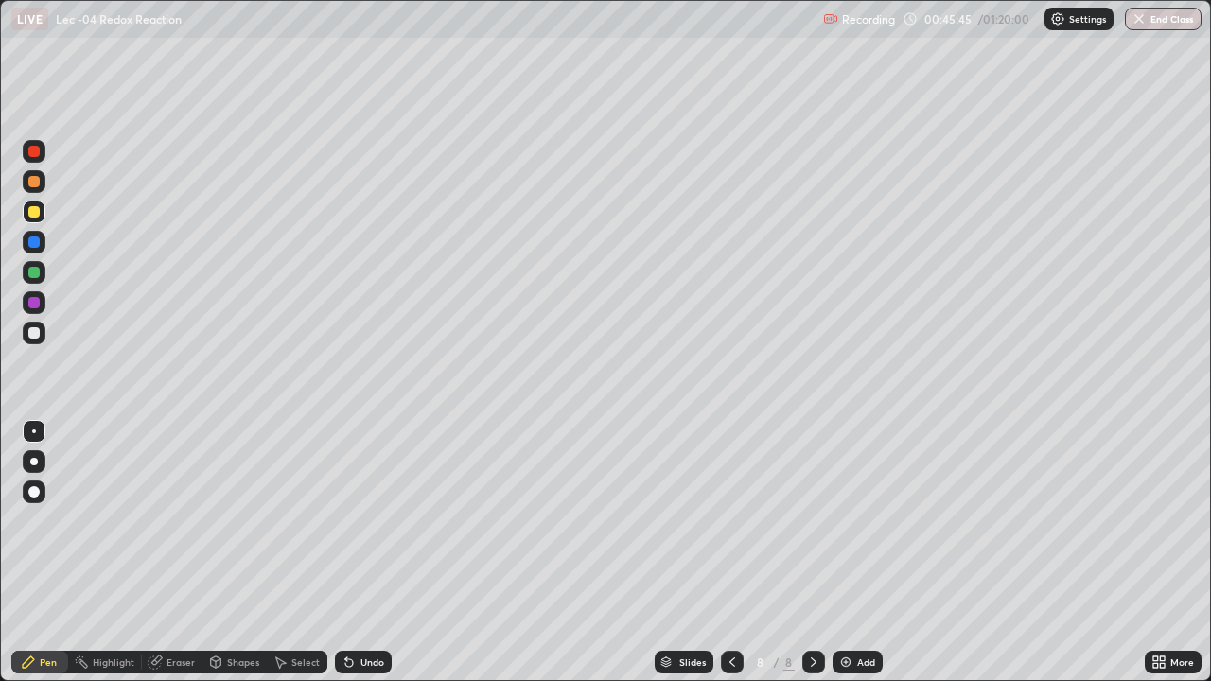
click at [41, 274] on div at bounding box center [34, 272] width 23 height 23
click at [42, 334] on div at bounding box center [34, 333] width 23 height 23
click at [43, 270] on div at bounding box center [34, 272] width 23 height 23
click at [241, 553] on div "Shapes" at bounding box center [234, 662] width 64 height 23
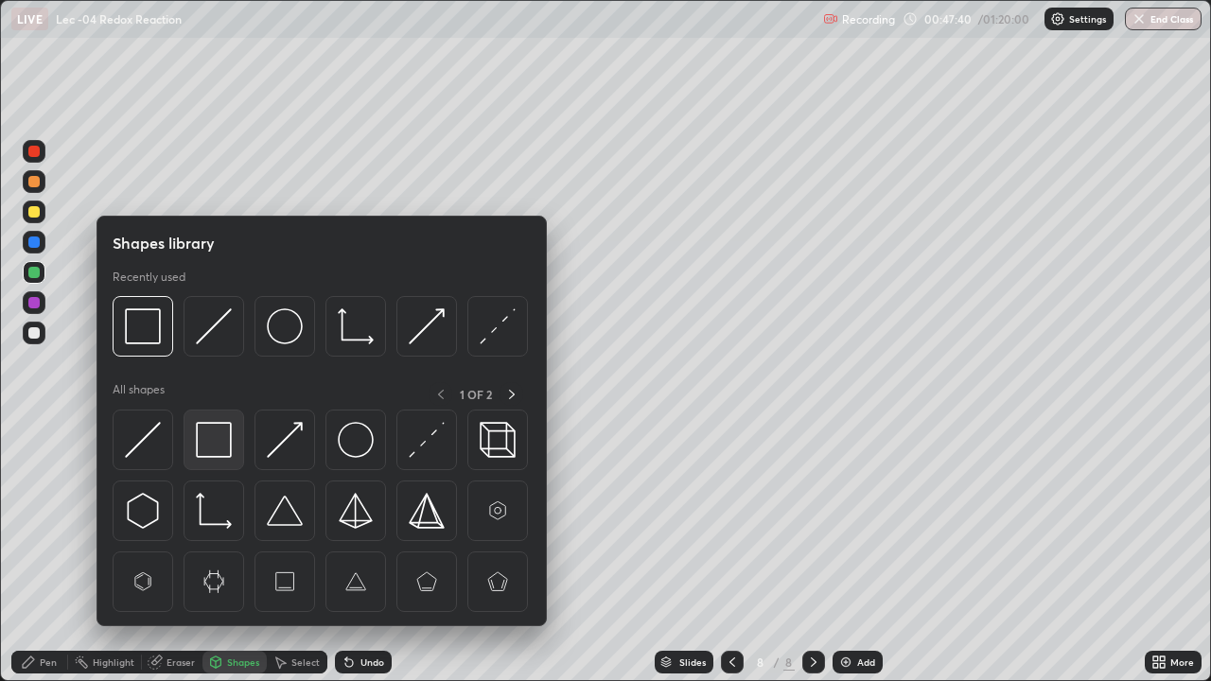
click at [227, 439] on img at bounding box center [214, 440] width 36 height 36
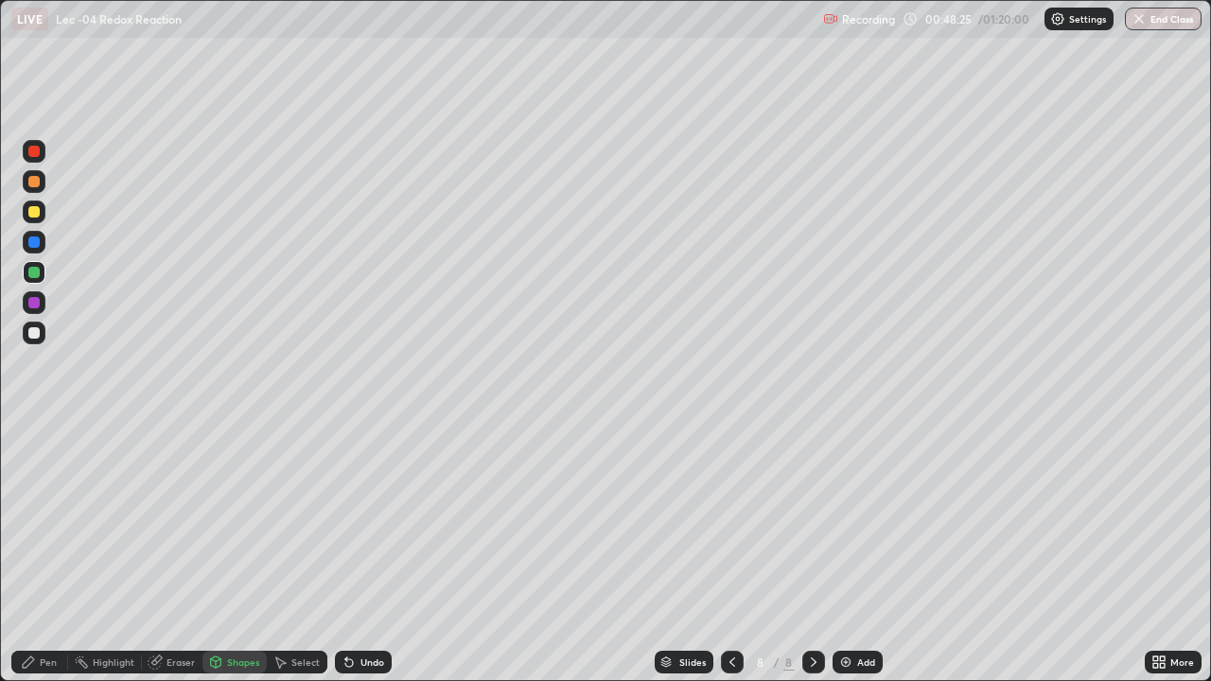
click at [840, 553] on div "Add" at bounding box center [858, 662] width 50 height 23
click at [731, 553] on div at bounding box center [732, 662] width 23 height 23
click at [814, 553] on icon at bounding box center [813, 662] width 15 height 15
click at [41, 219] on div at bounding box center [34, 212] width 23 height 23
click at [45, 553] on div "Pen" at bounding box center [48, 662] width 17 height 9
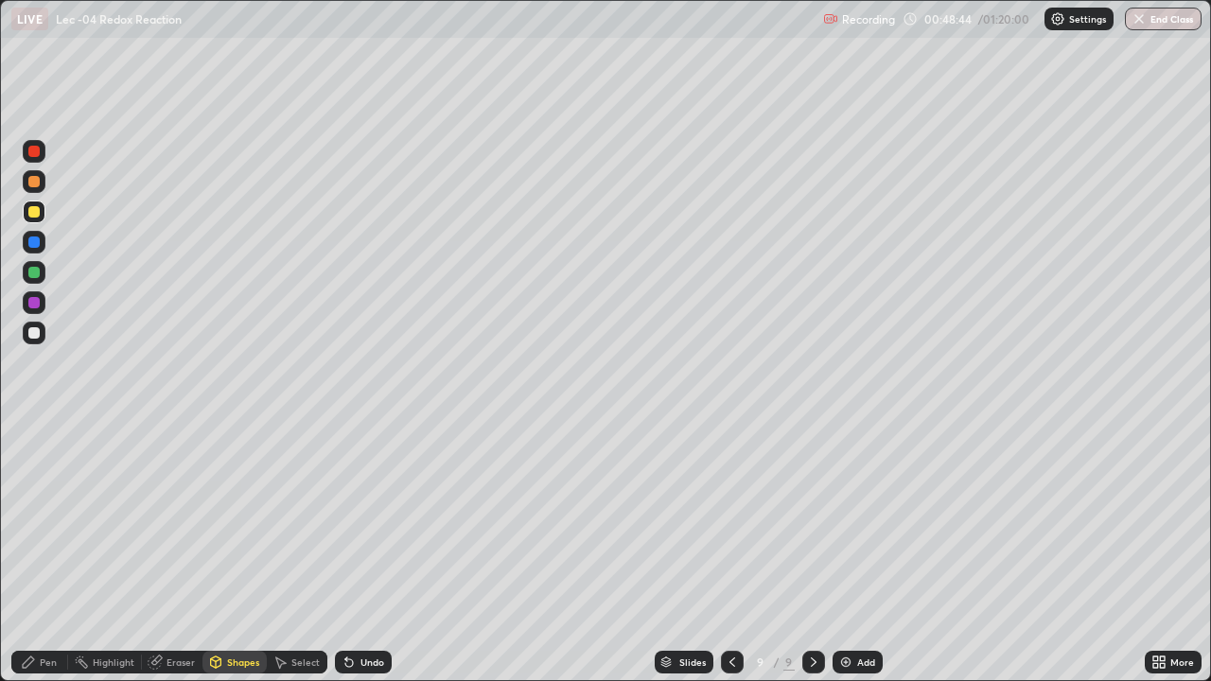
click at [48, 553] on div "Pen" at bounding box center [39, 662] width 57 height 23
click at [345, 553] on icon at bounding box center [346, 659] width 2 height 2
click at [351, 553] on div "Undo" at bounding box center [363, 662] width 57 height 23
click at [353, 553] on icon at bounding box center [349, 662] width 15 height 15
click at [357, 553] on div "Undo" at bounding box center [363, 662] width 57 height 23
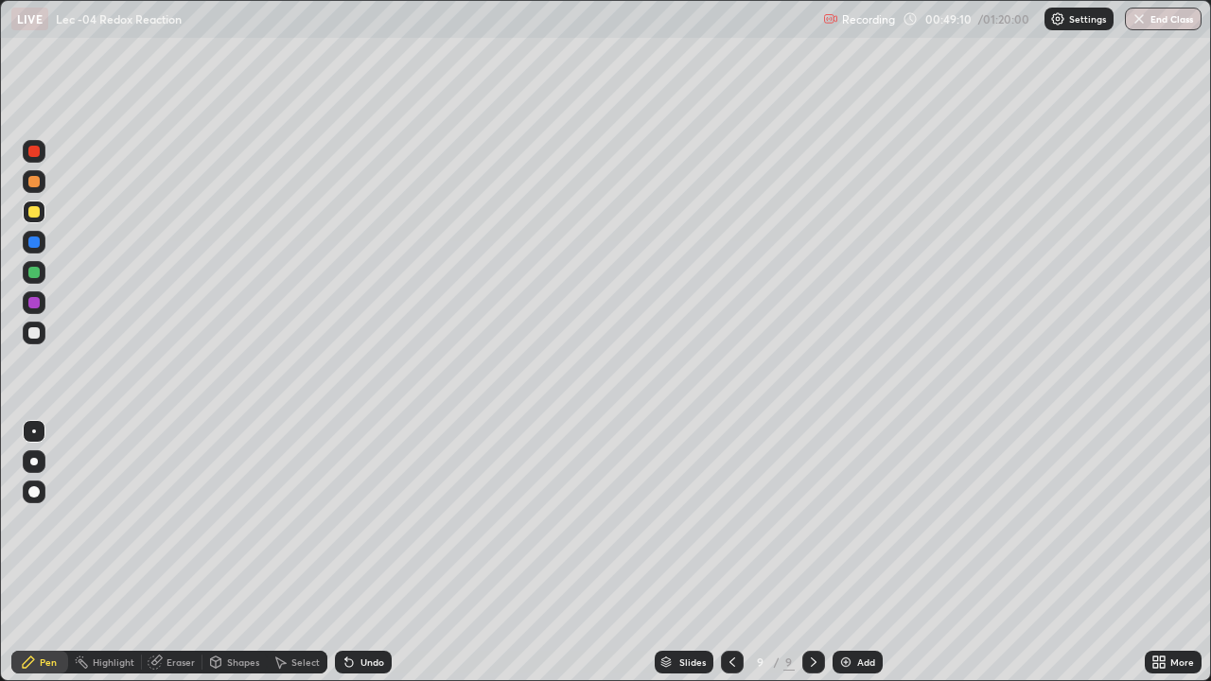
click at [361, 553] on div "Undo" at bounding box center [372, 662] width 24 height 9
click at [358, 553] on div "Undo" at bounding box center [363, 662] width 57 height 23
click at [36, 180] on div at bounding box center [33, 181] width 11 height 11
click at [41, 213] on div at bounding box center [34, 212] width 23 height 23
click at [44, 153] on div at bounding box center [34, 151] width 23 height 23
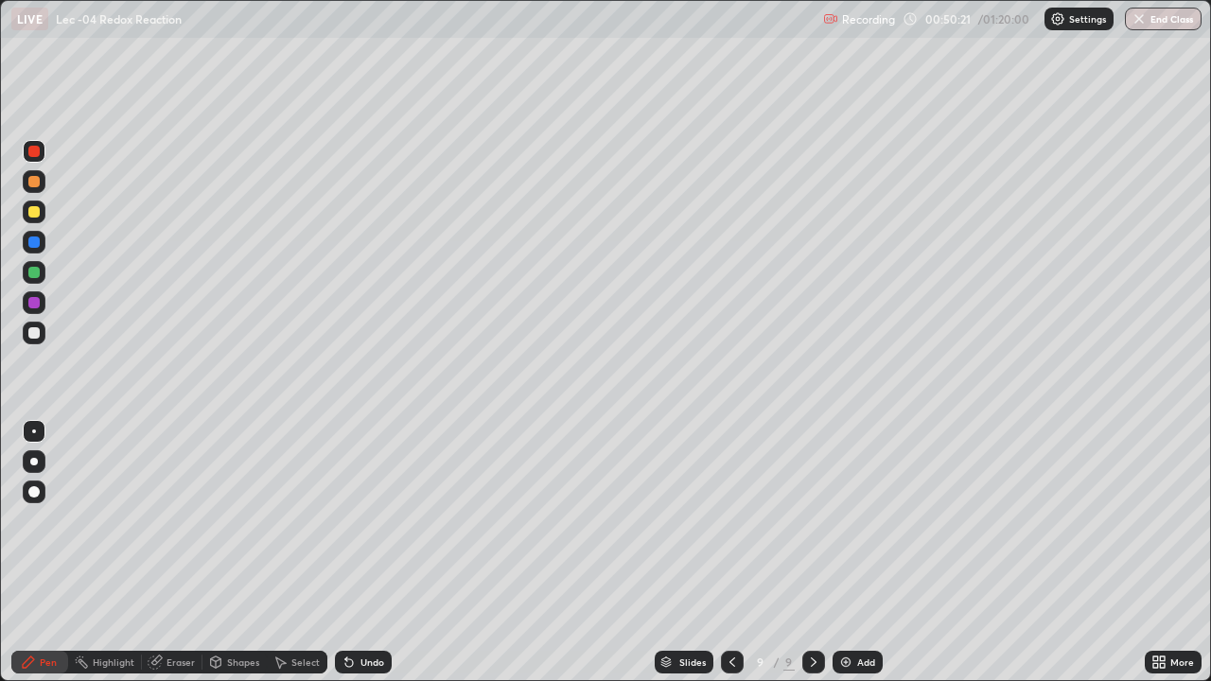
click at [41, 338] on div at bounding box center [34, 333] width 23 height 23
click at [296, 553] on div "Select" at bounding box center [305, 662] width 28 height 9
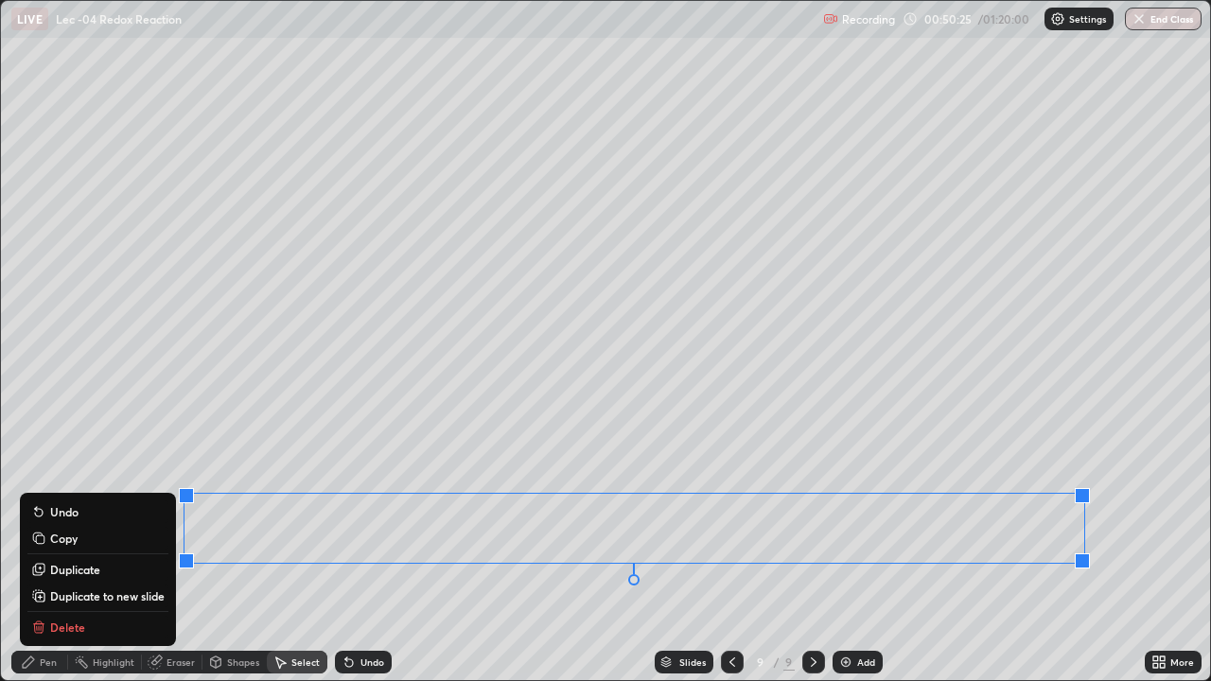
click at [56, 553] on div "Pen" at bounding box center [48, 662] width 17 height 9
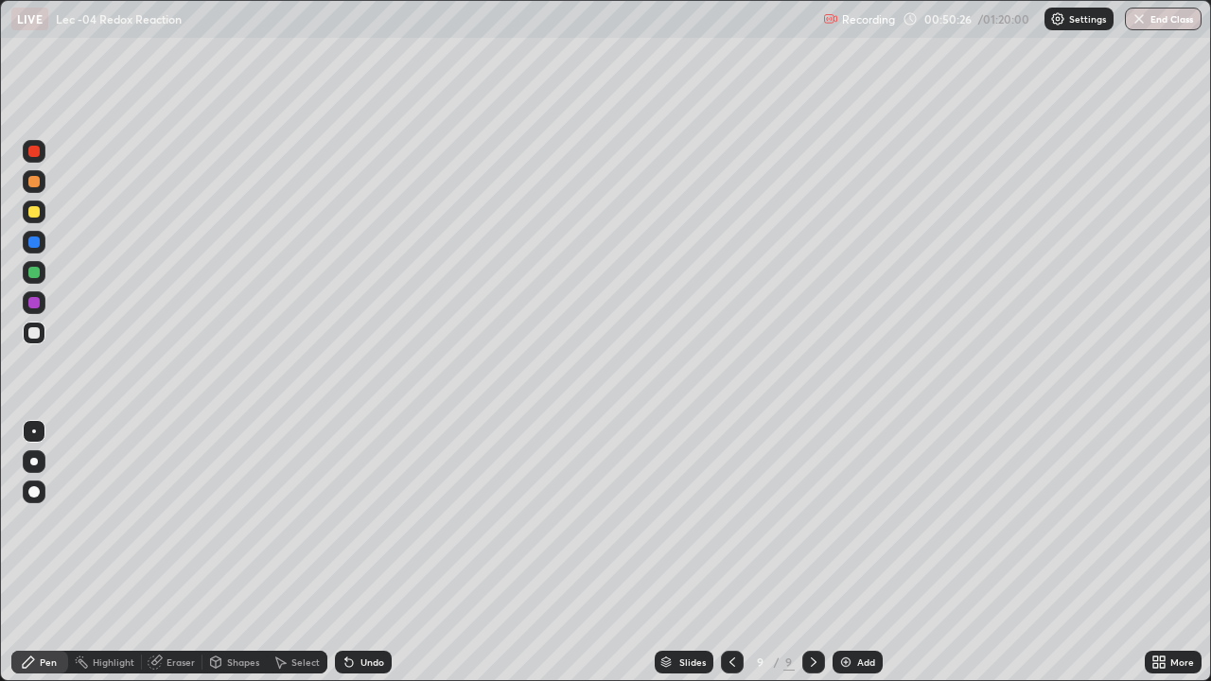
click at [43, 341] on div at bounding box center [34, 333] width 23 height 23
click at [739, 553] on div at bounding box center [732, 662] width 23 height 23
click at [811, 553] on icon at bounding box center [813, 662] width 15 height 15
click at [44, 337] on div at bounding box center [34, 333] width 23 height 23
click at [361, 553] on div "Undo" at bounding box center [372, 662] width 24 height 9
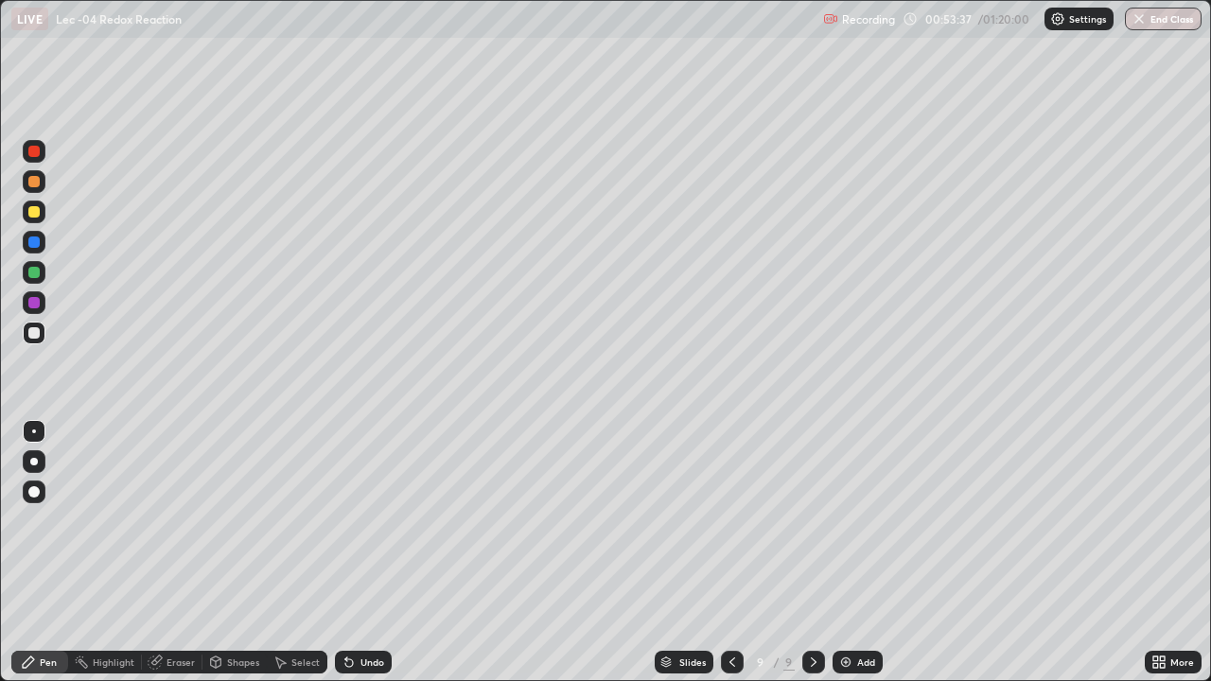
click at [366, 553] on div "Undo" at bounding box center [372, 662] width 24 height 9
click at [292, 553] on div "Select" at bounding box center [297, 662] width 61 height 23
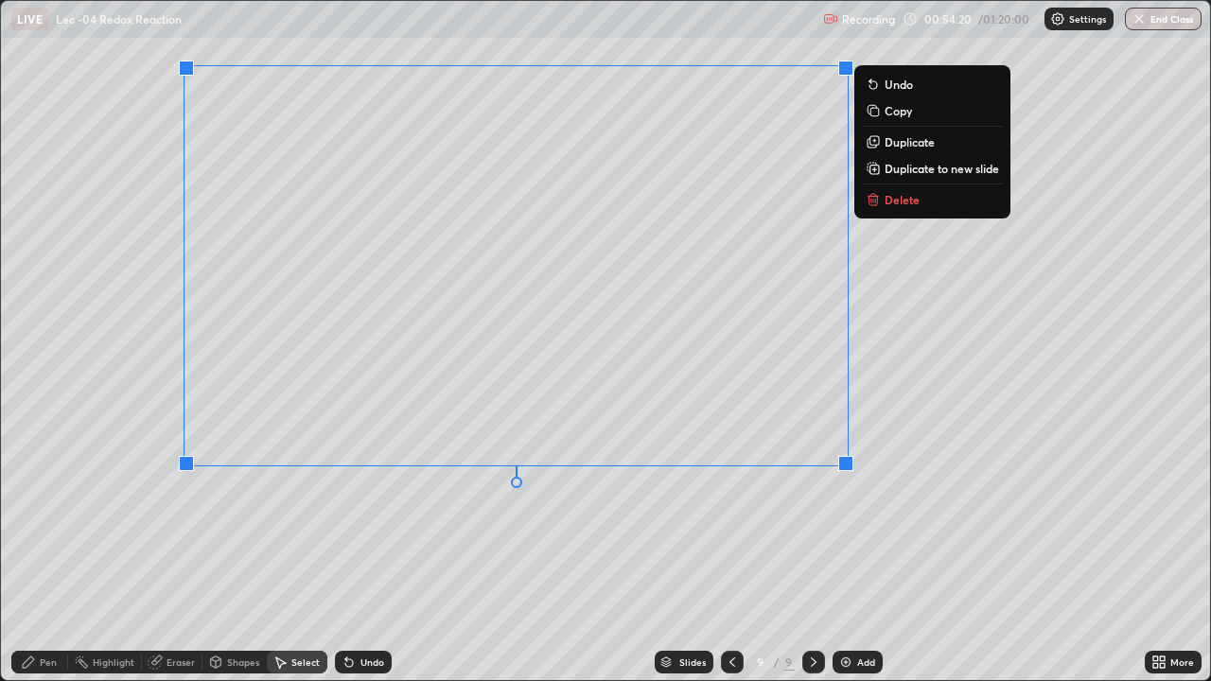
click at [702, 536] on div "0 ° Undo Copy Duplicate Duplicate to new slide Delete" at bounding box center [605, 340] width 1209 height 679
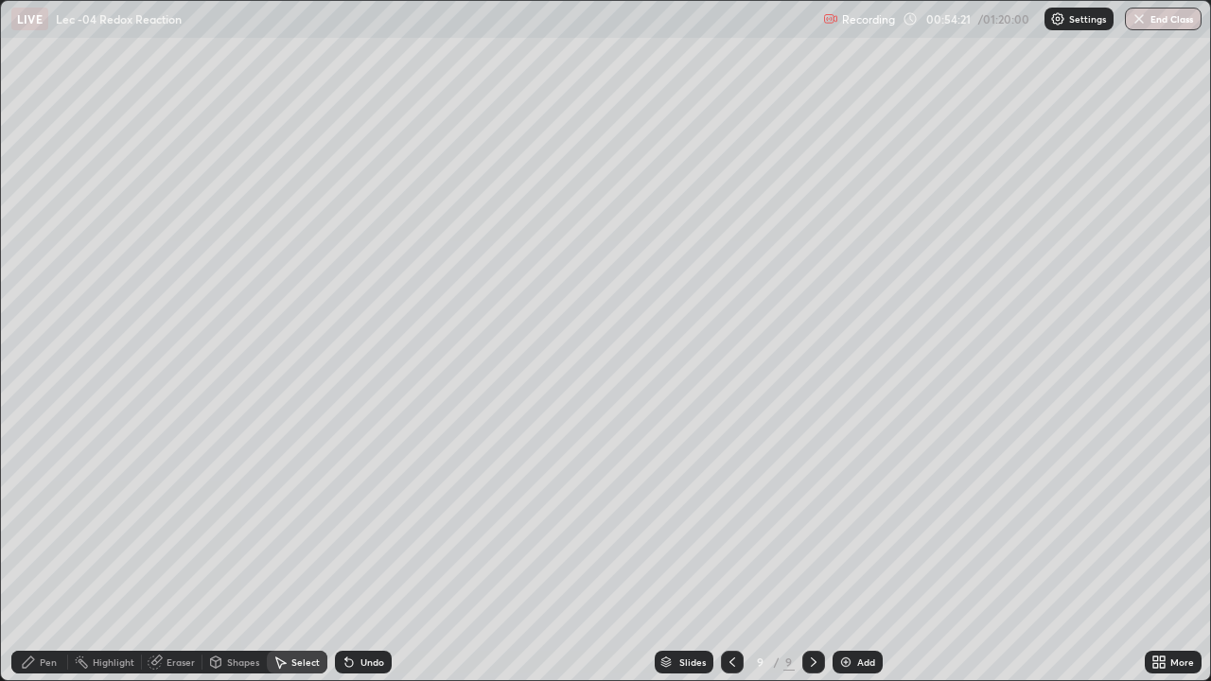
click at [53, 553] on div "Pen" at bounding box center [48, 662] width 17 height 9
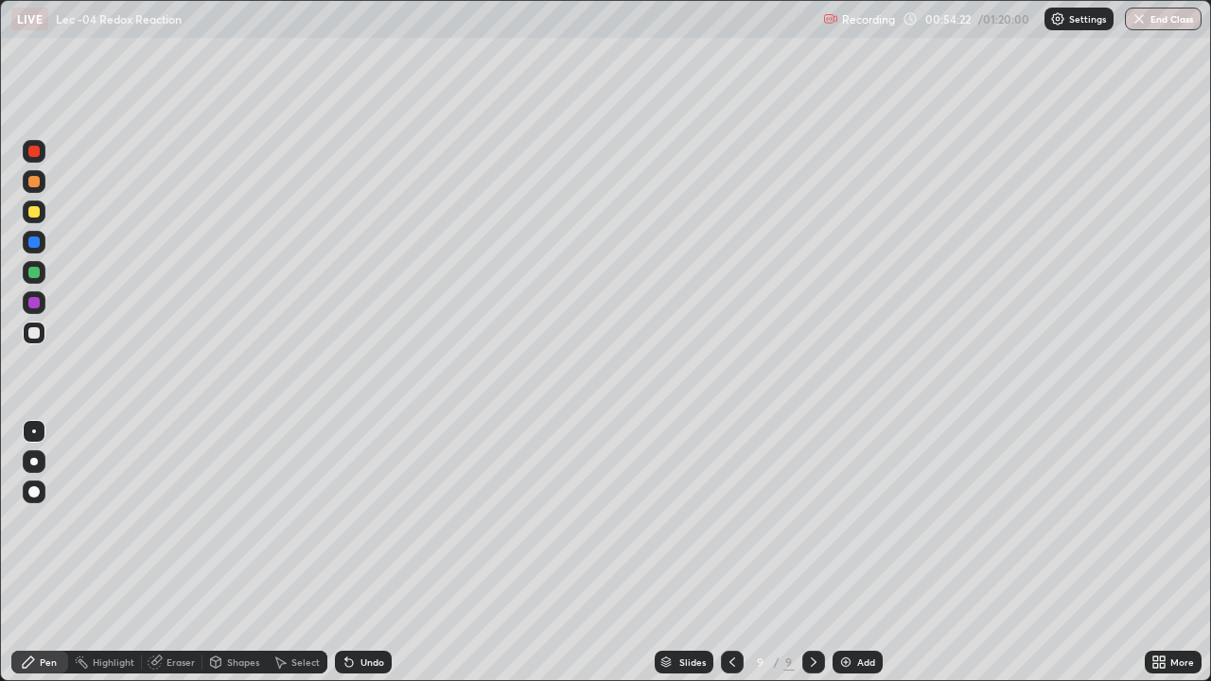
click at [37, 213] on div at bounding box center [33, 211] width 11 height 11
click at [42, 307] on div at bounding box center [34, 302] width 23 height 23
click at [44, 187] on div at bounding box center [34, 181] width 23 height 23
click at [161, 553] on div "Eraser" at bounding box center [172, 662] width 61 height 38
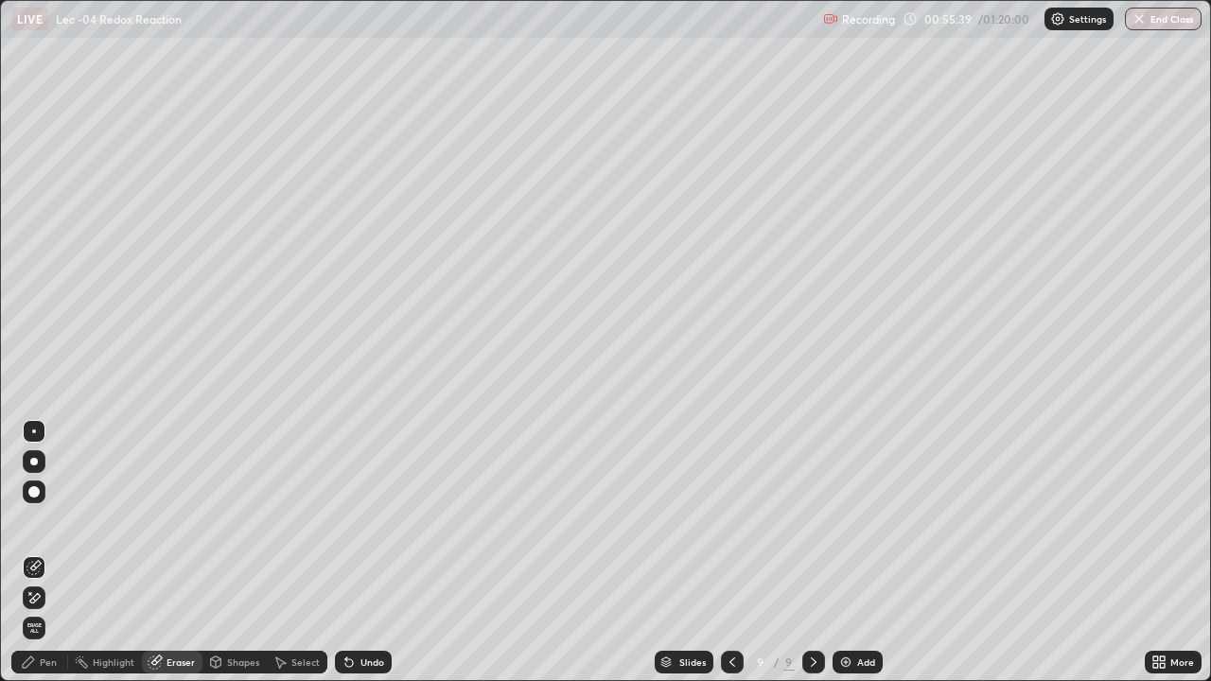
click at [49, 553] on div "Pen" at bounding box center [48, 662] width 17 height 9
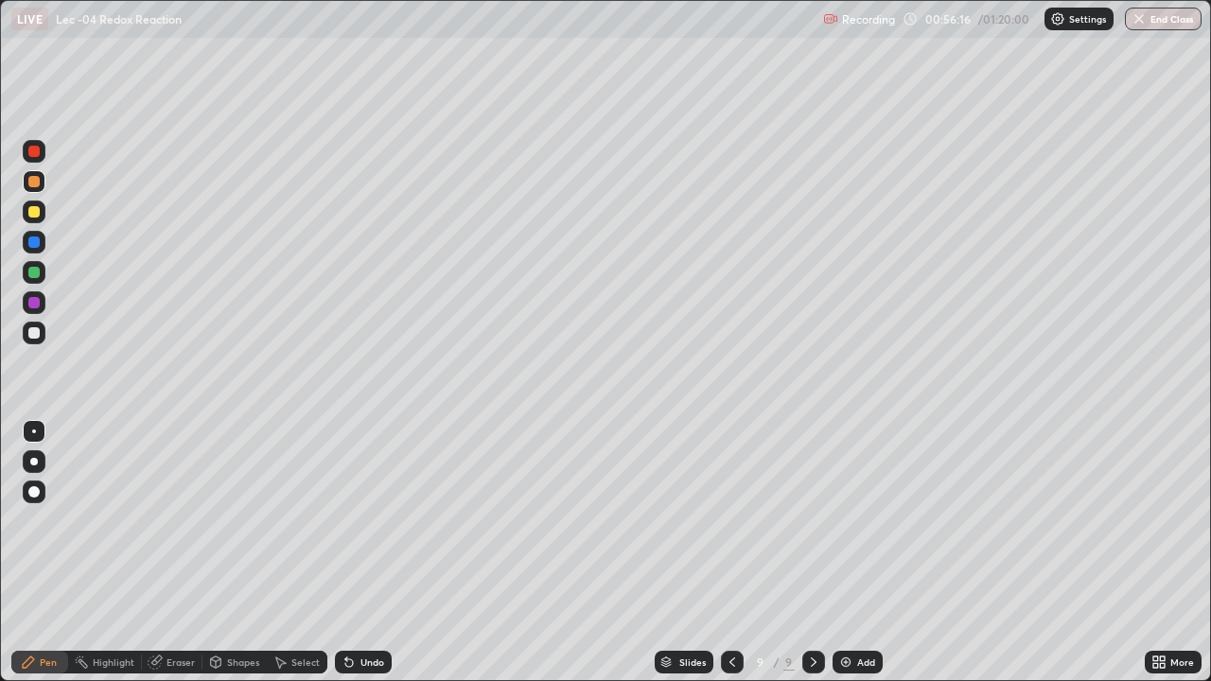
click at [44, 269] on div at bounding box center [34, 272] width 23 height 23
click at [853, 553] on div "Add" at bounding box center [858, 662] width 50 height 23
click at [345, 553] on icon at bounding box center [349, 663] width 8 height 8
click at [346, 553] on icon at bounding box center [349, 662] width 15 height 15
click at [346, 553] on icon at bounding box center [349, 663] width 8 height 8
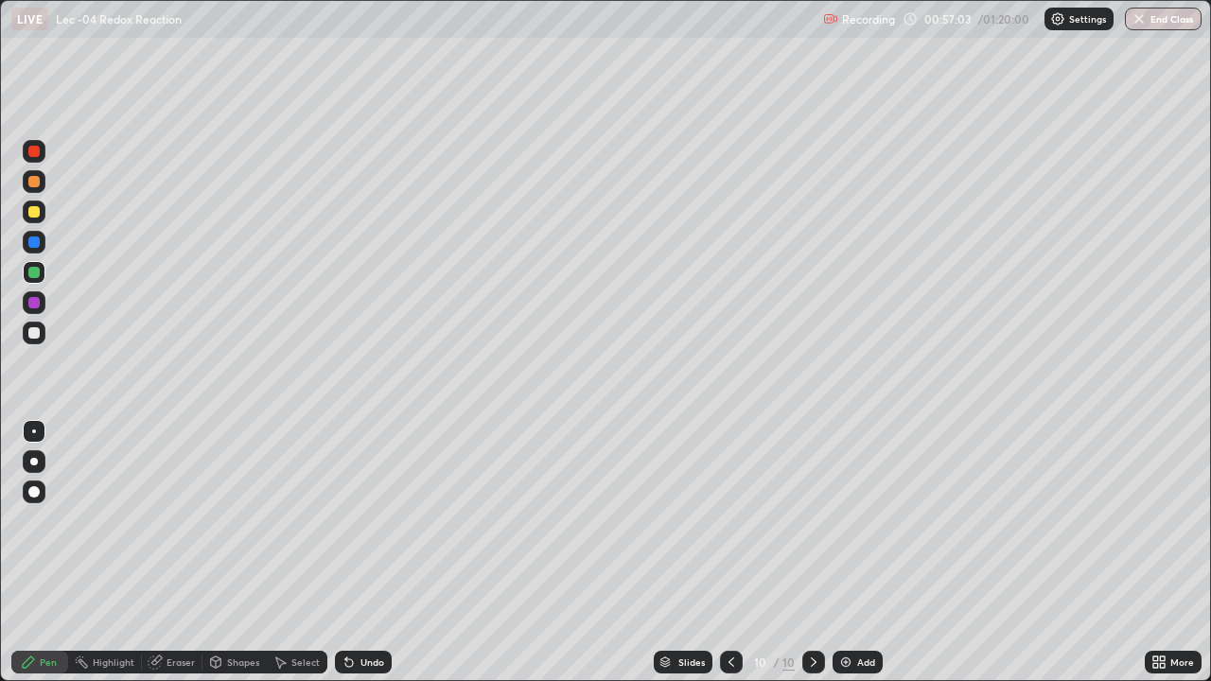
click at [346, 553] on icon at bounding box center [349, 663] width 8 height 8
click at [347, 553] on icon at bounding box center [349, 663] width 8 height 8
click at [346, 553] on icon at bounding box center [349, 663] width 8 height 8
click at [345, 553] on icon at bounding box center [349, 663] width 8 height 8
click at [342, 553] on icon at bounding box center [349, 662] width 15 height 15
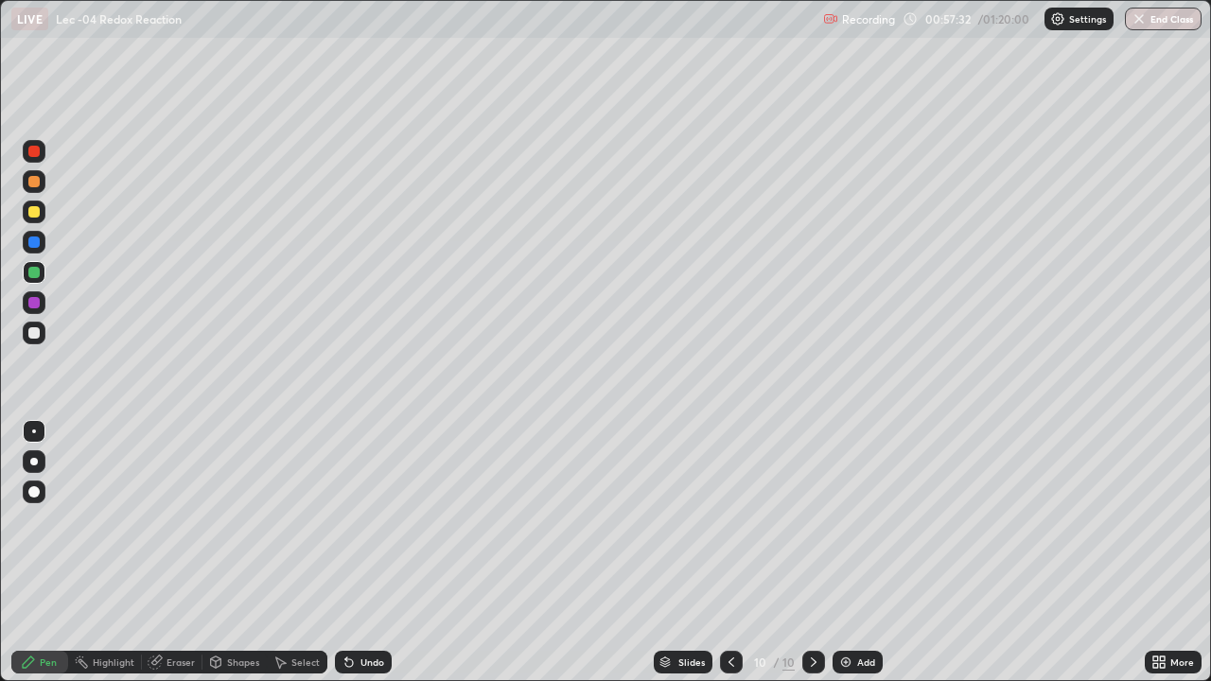
click at [345, 553] on icon at bounding box center [346, 659] width 2 height 2
click at [298, 553] on div "Select" at bounding box center [297, 662] width 61 height 23
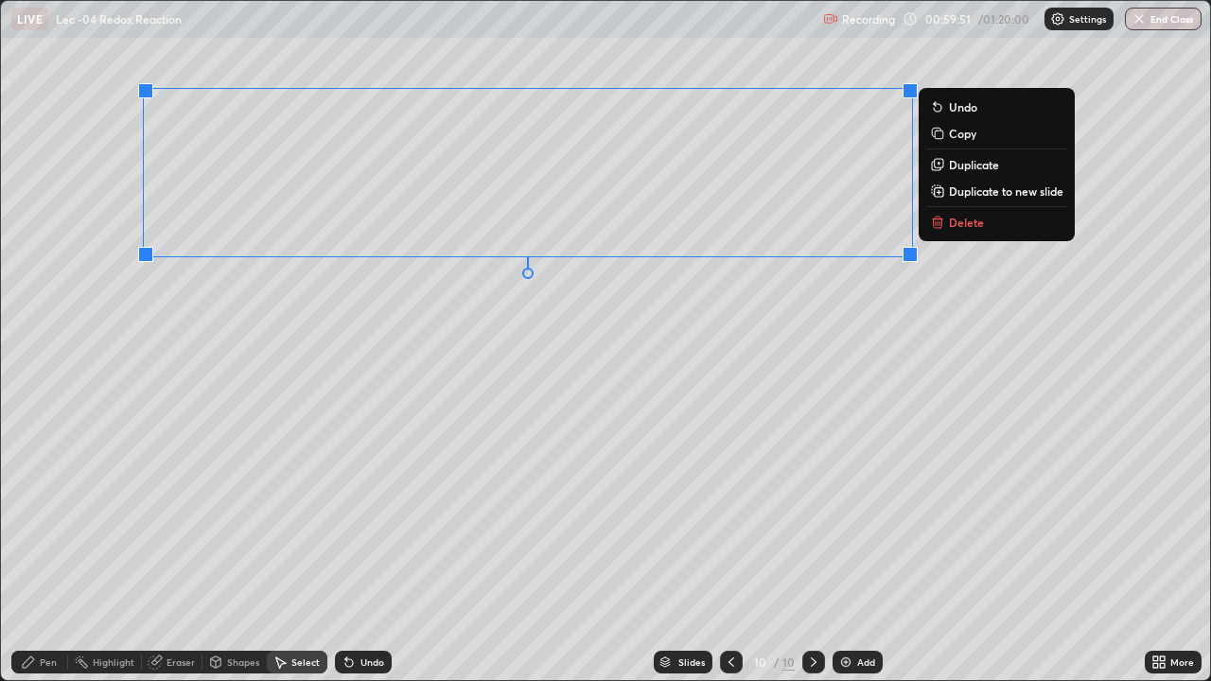
click at [46, 553] on div "Pen" at bounding box center [48, 662] width 17 height 9
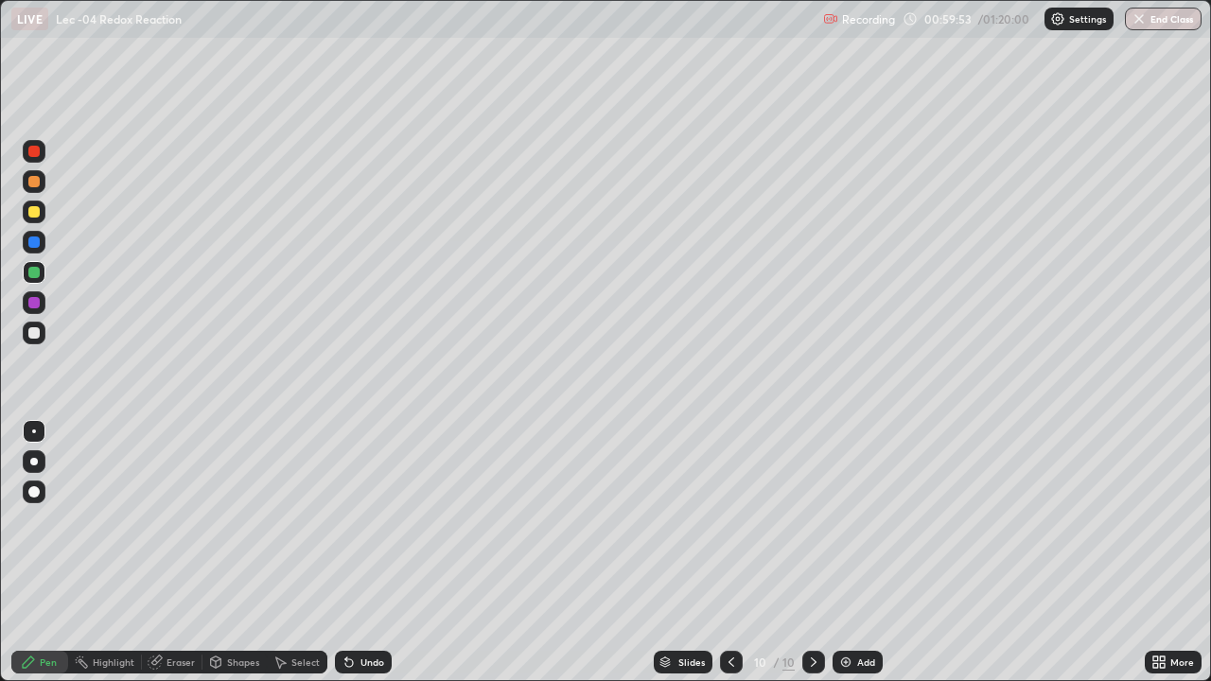
click at [39, 330] on div at bounding box center [33, 332] width 11 height 11
click at [347, 553] on icon at bounding box center [349, 663] width 8 height 8
click at [348, 553] on icon at bounding box center [349, 663] width 8 height 8
click at [357, 553] on div "Undo" at bounding box center [363, 662] width 57 height 23
click at [358, 553] on div "Undo" at bounding box center [363, 662] width 57 height 23
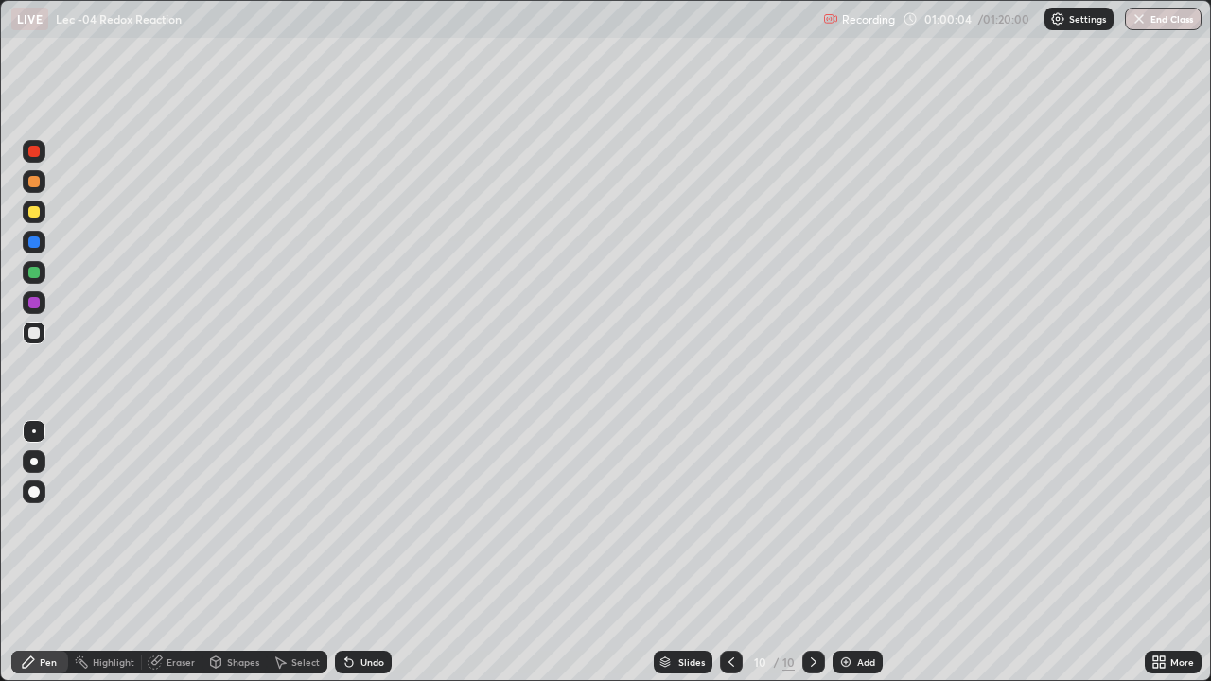
click at [363, 553] on div "Undo" at bounding box center [372, 662] width 24 height 9
click at [355, 553] on div "Undo" at bounding box center [363, 662] width 57 height 23
click at [350, 553] on icon at bounding box center [349, 662] width 15 height 15
click at [345, 553] on icon at bounding box center [349, 663] width 8 height 8
click at [291, 553] on div "Select" at bounding box center [305, 662] width 28 height 9
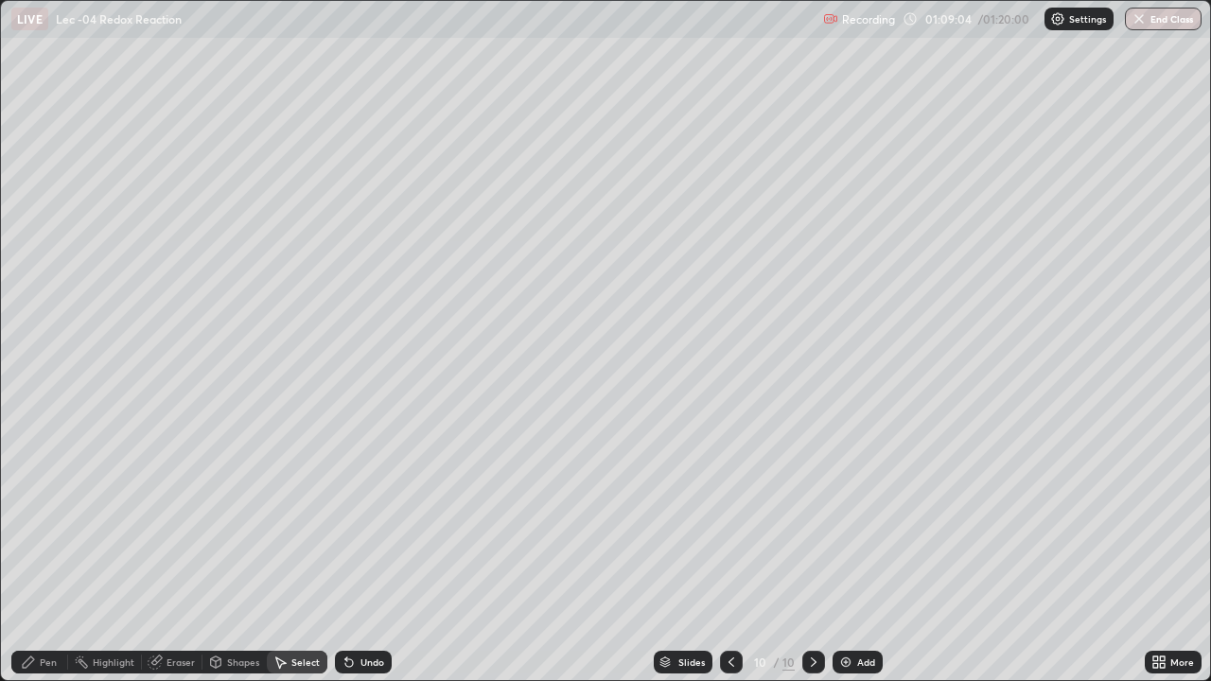
click at [838, 553] on img at bounding box center [845, 662] width 15 height 15
click at [280, 218] on div "0 ° Undo Copy Duplicate Duplicate to new slide Delete" at bounding box center [605, 340] width 1209 height 679
click at [43, 553] on div "Pen" at bounding box center [48, 662] width 17 height 9
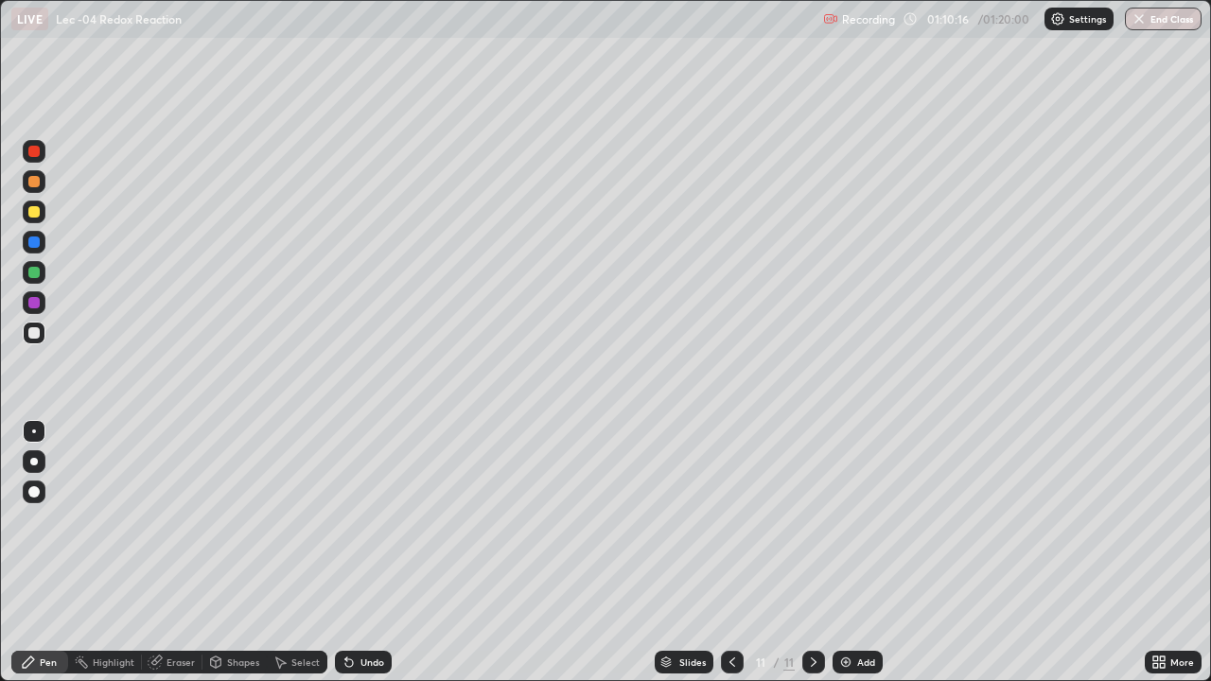
click at [729, 553] on icon at bounding box center [732, 662] width 15 height 15
click at [810, 553] on icon at bounding box center [813, 662] width 15 height 15
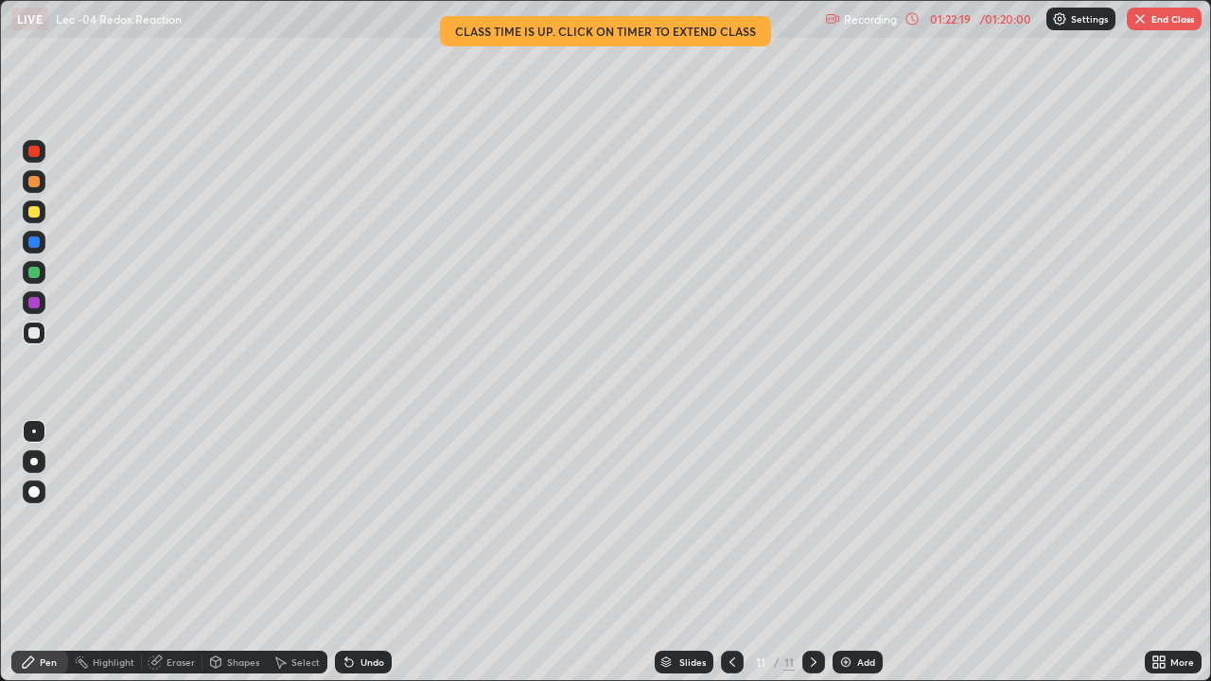
click at [1149, 28] on button "End Class" at bounding box center [1164, 19] width 75 height 23
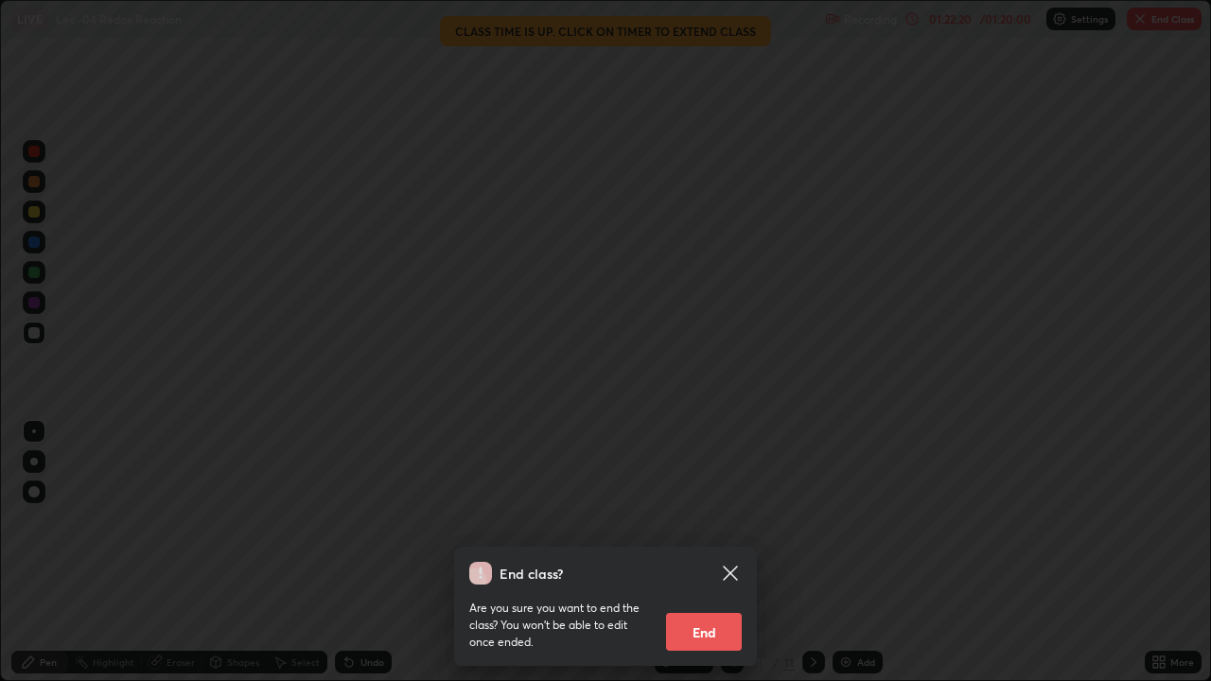
click at [711, 553] on button "End" at bounding box center [704, 632] width 76 height 38
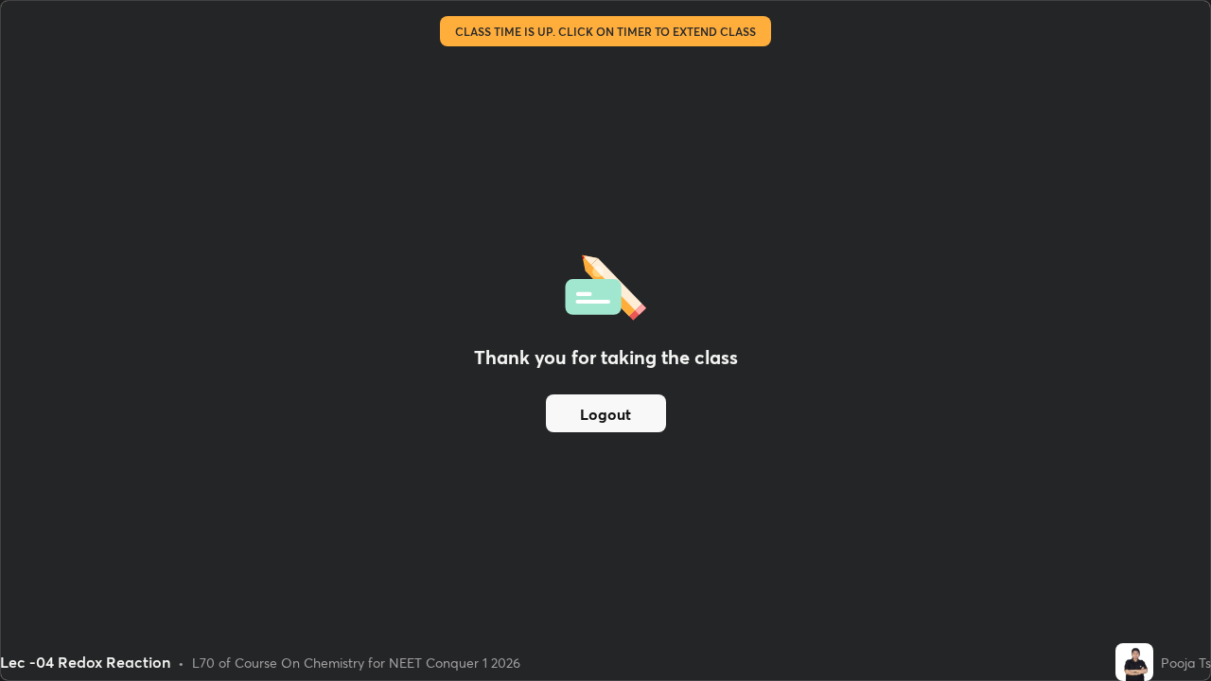
click at [593, 420] on button "Logout" at bounding box center [606, 414] width 120 height 38
click at [579, 406] on button "Logout" at bounding box center [606, 414] width 120 height 38
click at [547, 512] on div "Thank you for taking the class Logout" at bounding box center [605, 340] width 1209 height 679
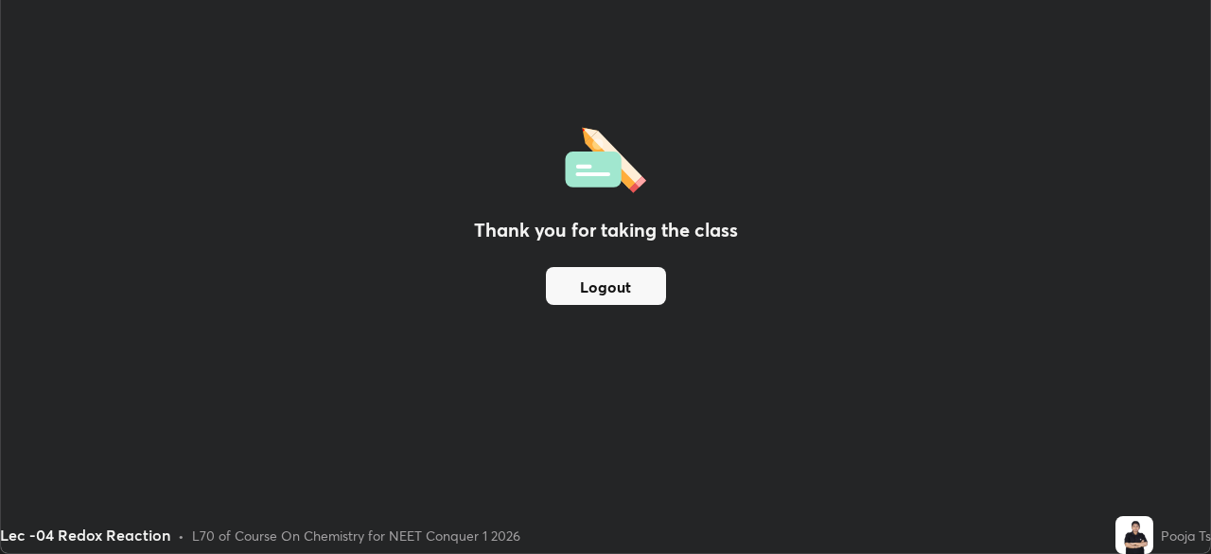
scroll to position [94065, 93408]
